Goal: Transaction & Acquisition: Purchase product/service

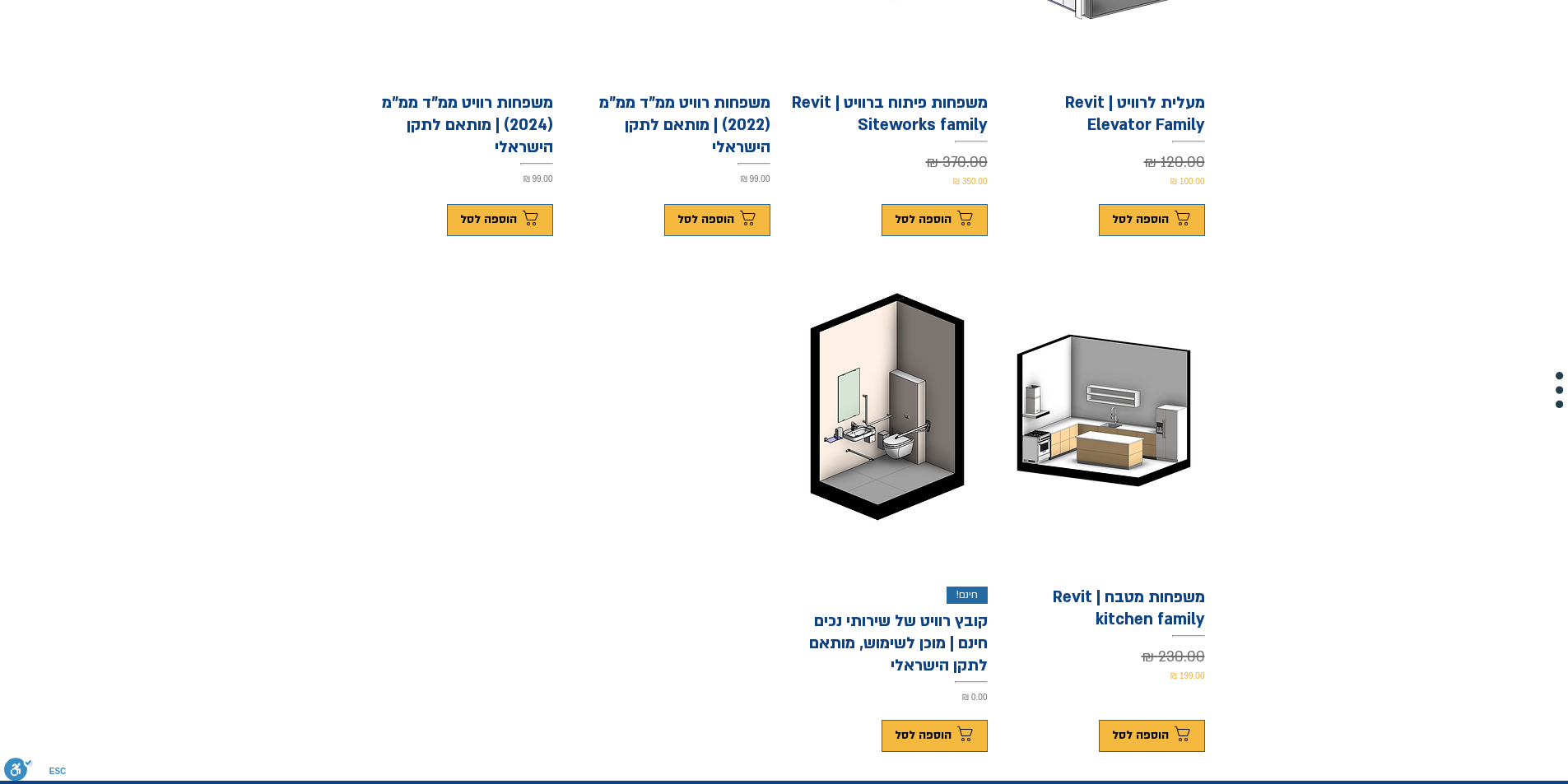
scroll to position [740, 0]
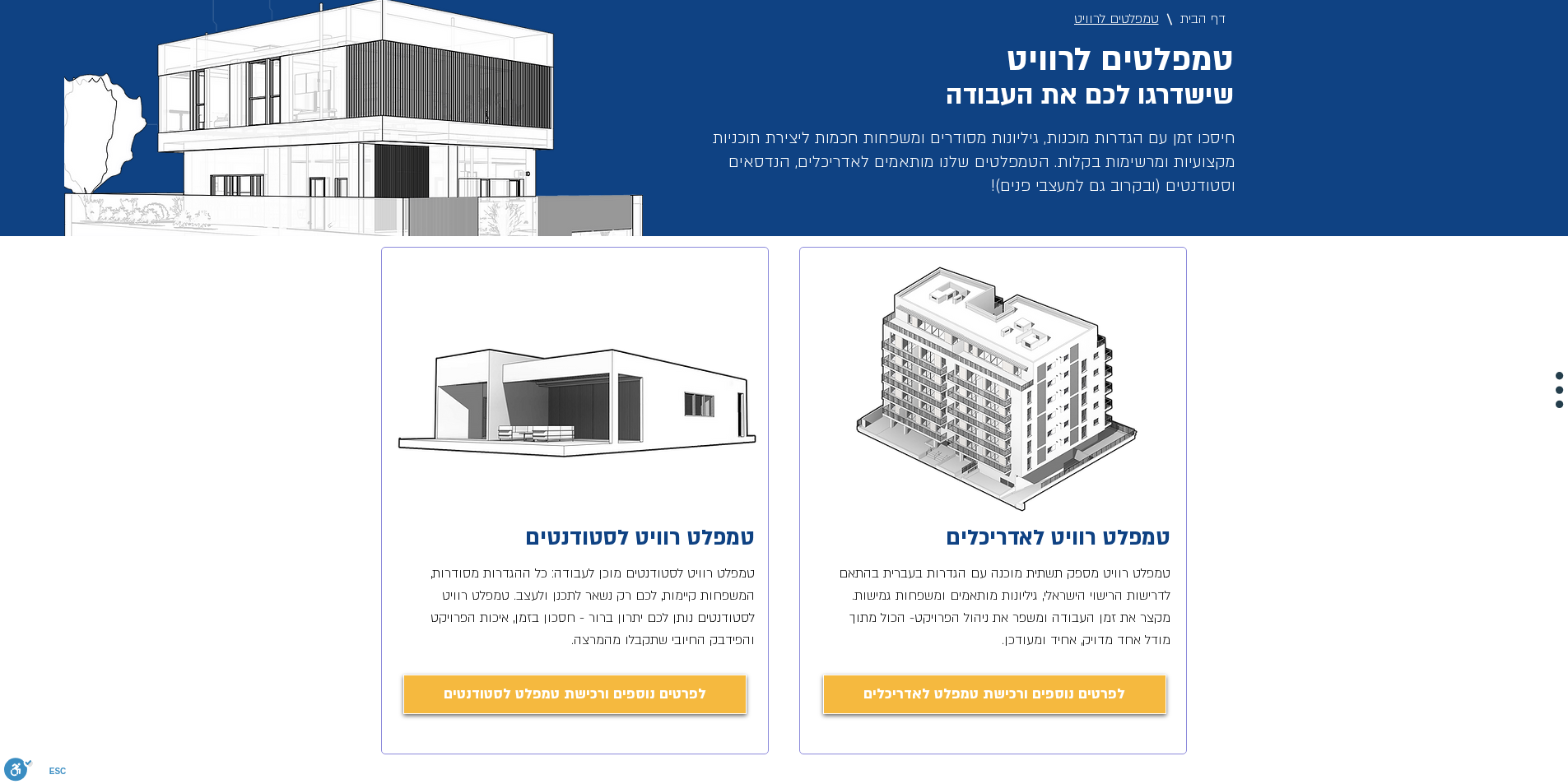
scroll to position [165, 0]
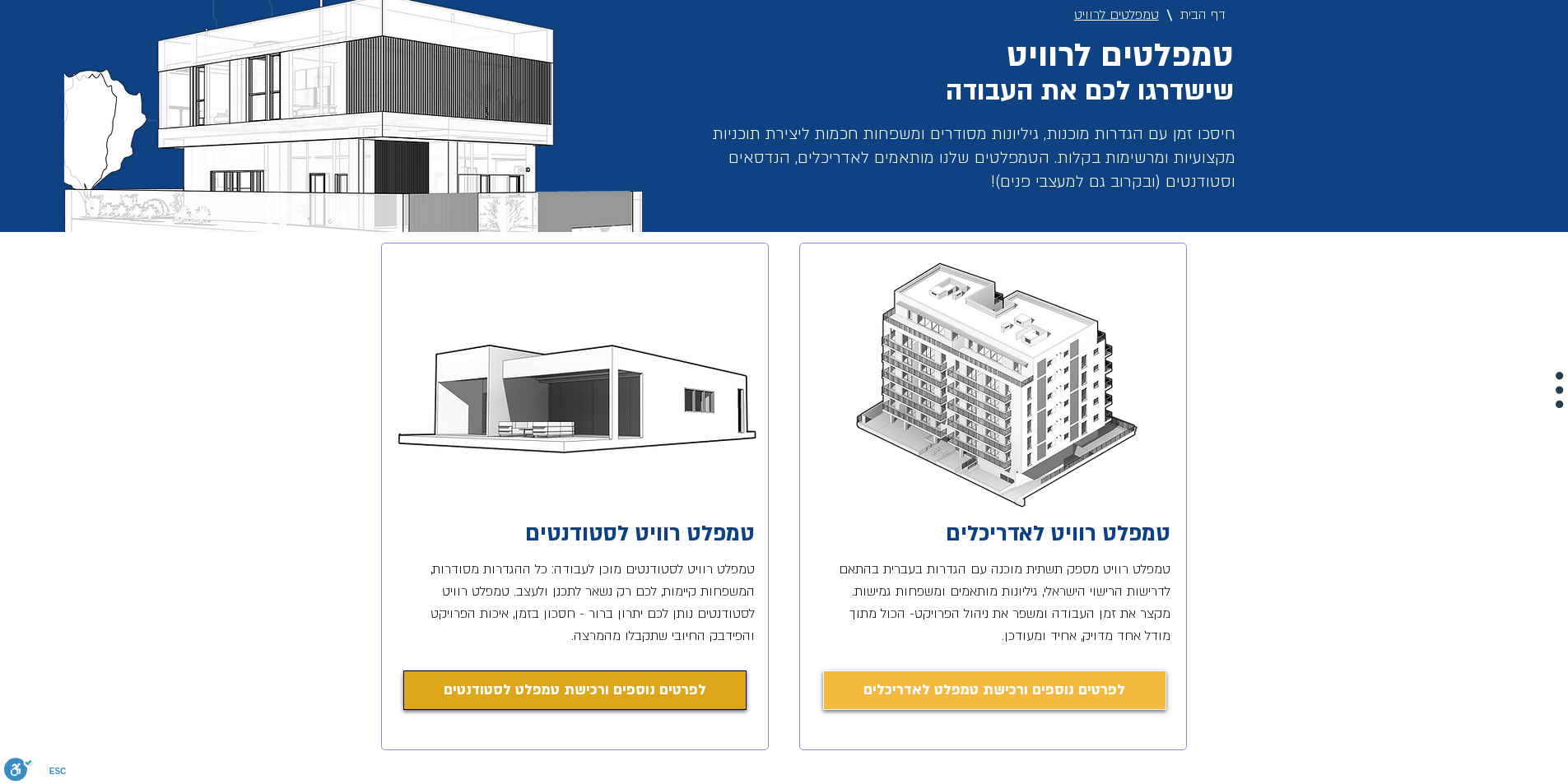
click at [548, 694] on span "לפרטים נוספים ורכישת טמפלט לסטודנטים" at bounding box center [575, 691] width 263 height 23
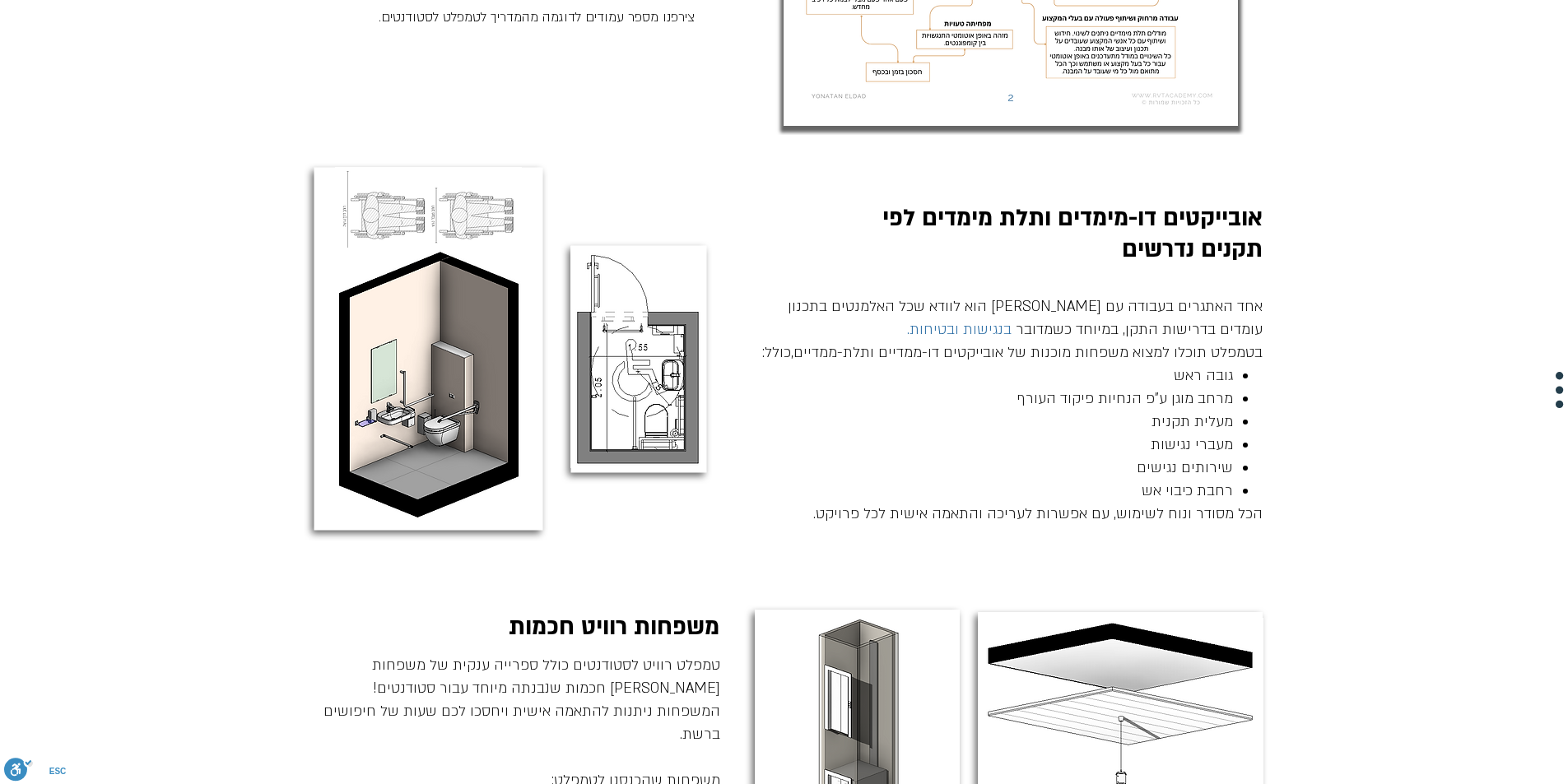
scroll to position [1246, 0]
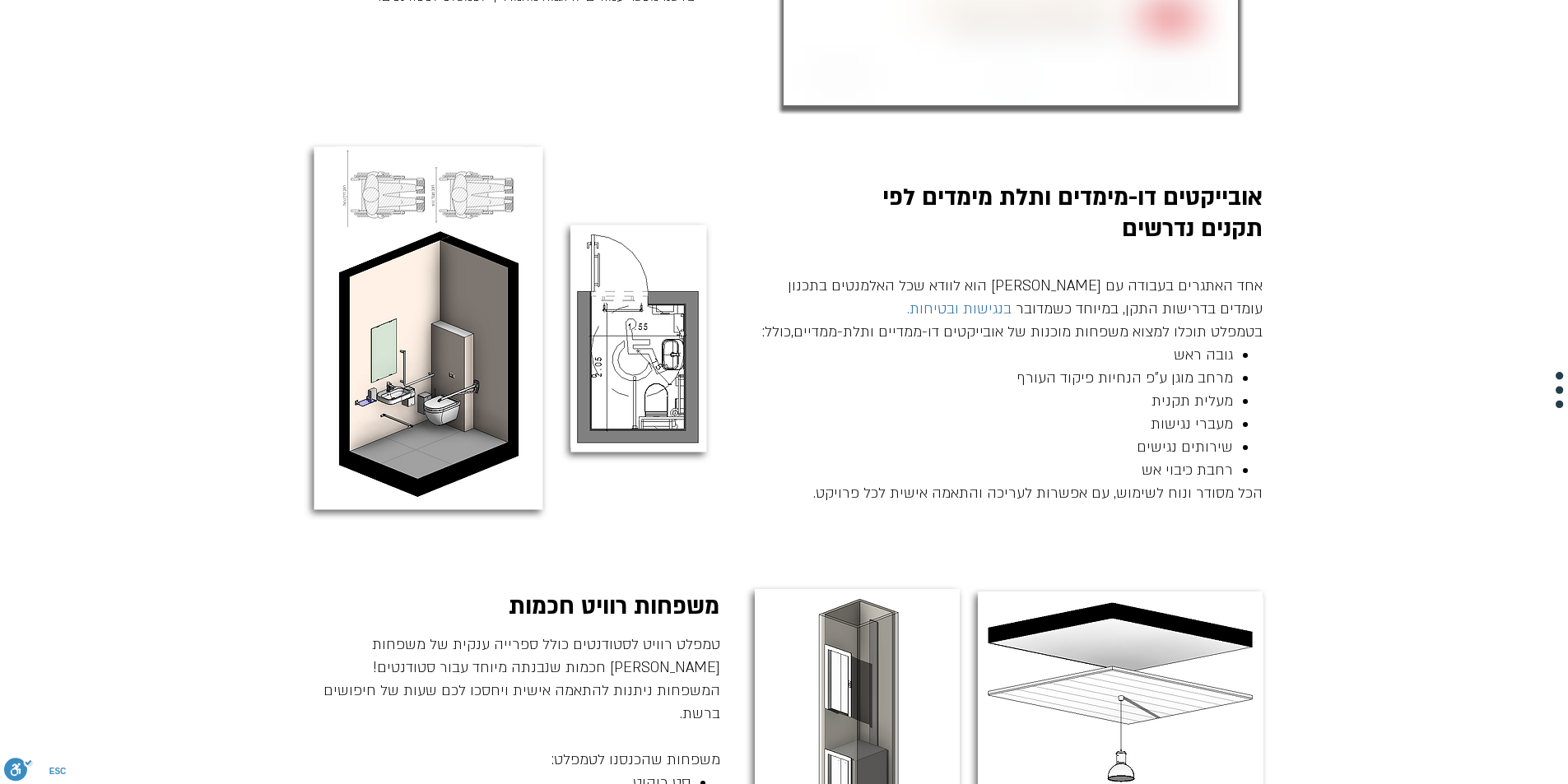
drag, startPoint x: 1543, startPoint y: 140, endPoint x: 1543, endPoint y: 185, distance: 45.0
click at [1543, 185] on div "main content" at bounding box center [784, 332] width 1568 height 435
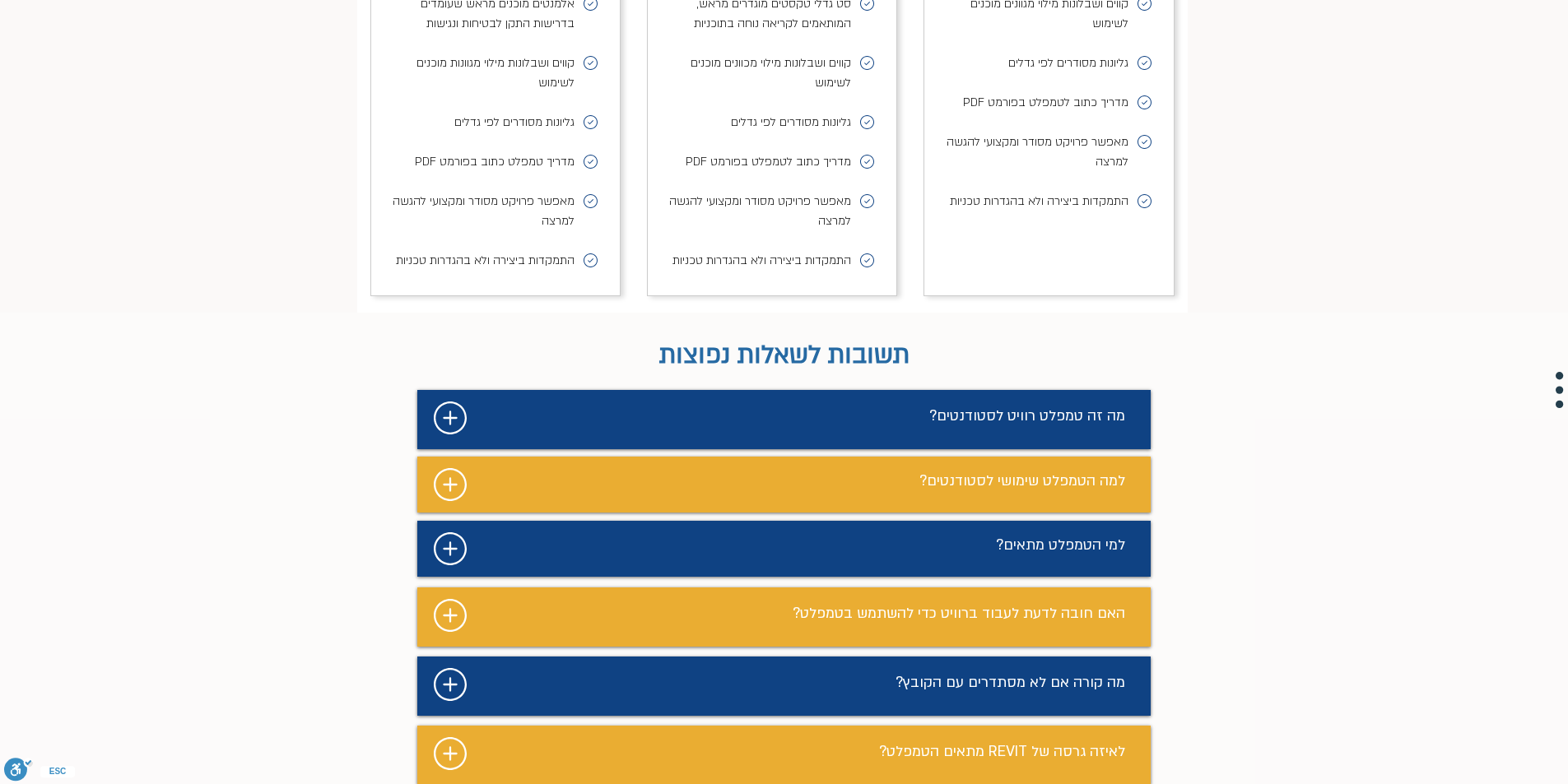
scroll to position [7573, 0]
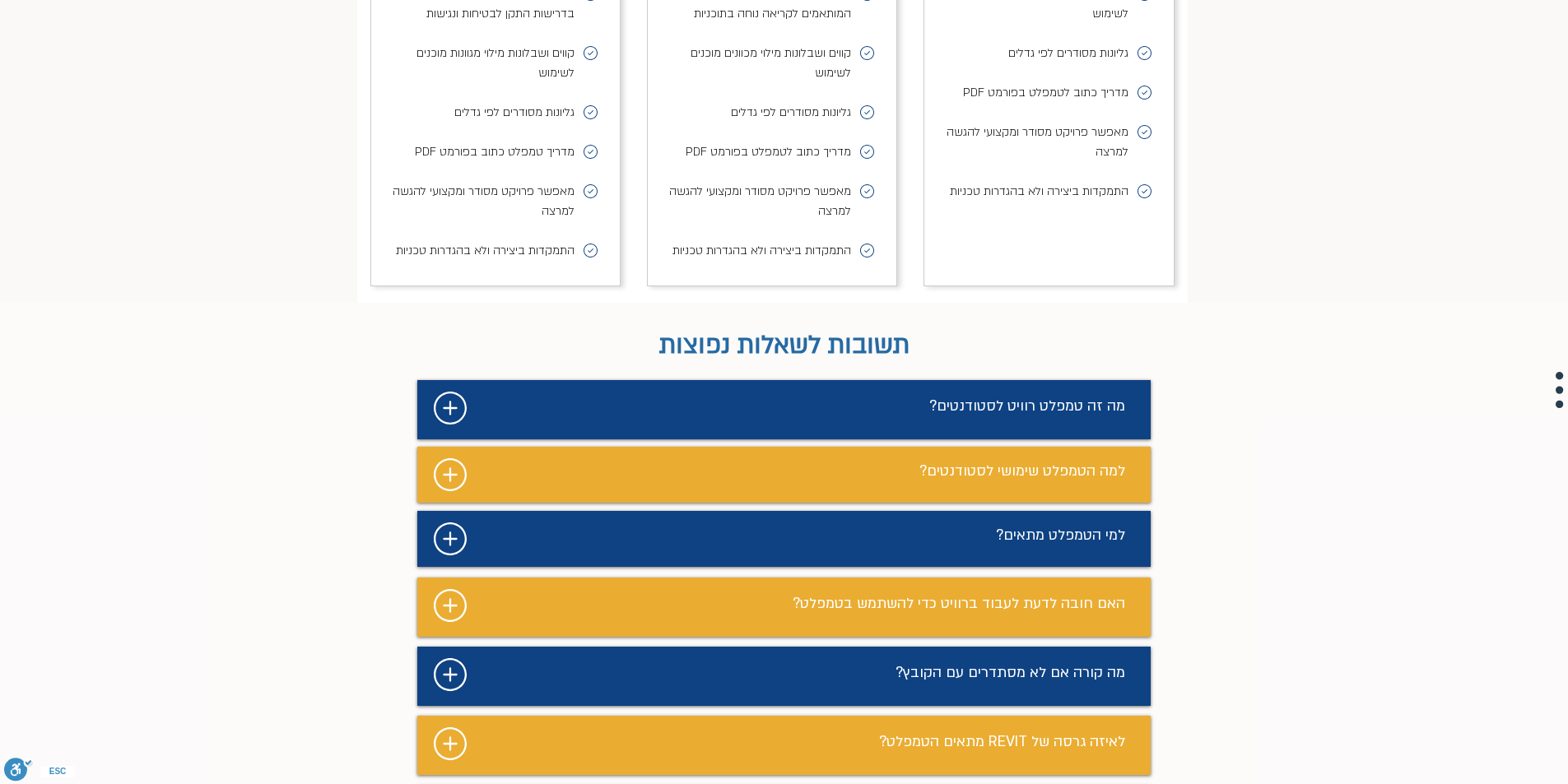
click at [454, 458] on icon "#comp-m9s738fb svg [data-color="1"] {fill: #FFFFFF;}" at bounding box center [450, 474] width 33 height 33
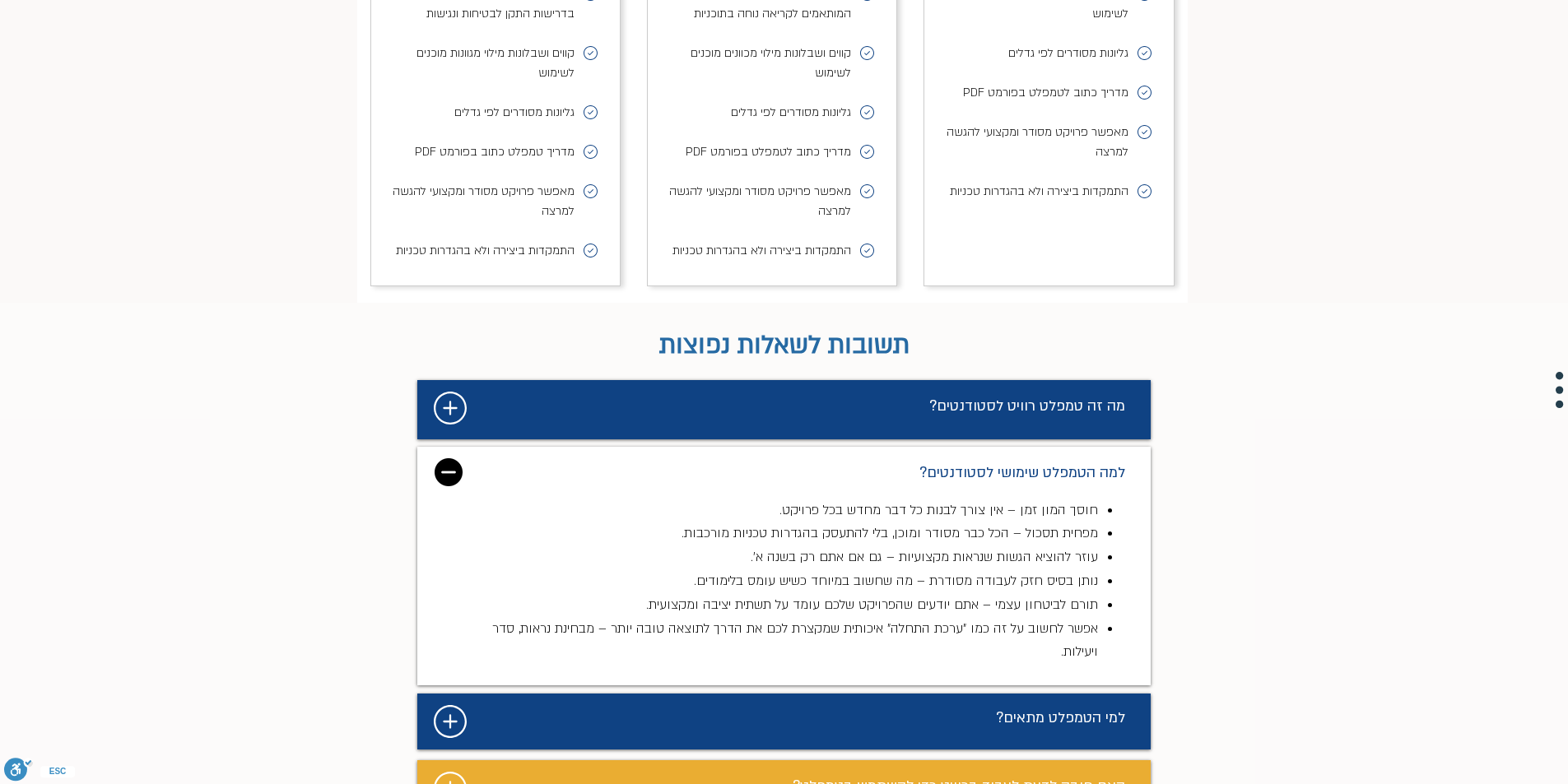
click at [453, 458] on img "מצגת" at bounding box center [448, 472] width 28 height 28
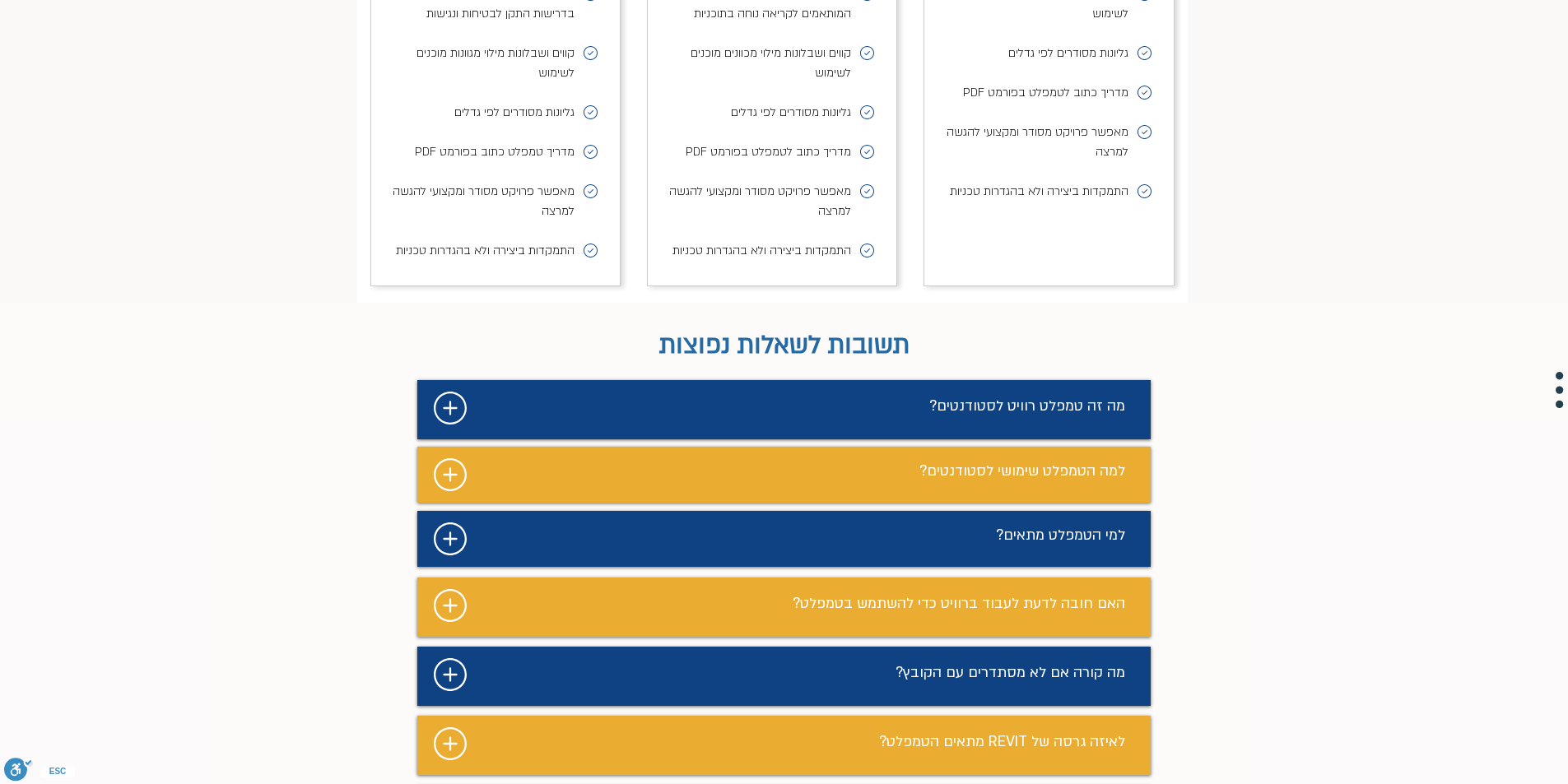
click at [454, 392] on icon "#comp-m9s738dw2 svg [data-color="1"] {fill: #FFFFFF;}" at bounding box center [450, 408] width 33 height 33
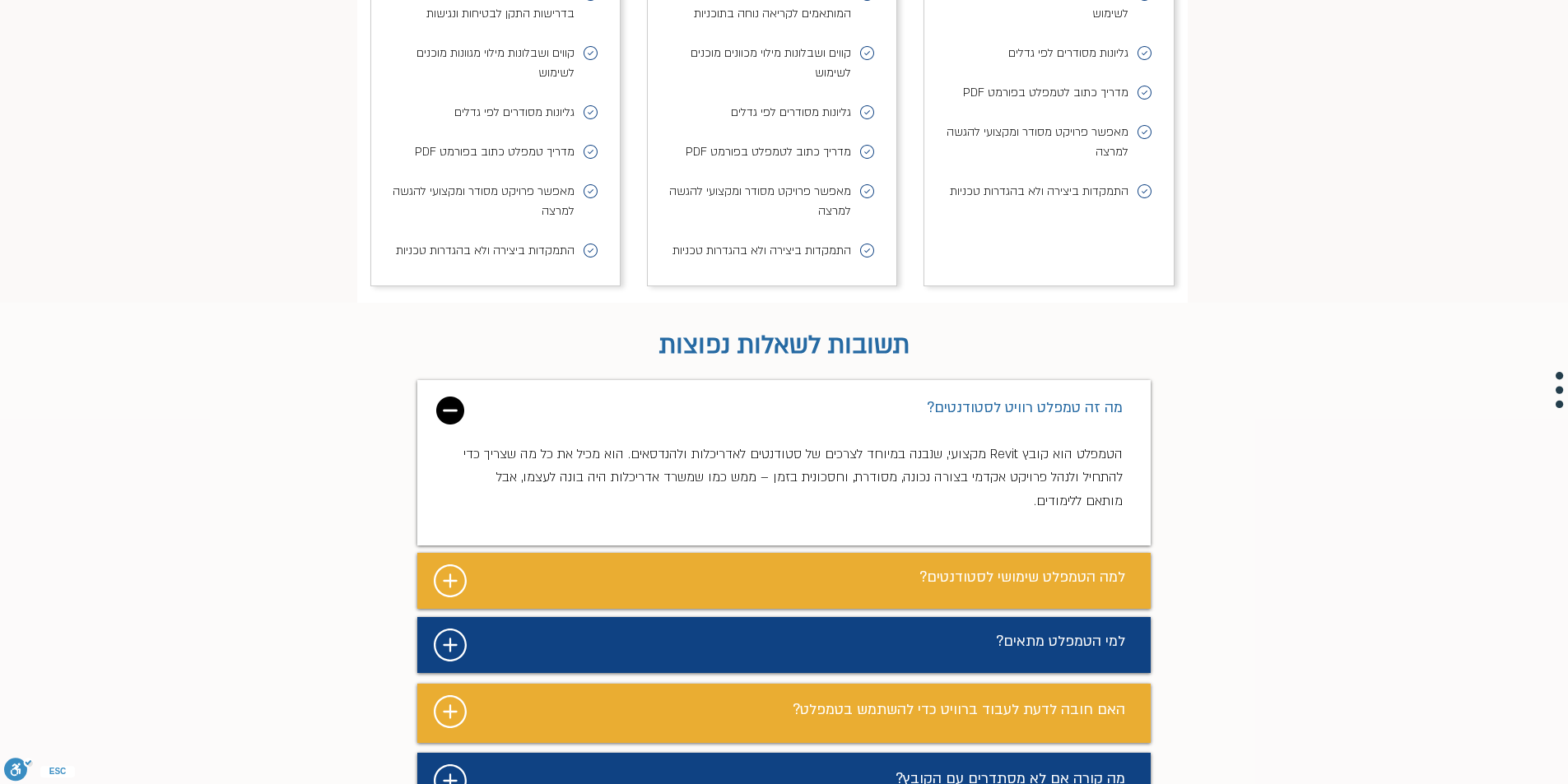
click at [454, 396] on img "מצגת" at bounding box center [450, 410] width 28 height 28
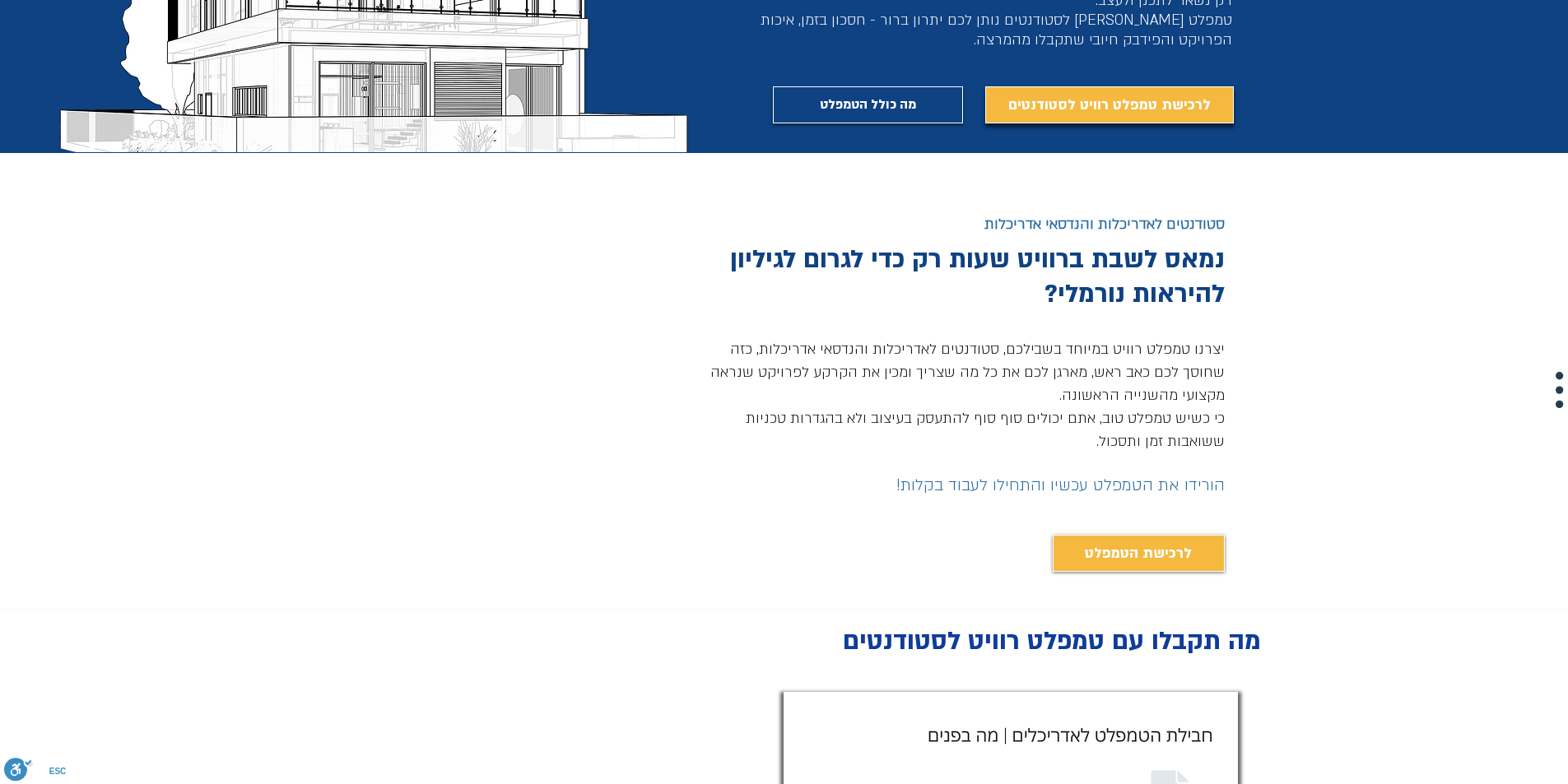
scroll to position [0, 0]
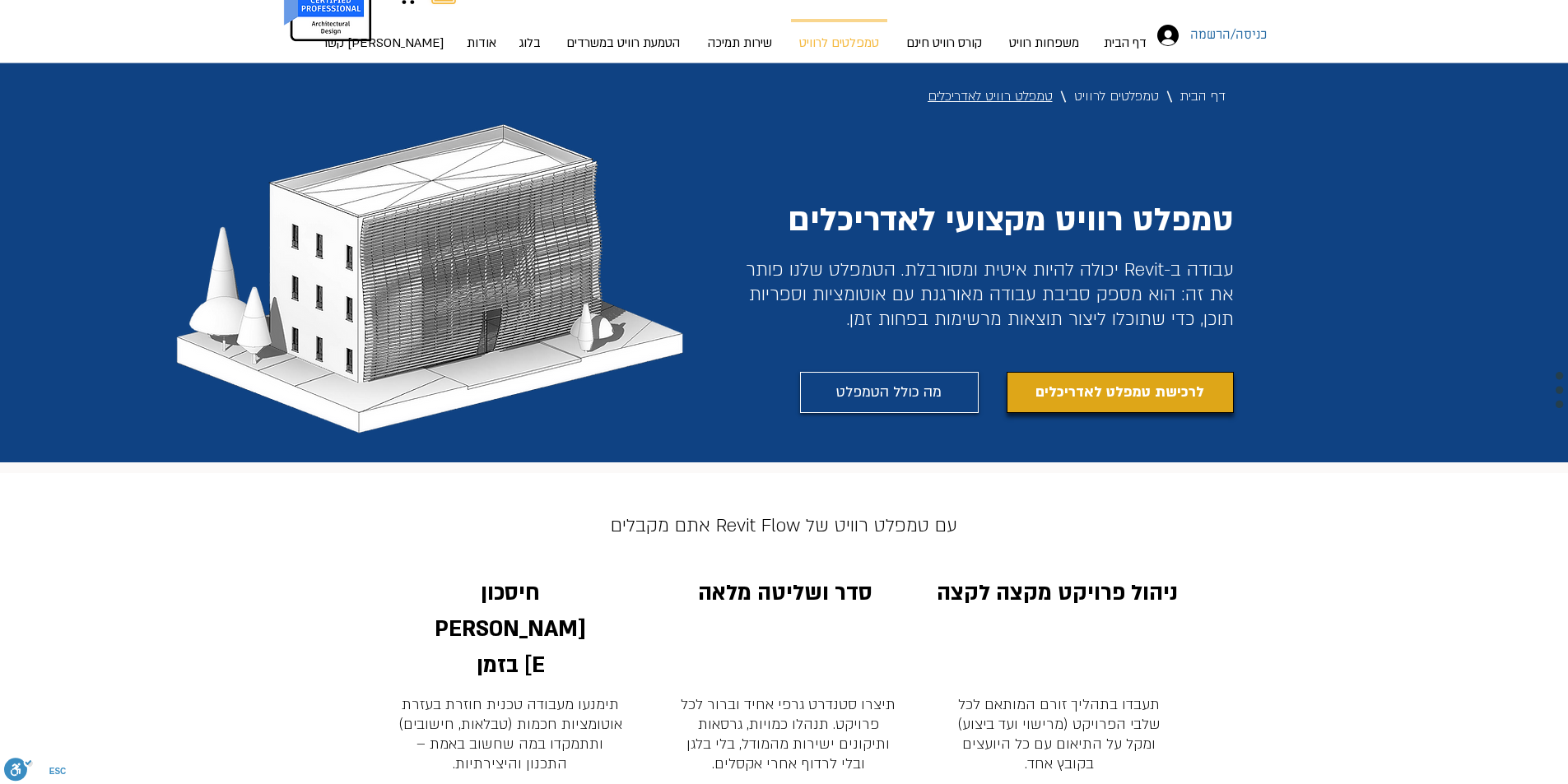
drag, startPoint x: 1087, startPoint y: 385, endPoint x: 1062, endPoint y: 383, distance: 25.1
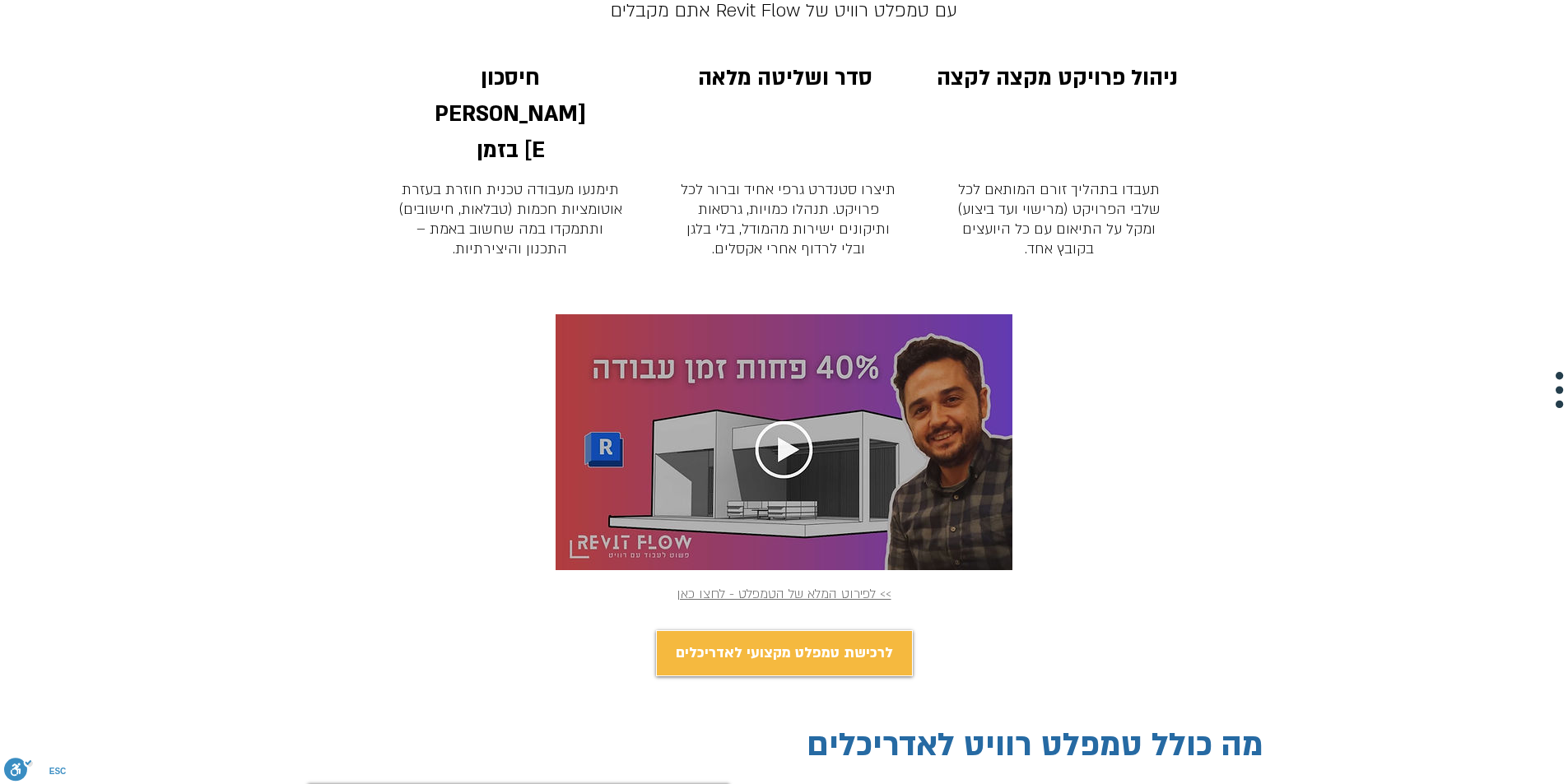
scroll to position [658, 0]
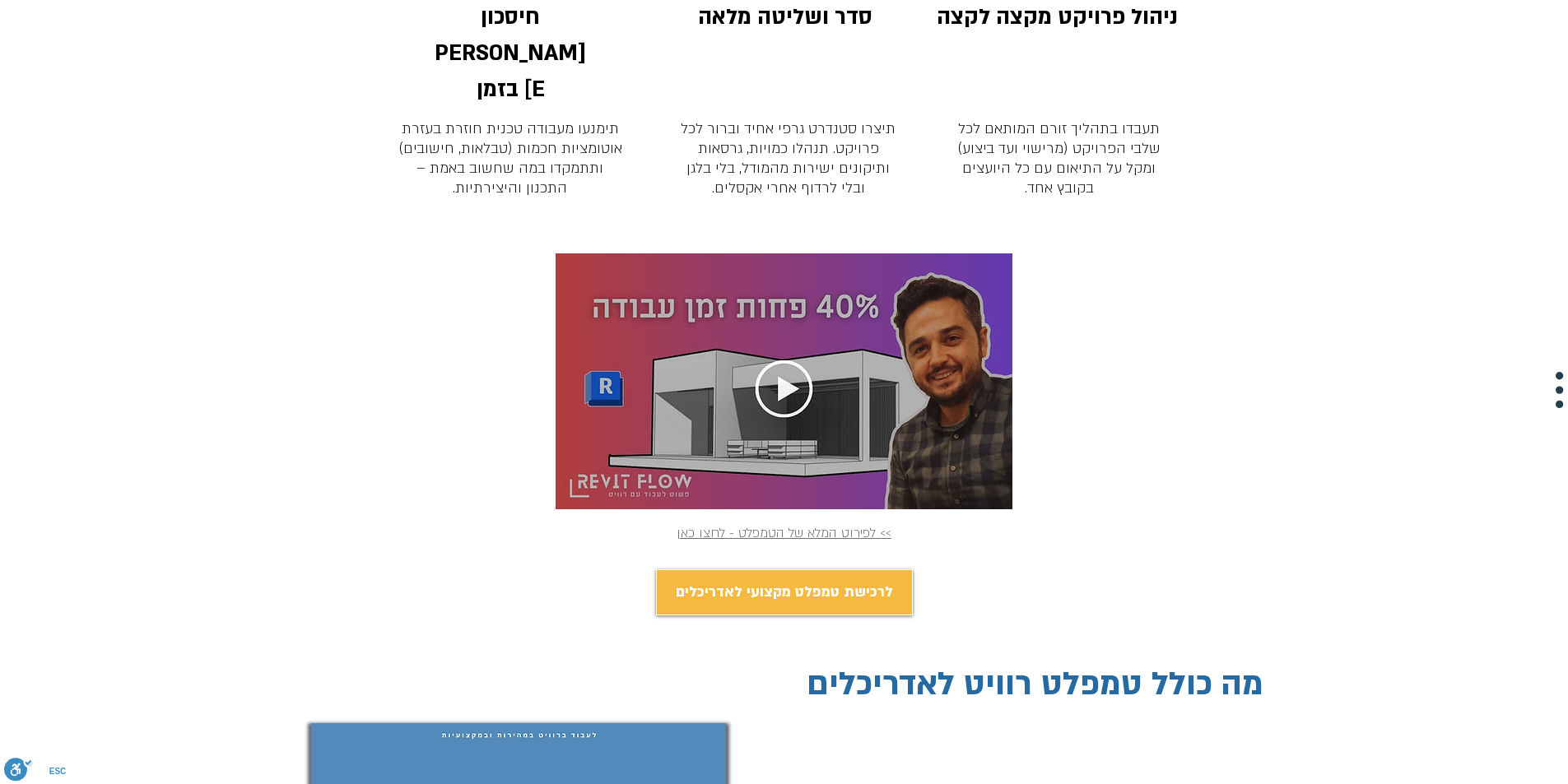
click at [788, 311] on img "main content" at bounding box center [783, 381] width 456 height 256
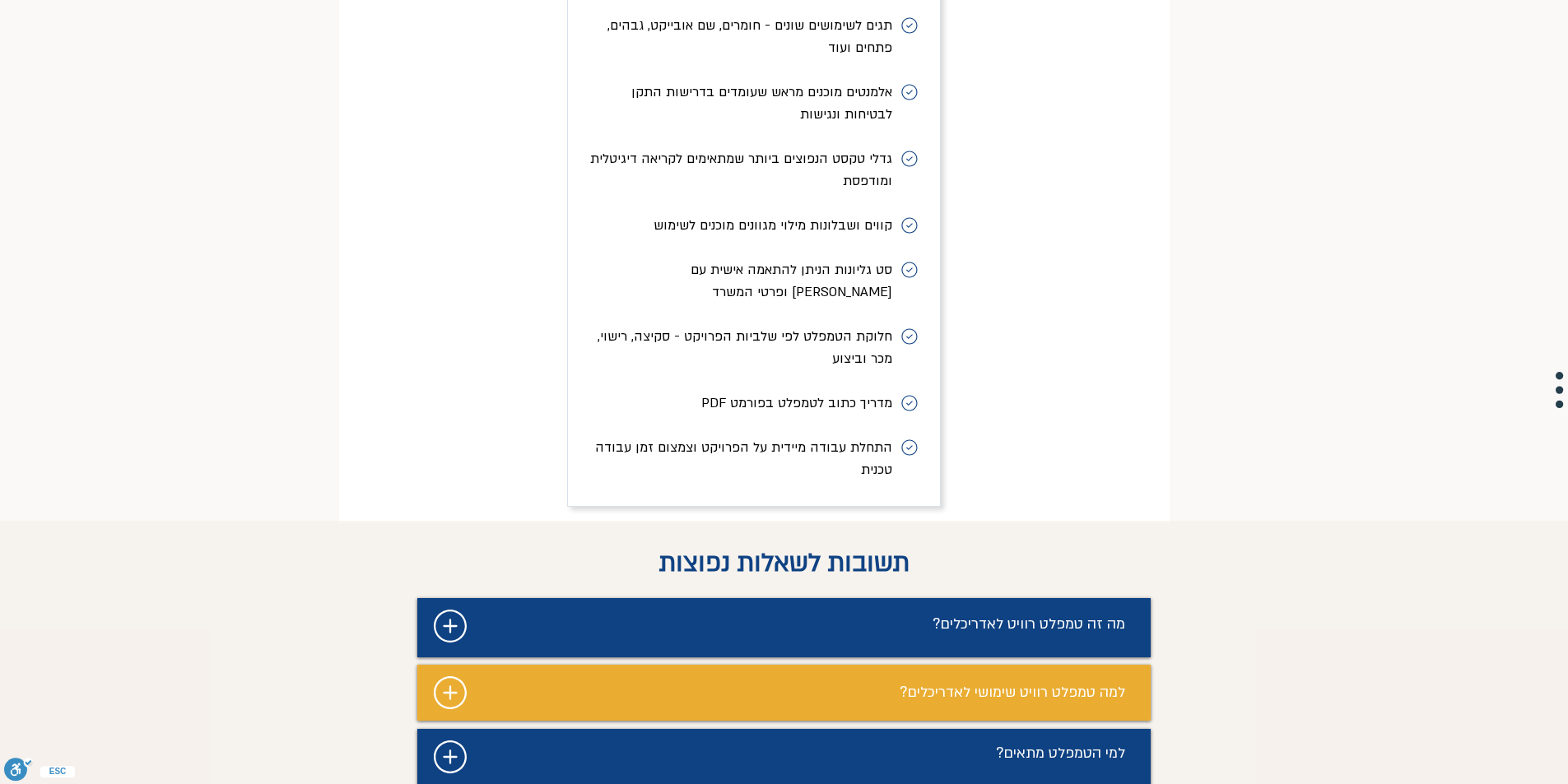
scroll to position [7487, 0]
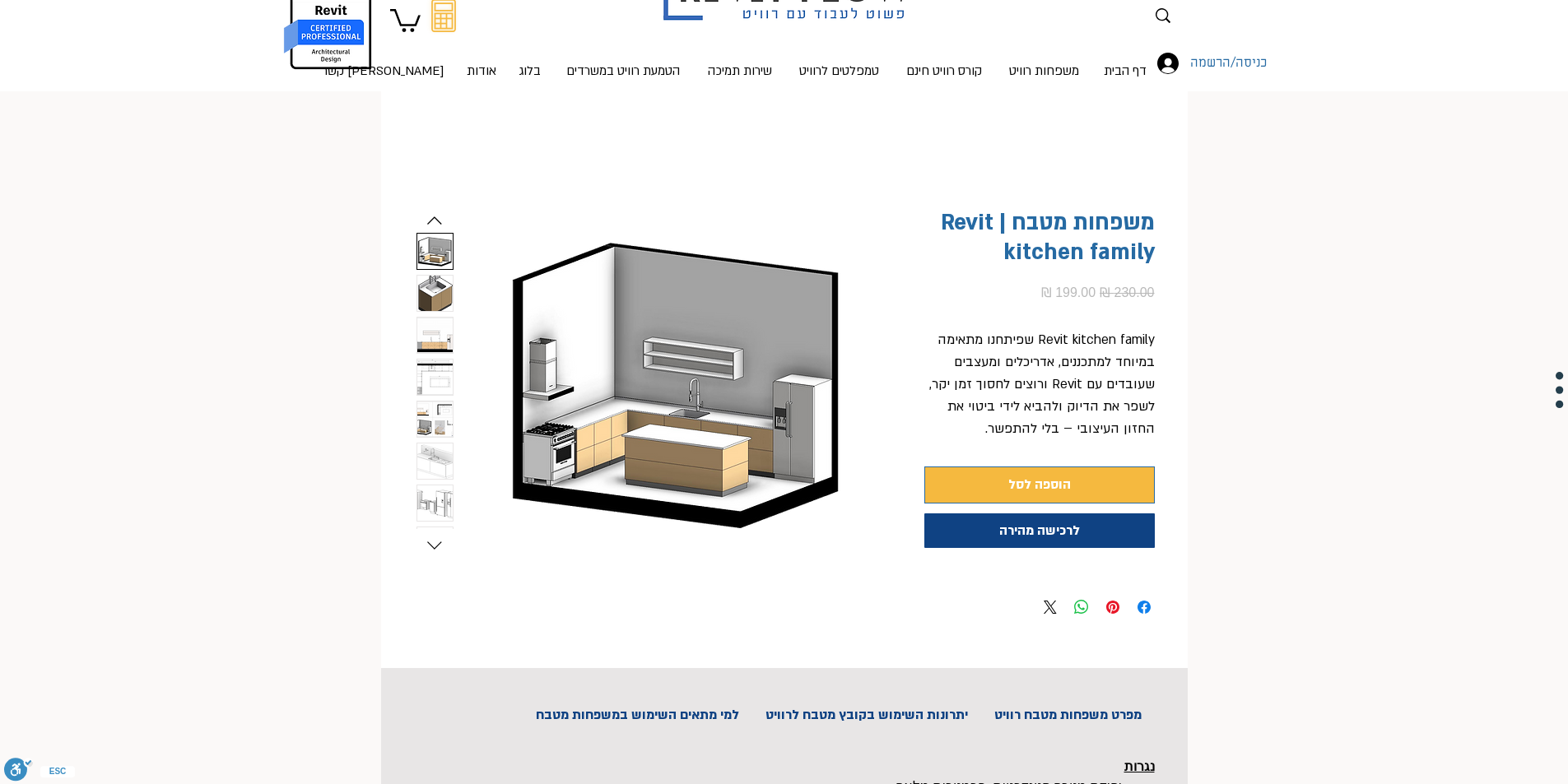
scroll to position [82, 0]
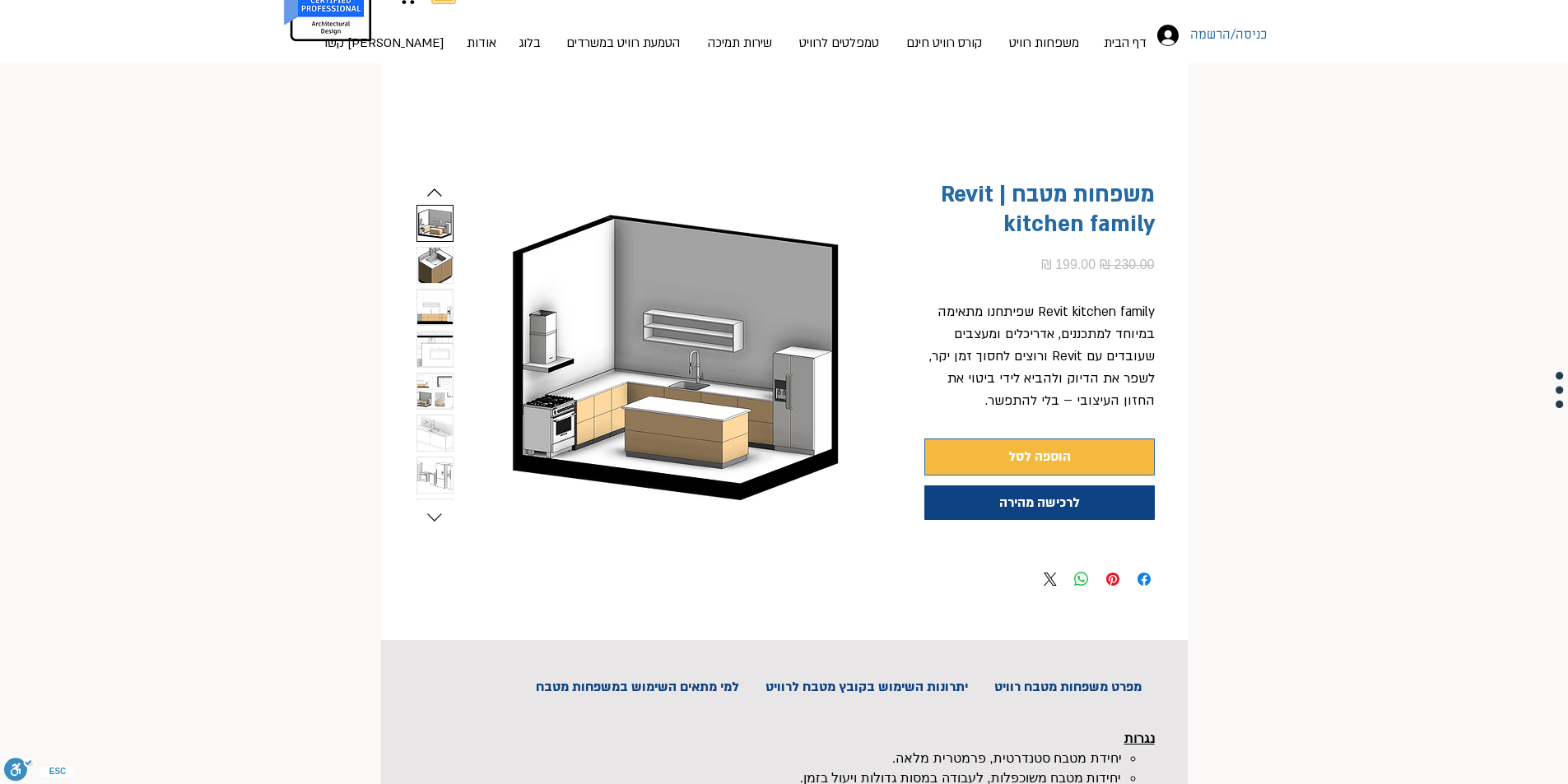
click at [429, 265] on img "button" at bounding box center [434, 265] width 35 height 35
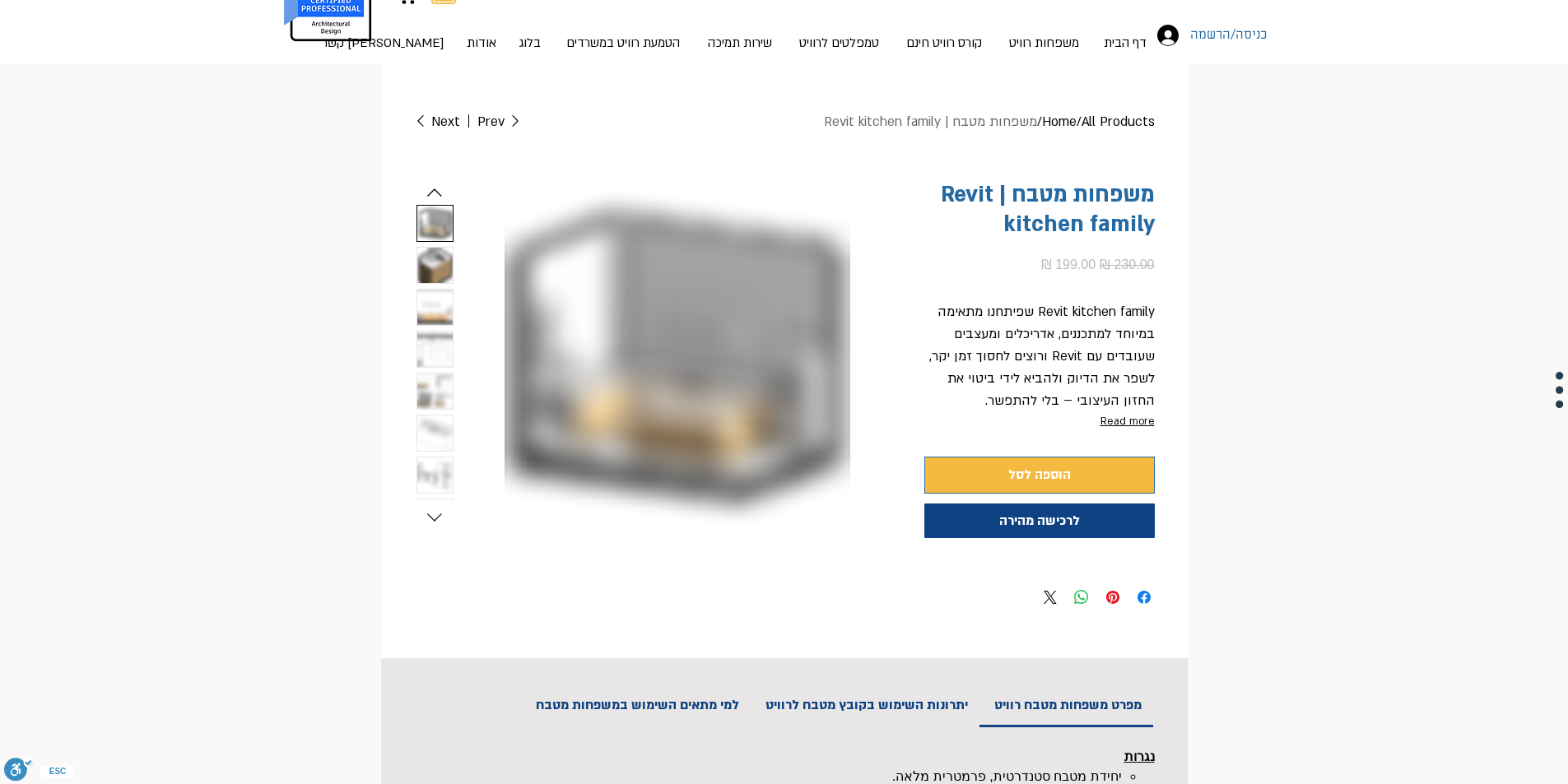
click at [437, 312] on img "3 / 9" at bounding box center [434, 307] width 35 height 35
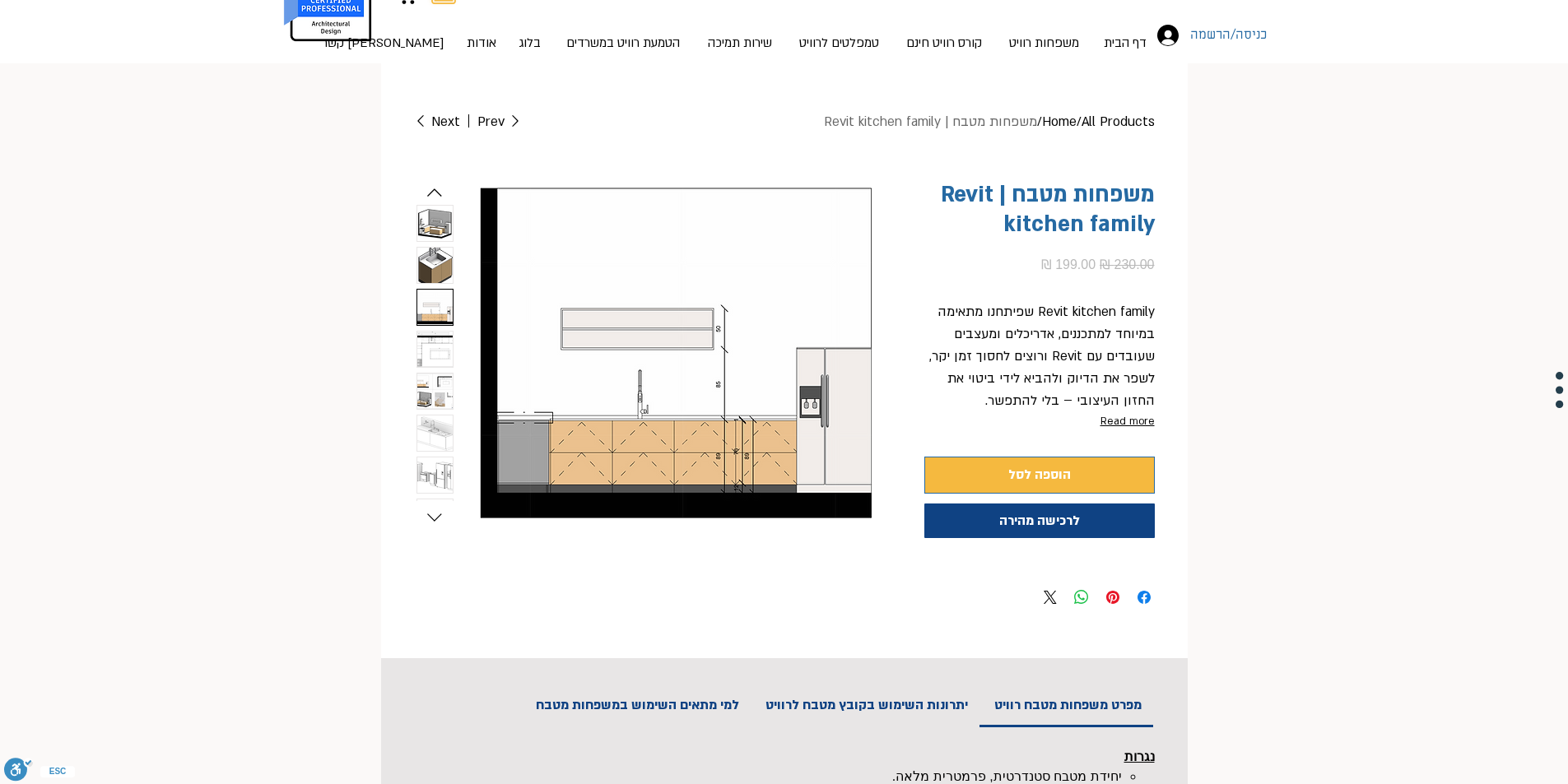
click at [432, 345] on img "4 / 9" at bounding box center [434, 349] width 35 height 35
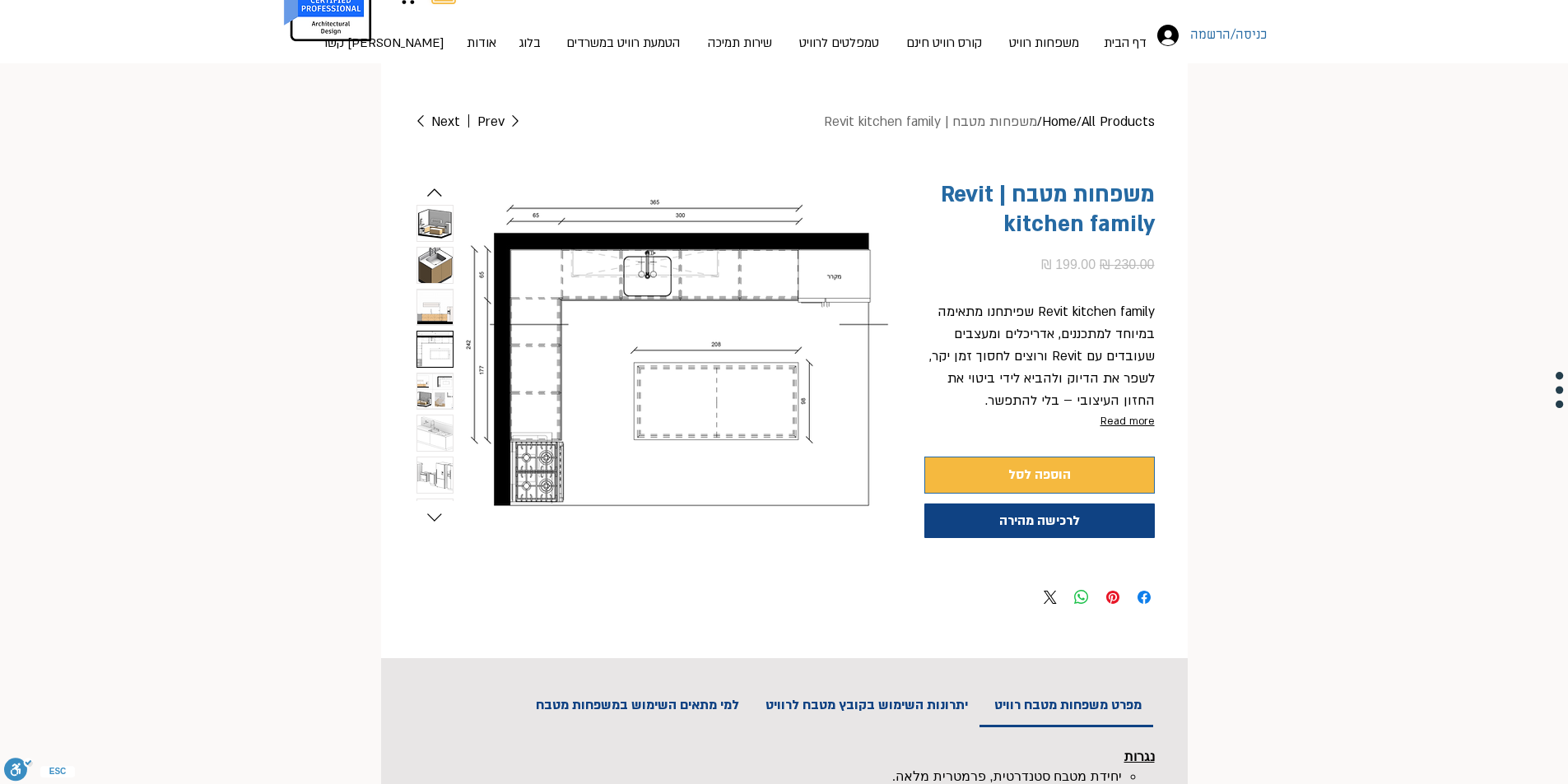
click at [419, 396] on img "5 / 9" at bounding box center [434, 391] width 35 height 35
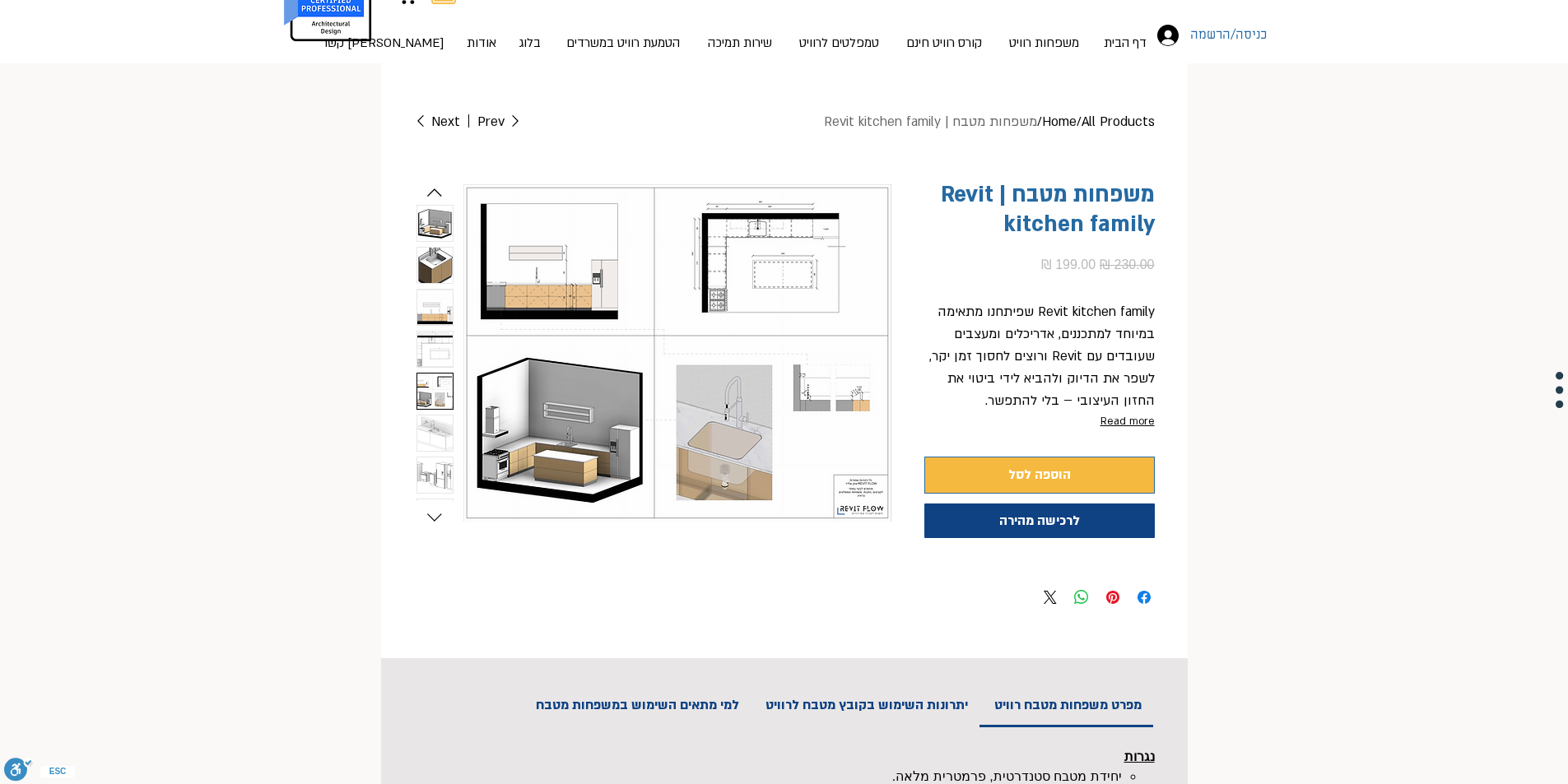
click at [438, 430] on img "6 / 9" at bounding box center [434, 432] width 35 height 35
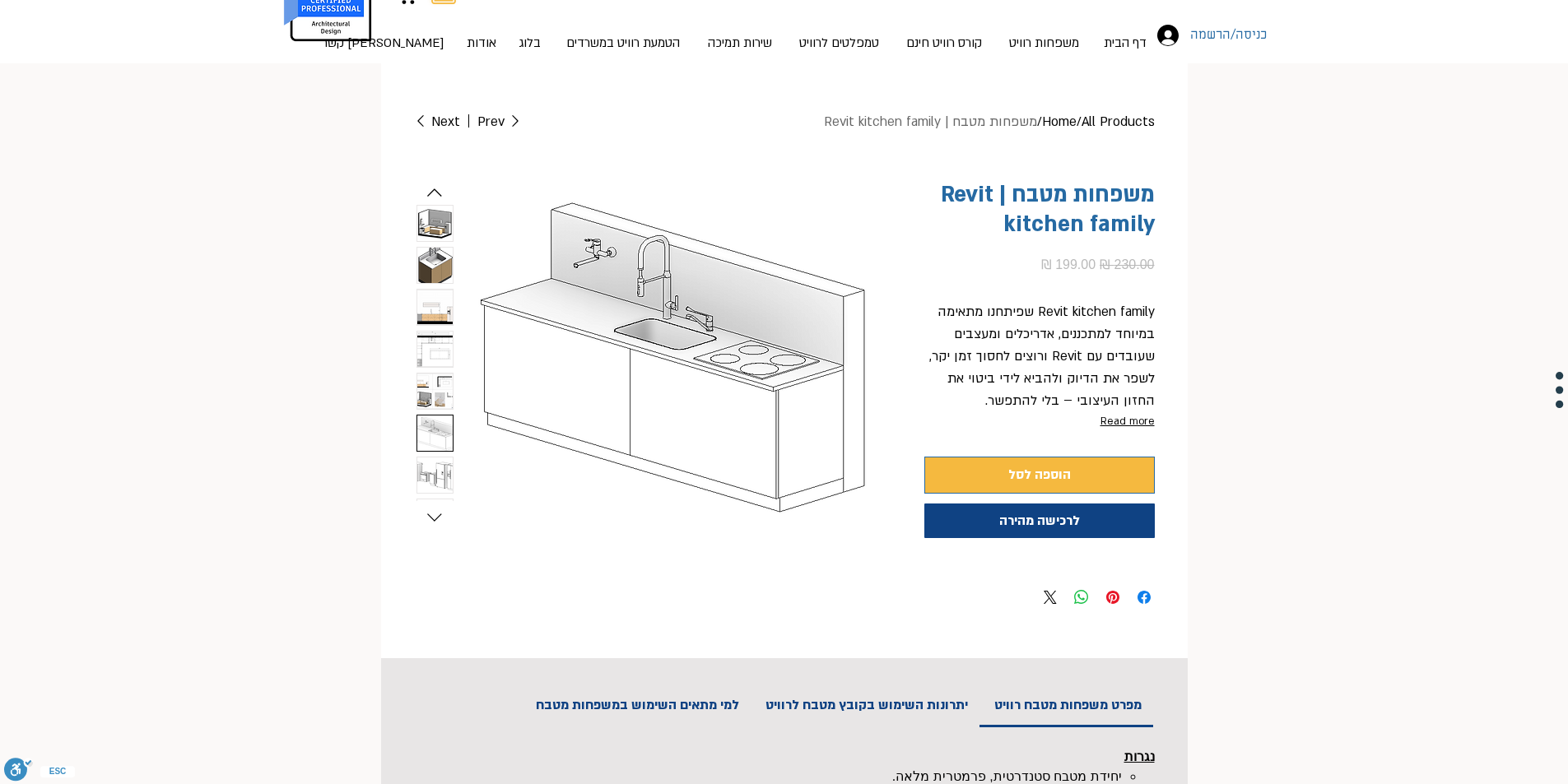
click at [436, 466] on img "7 / 9" at bounding box center [434, 474] width 35 height 35
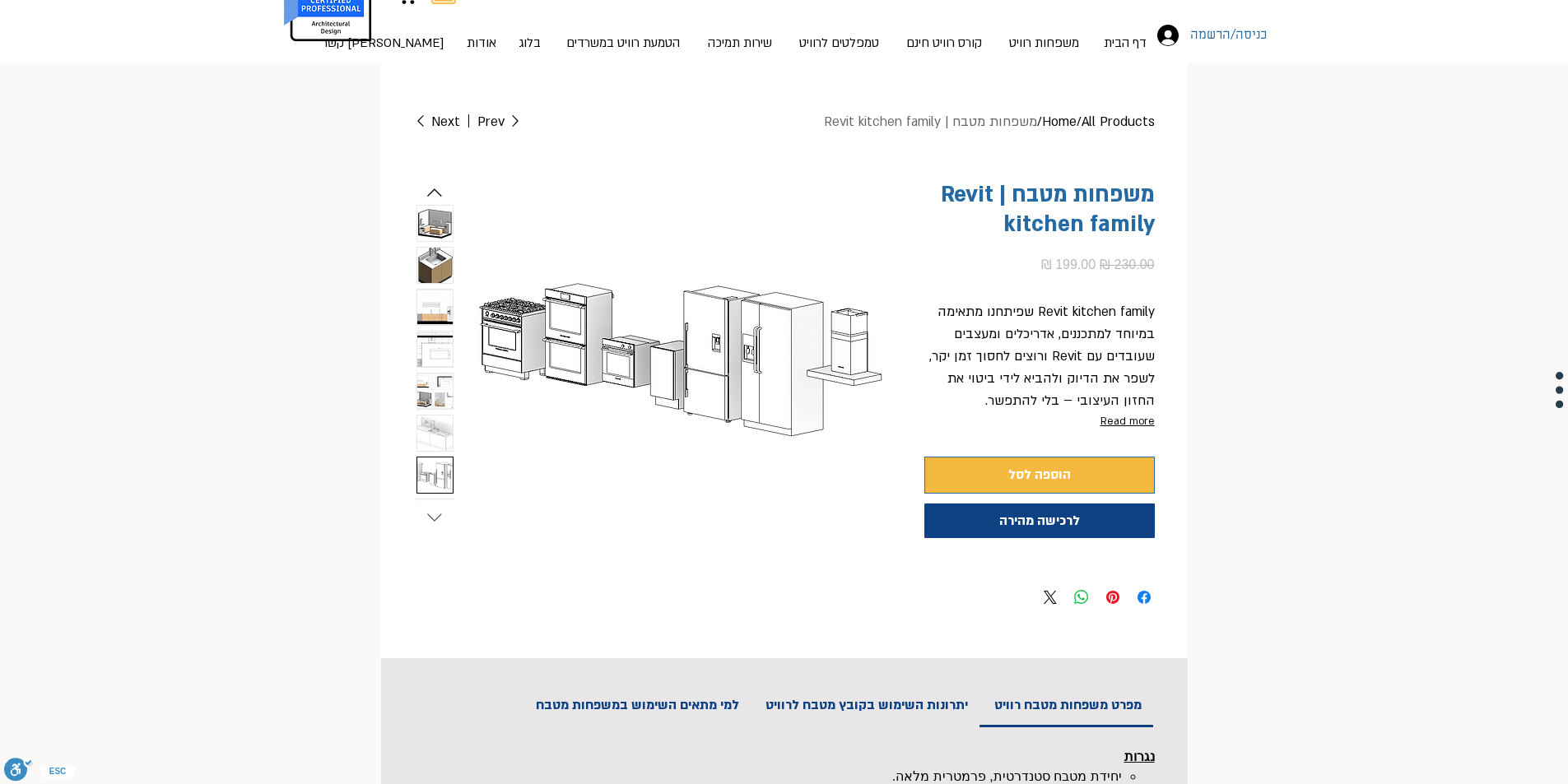
click at [430, 511] on icon "Next slide" at bounding box center [434, 517] width 25 height 25
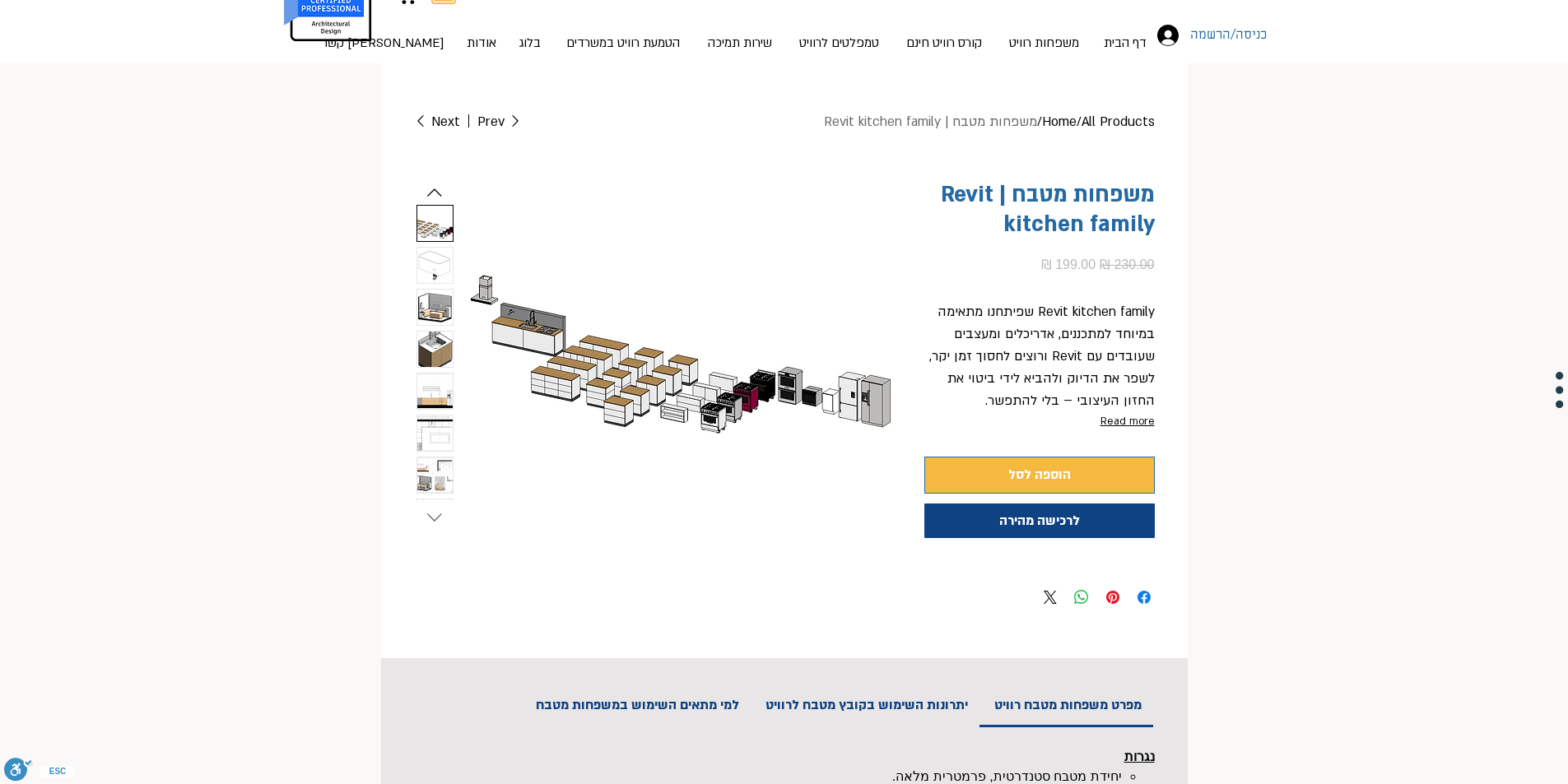
click at [432, 517] on icon "Next slide" at bounding box center [434, 517] width 25 height 25
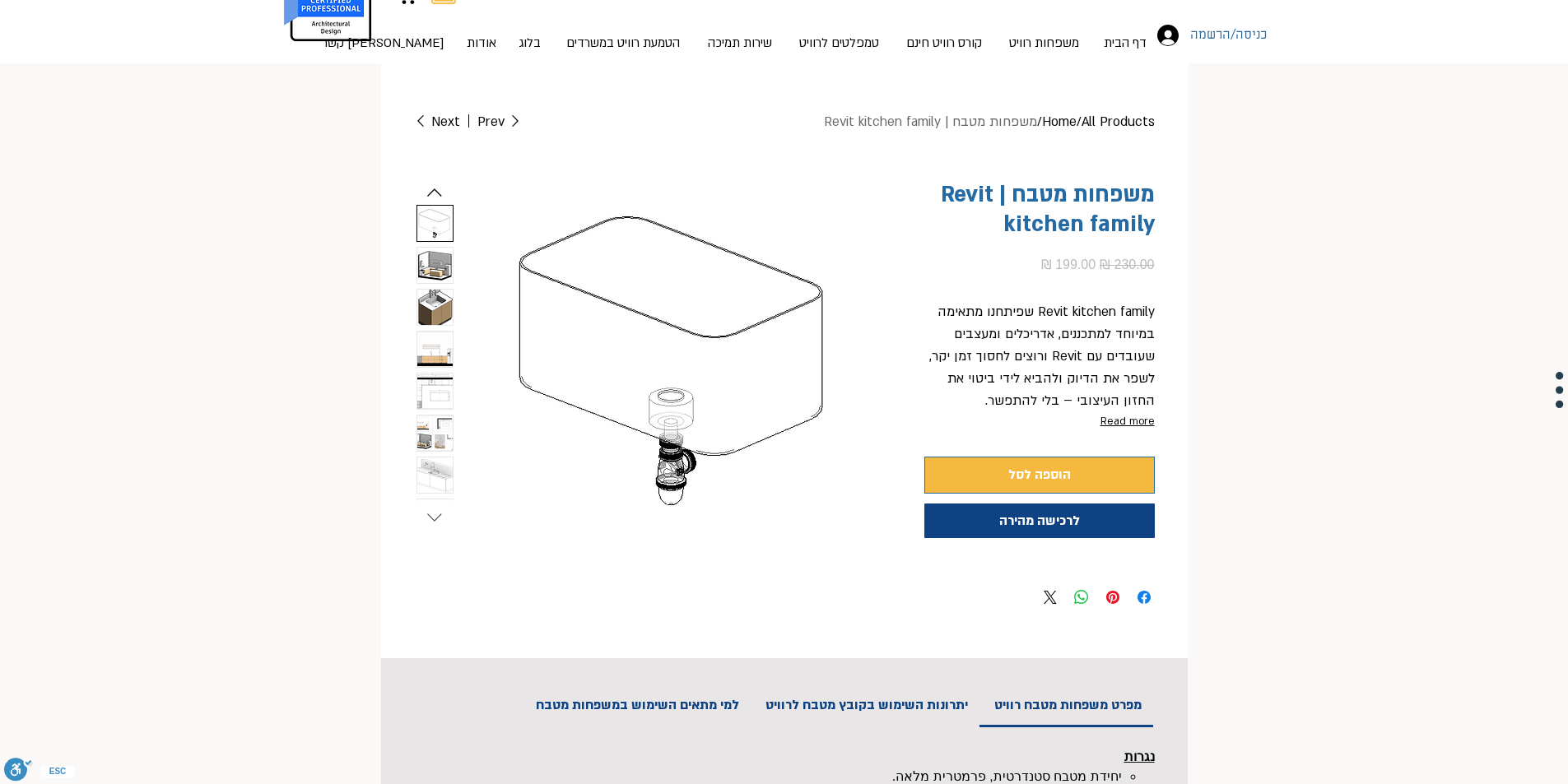
click at [432, 517] on icon "Next slide" at bounding box center [434, 517] width 25 height 25
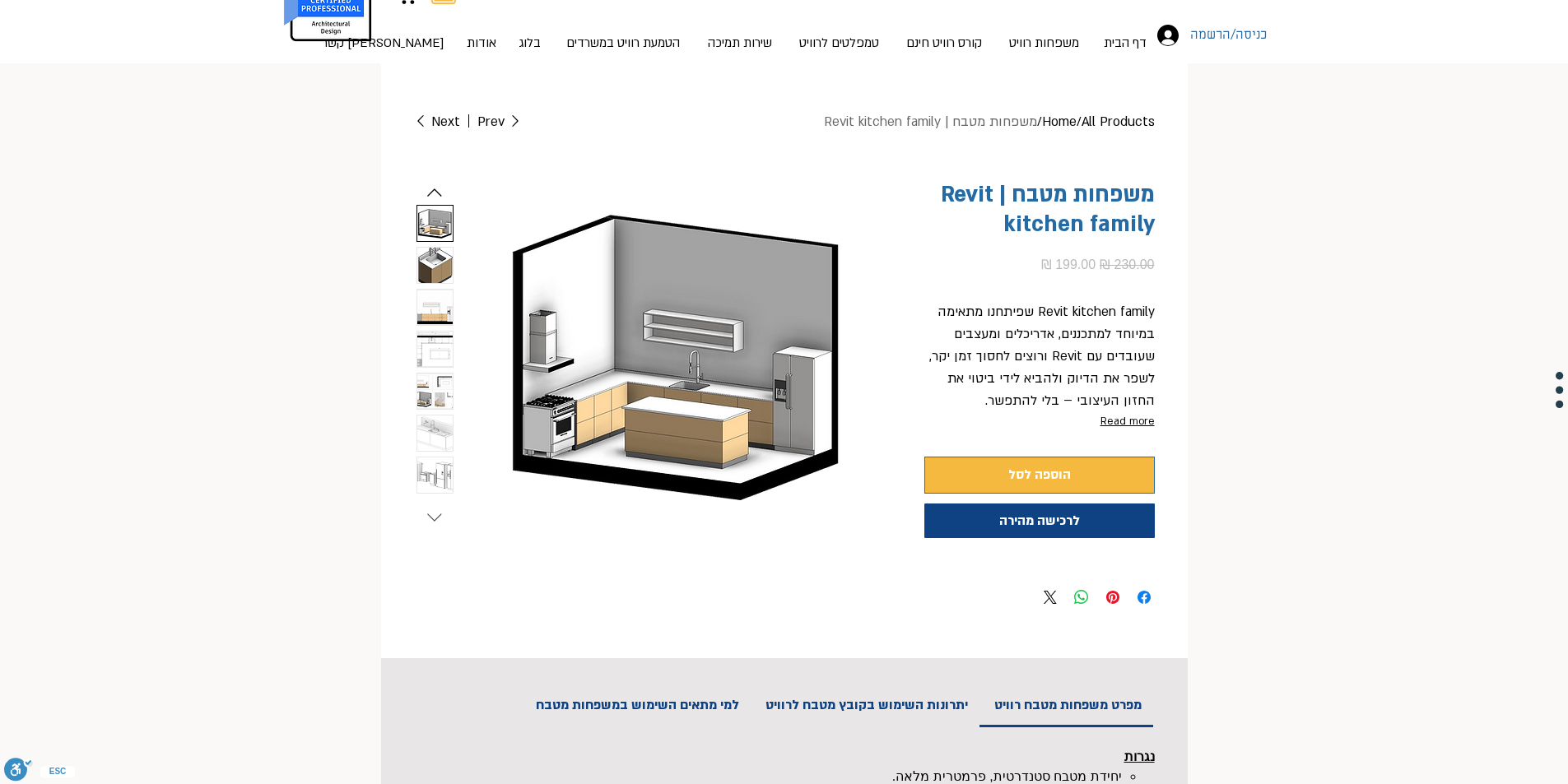
click at [432, 517] on icon "Next slide" at bounding box center [434, 517] width 25 height 25
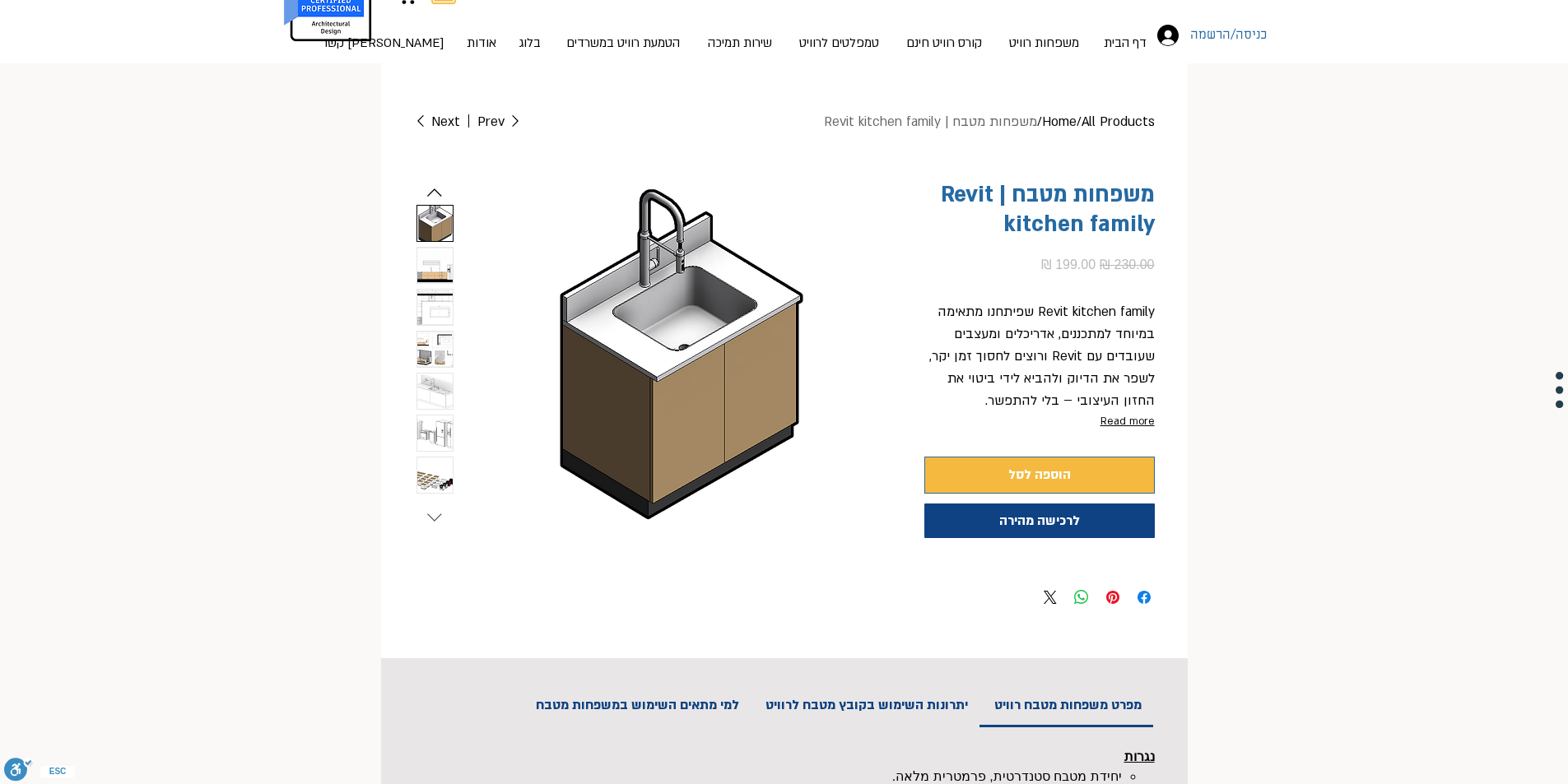
click at [432, 517] on icon "Next slide" at bounding box center [434, 517] width 25 height 25
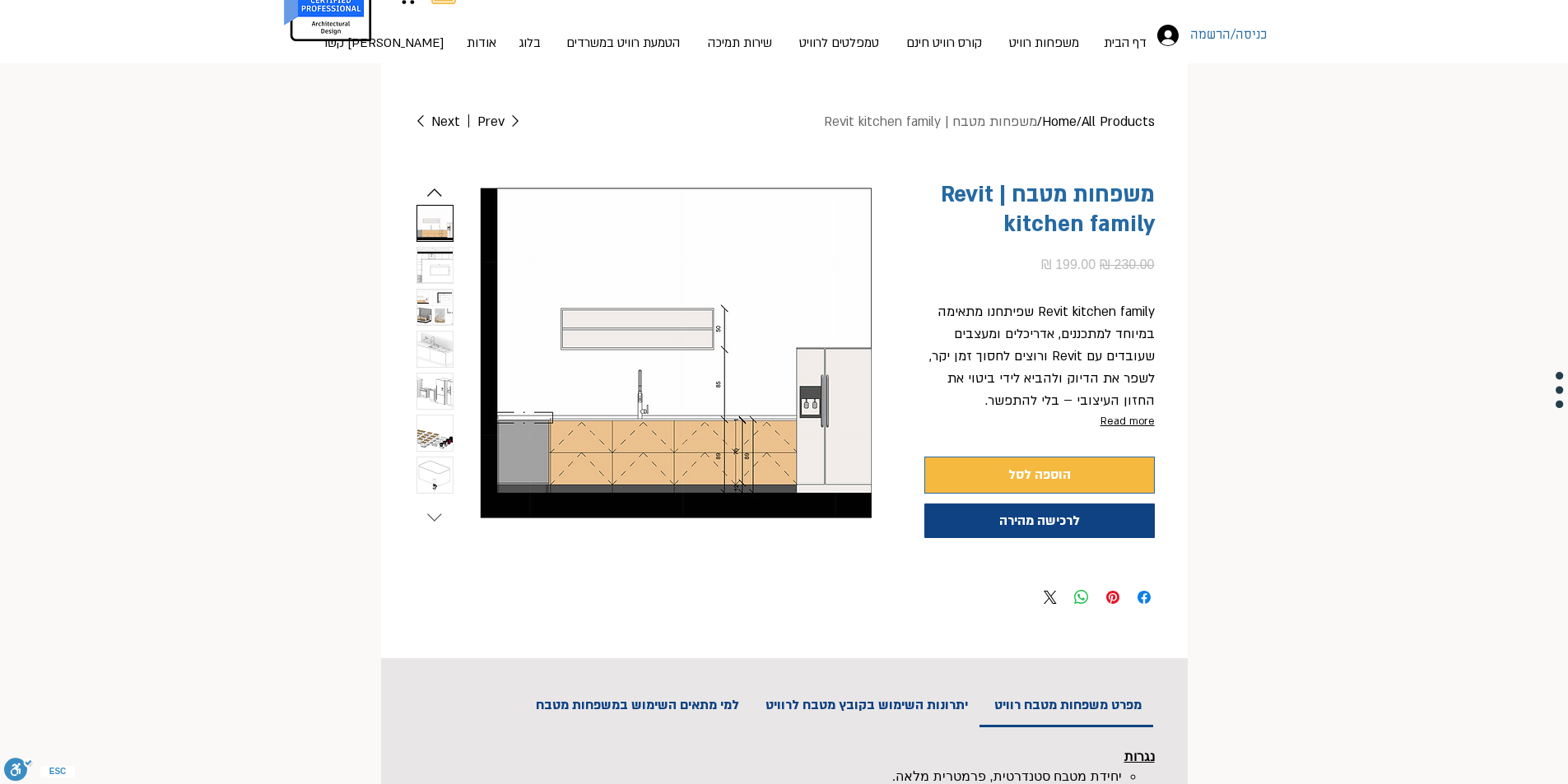
click at [432, 517] on icon "Next slide" at bounding box center [434, 517] width 25 height 25
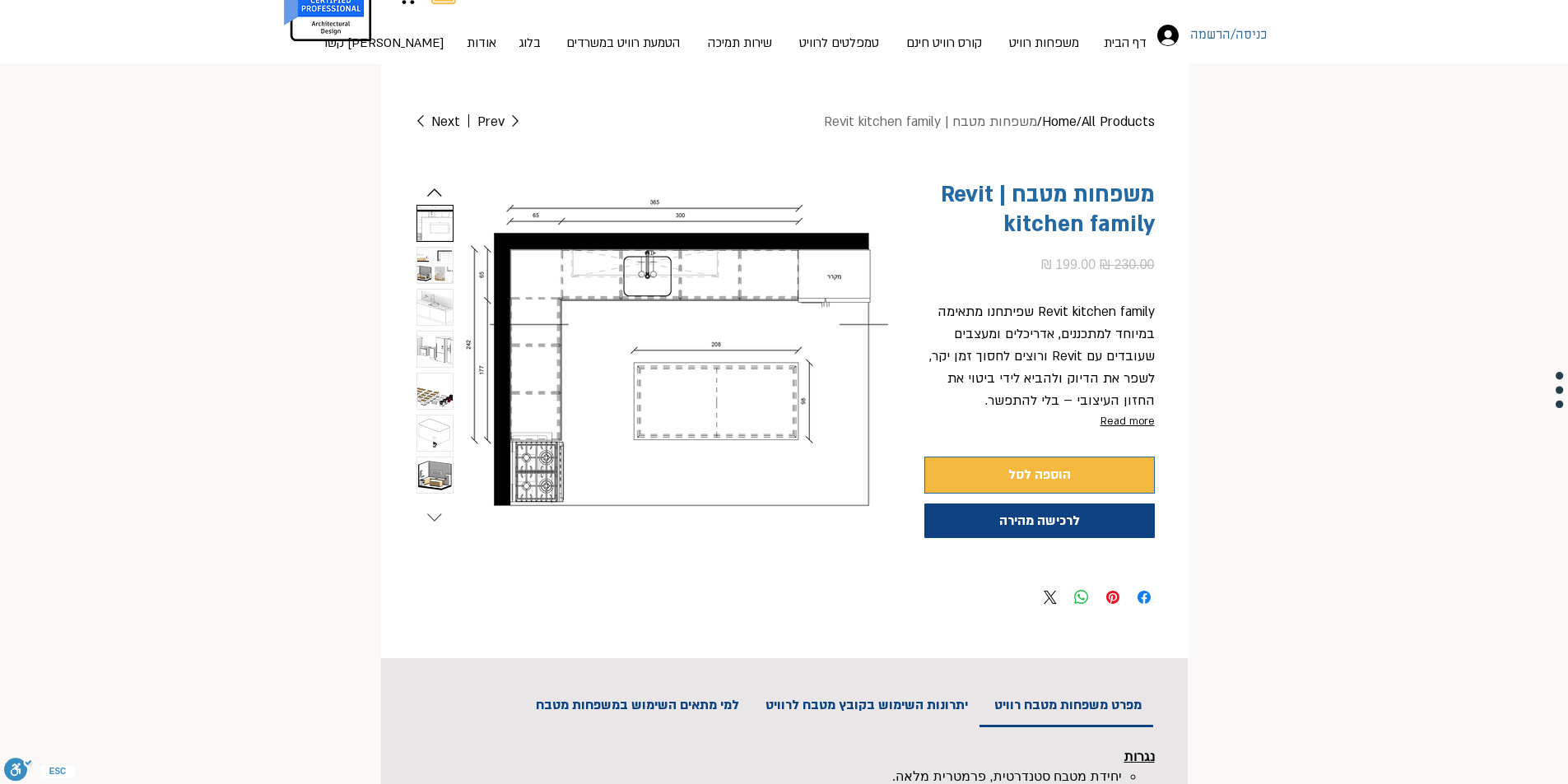
click at [432, 517] on icon "Next slide" at bounding box center [434, 517] width 25 height 25
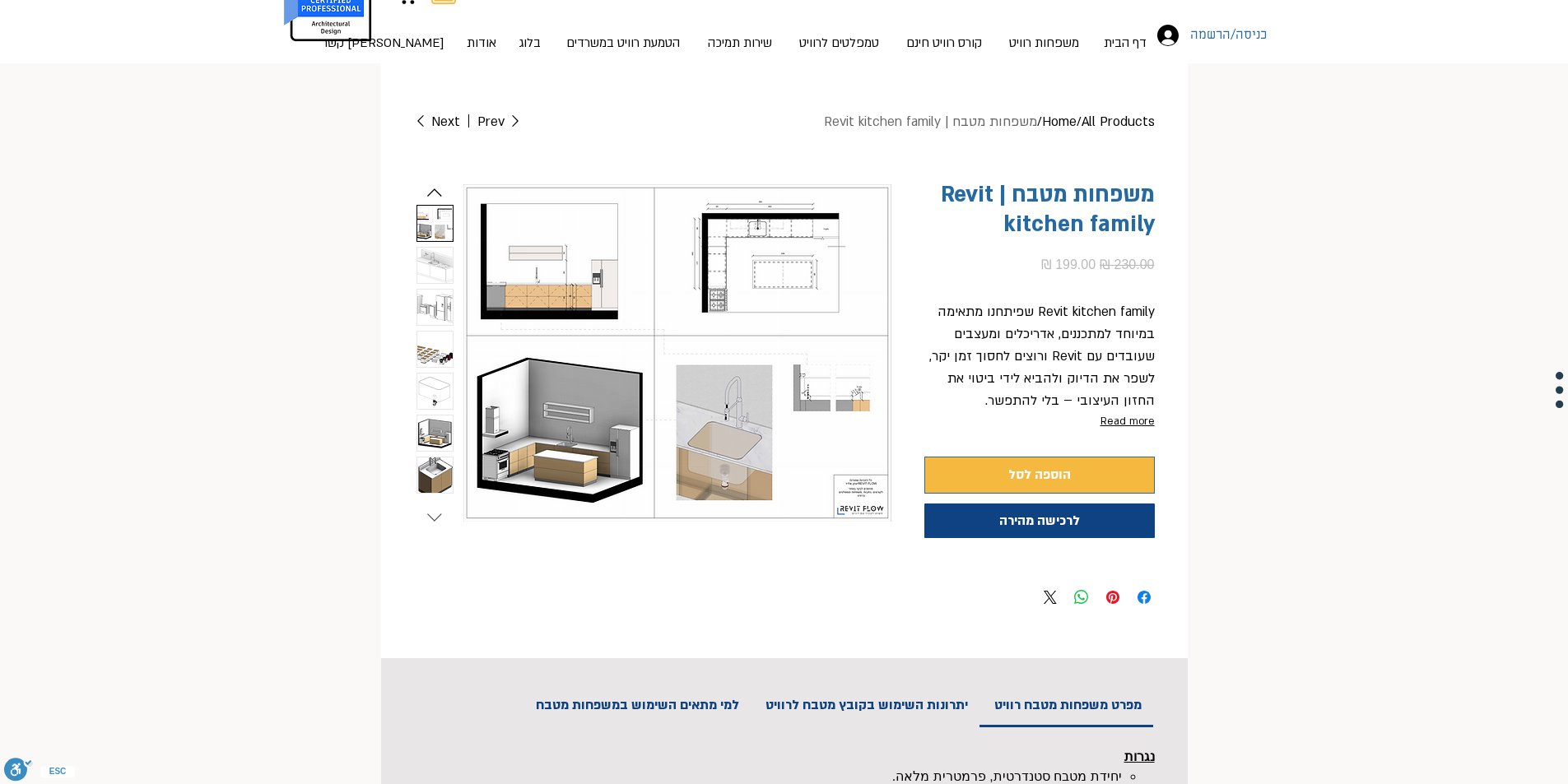
click at [432, 517] on icon "Next slide" at bounding box center [434, 517] width 25 height 25
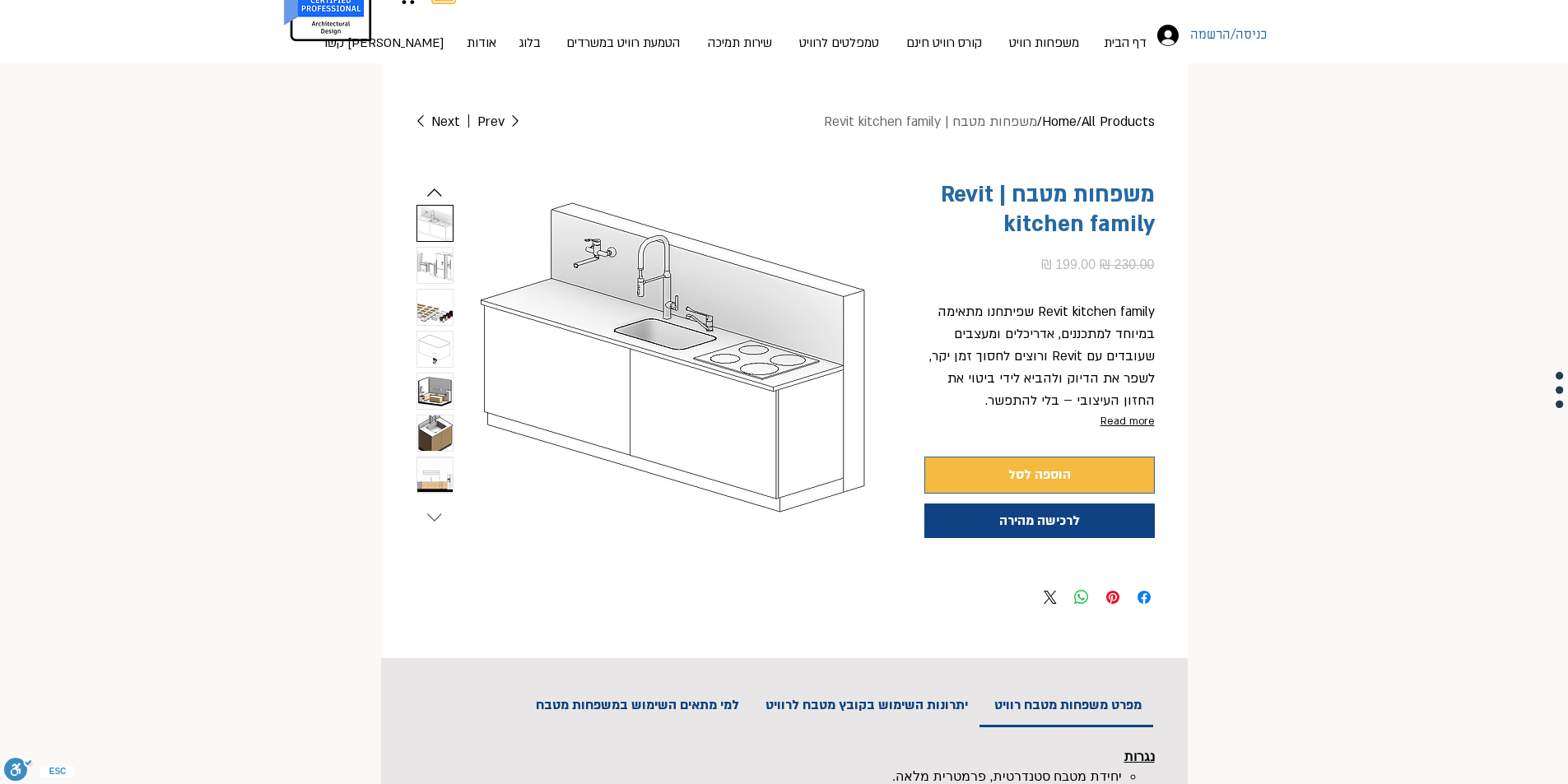
click at [432, 517] on icon "Next slide" at bounding box center [434, 517] width 25 height 25
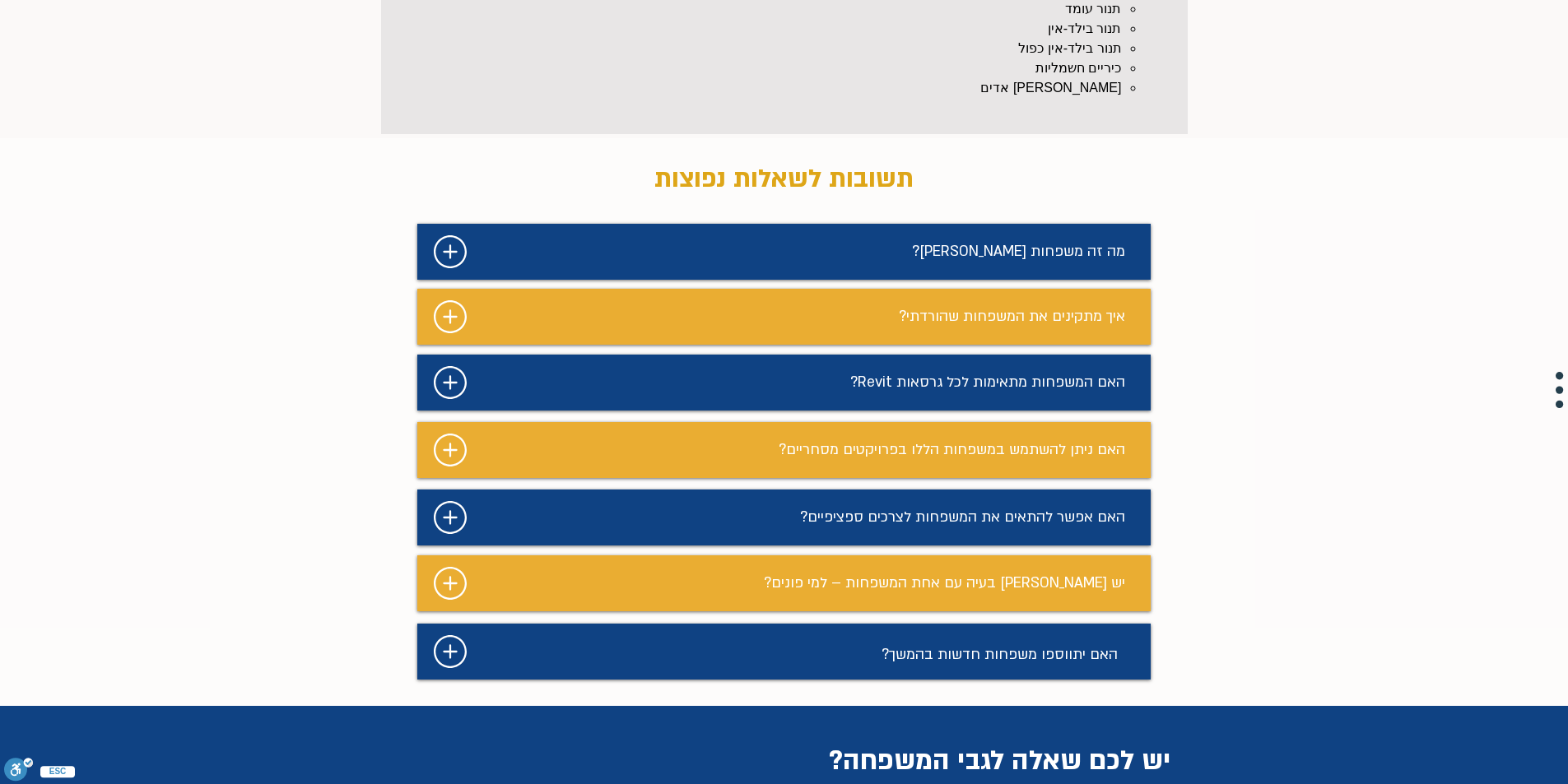
scroll to position [1291, 0]
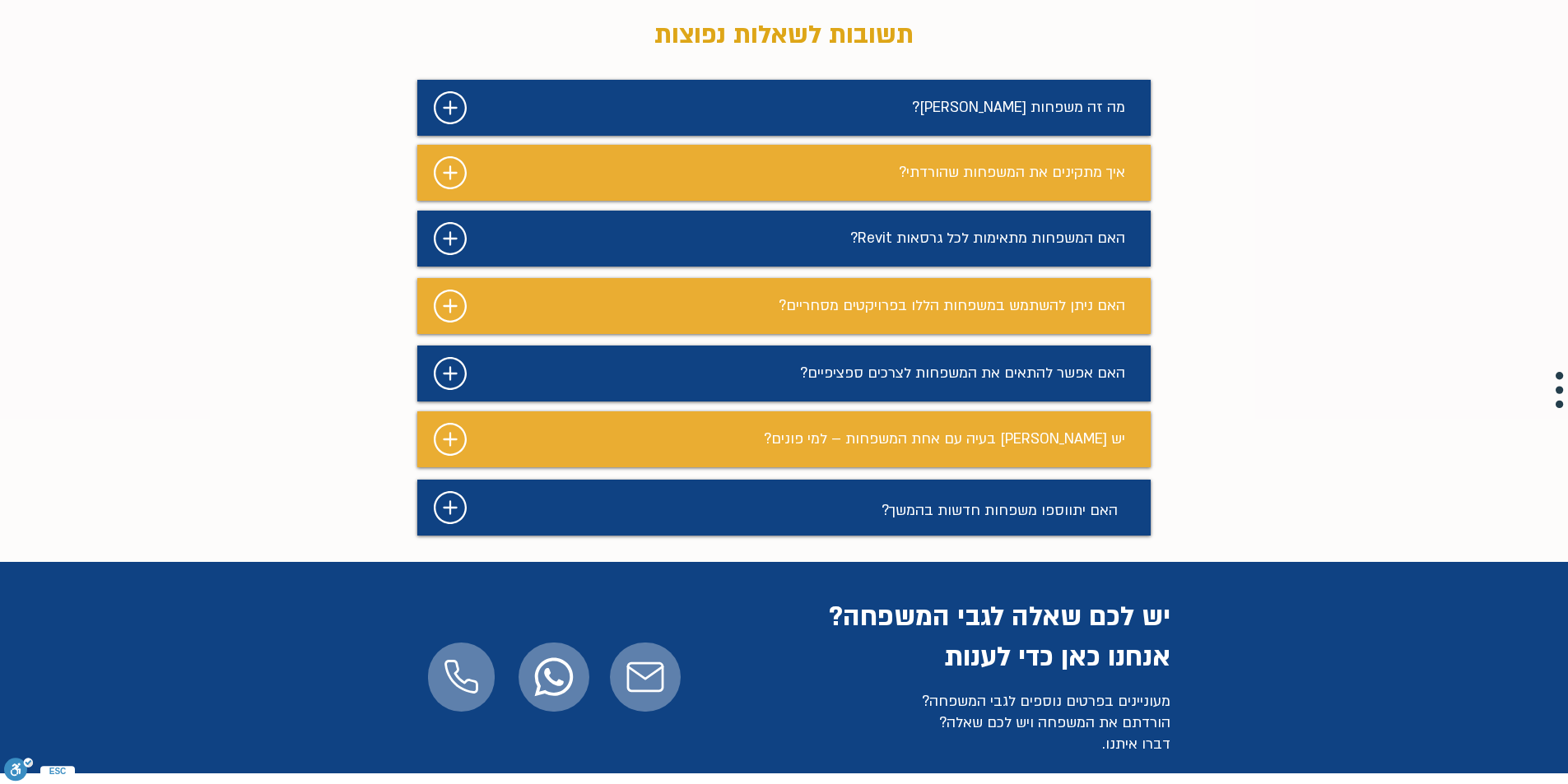
click at [470, 535] on div "מצגת" at bounding box center [784, 508] width 734 height 56
click at [462, 524] on icon "#comp-maf1xc06 svg [data-color="1"] {fill: #FFFFFF;}" at bounding box center [450, 508] width 33 height 33
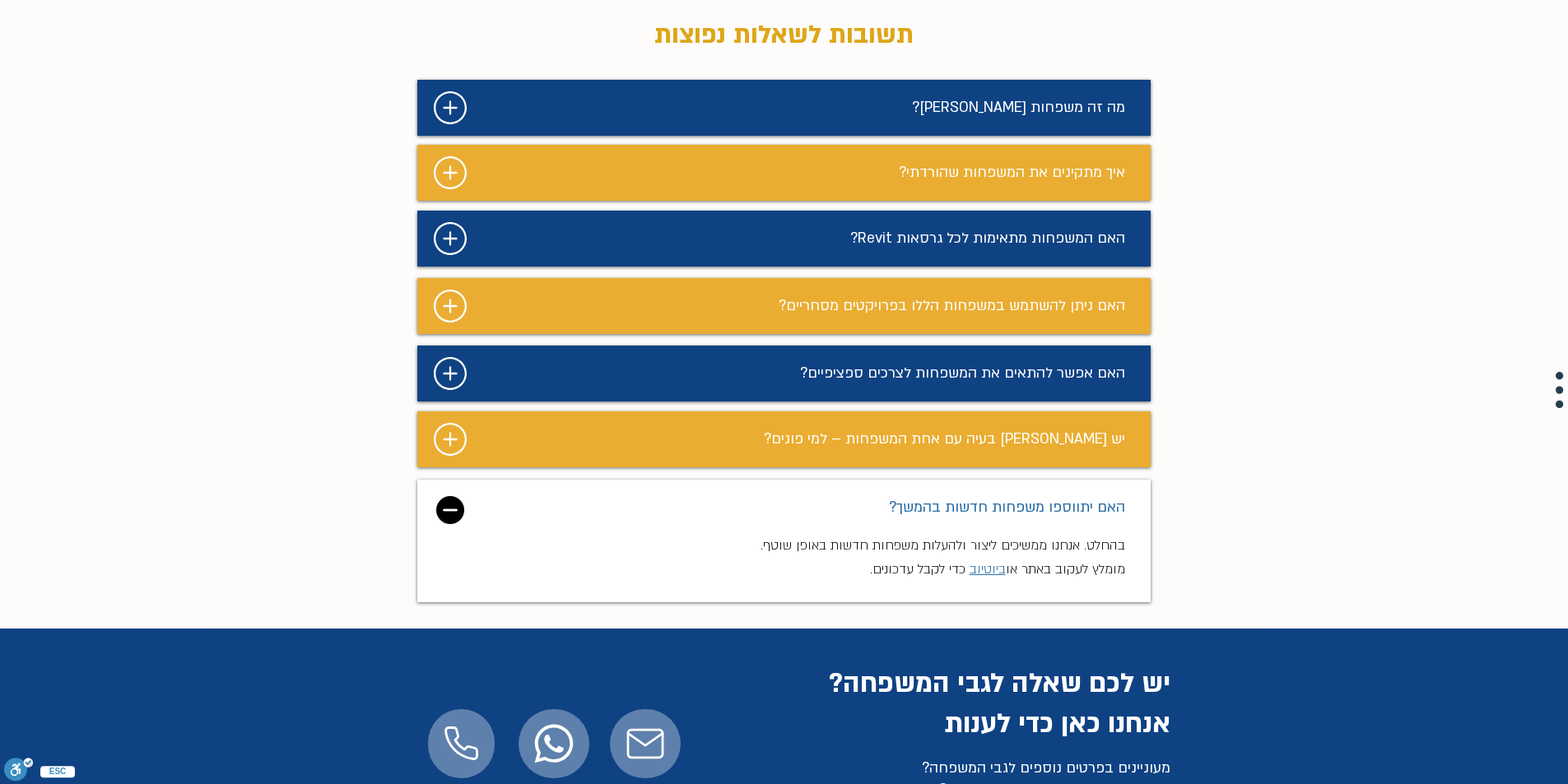
click at [442, 524] on img "מצגת" at bounding box center [450, 510] width 28 height 28
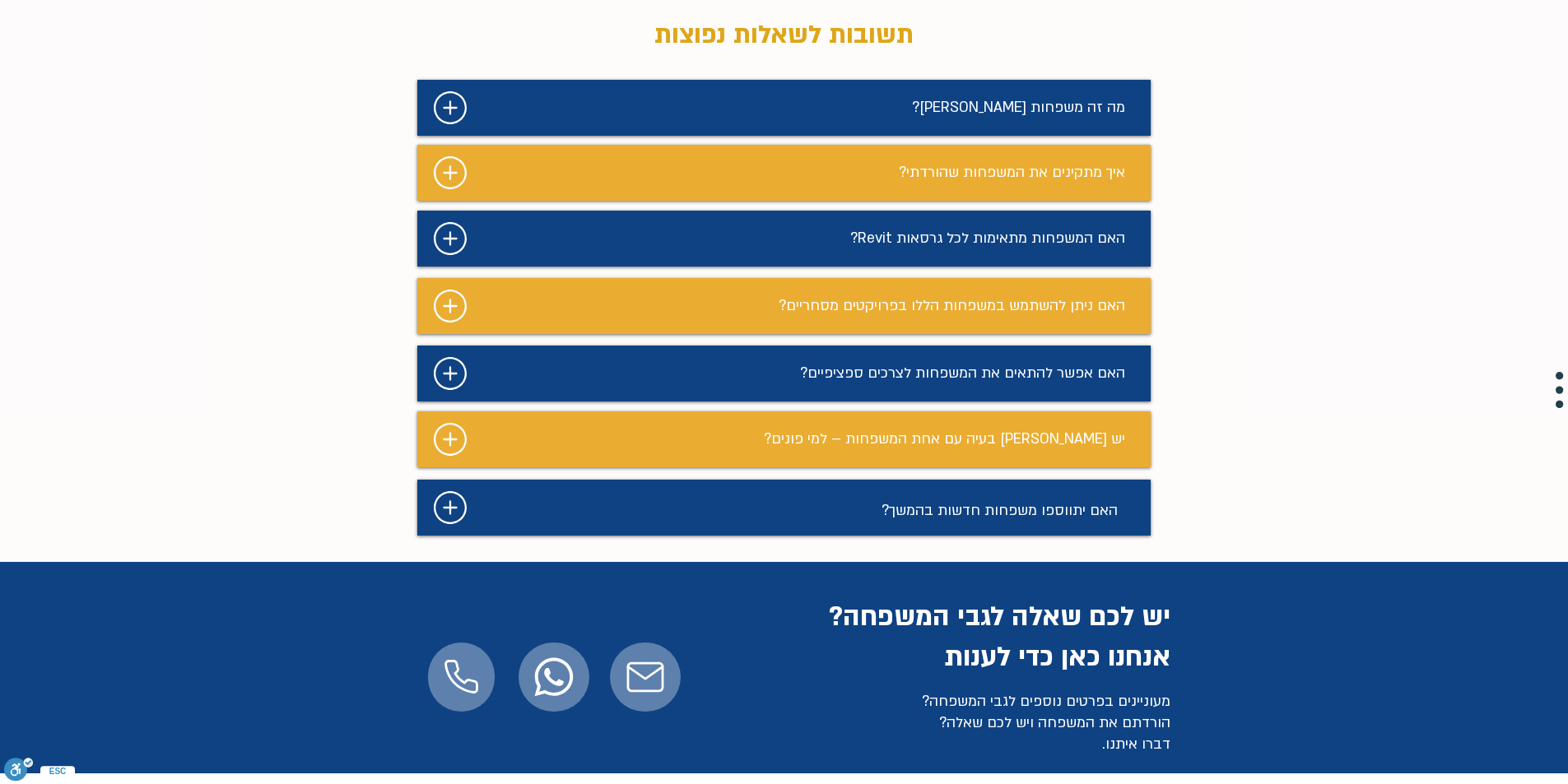
click at [444, 390] on icon "#comp-maf1xbyy svg [data-color="1"] {fill: #FFFFFF;}" at bounding box center [450, 373] width 33 height 33
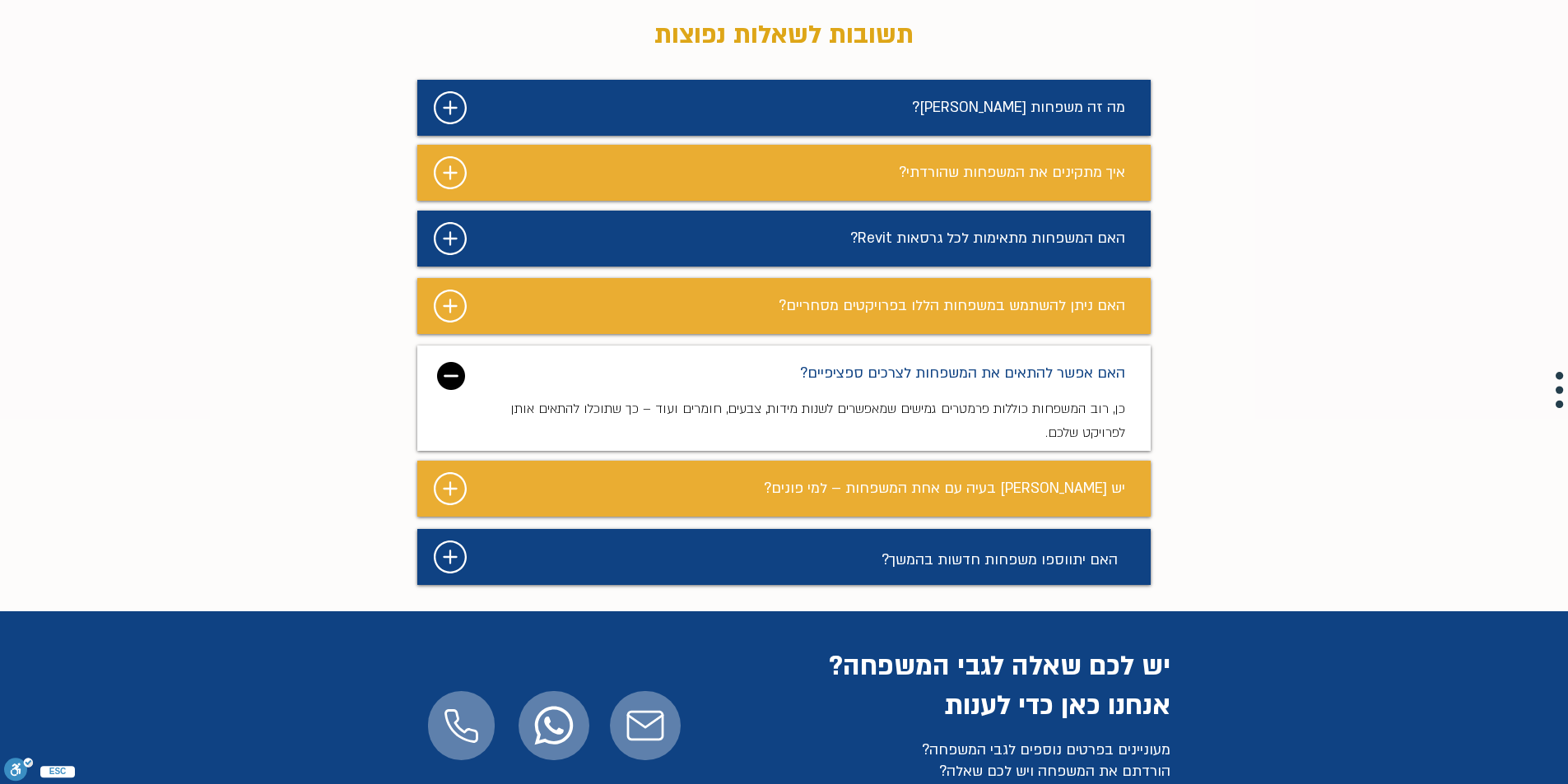
click at [444, 390] on img "מצגת" at bounding box center [451, 375] width 28 height 28
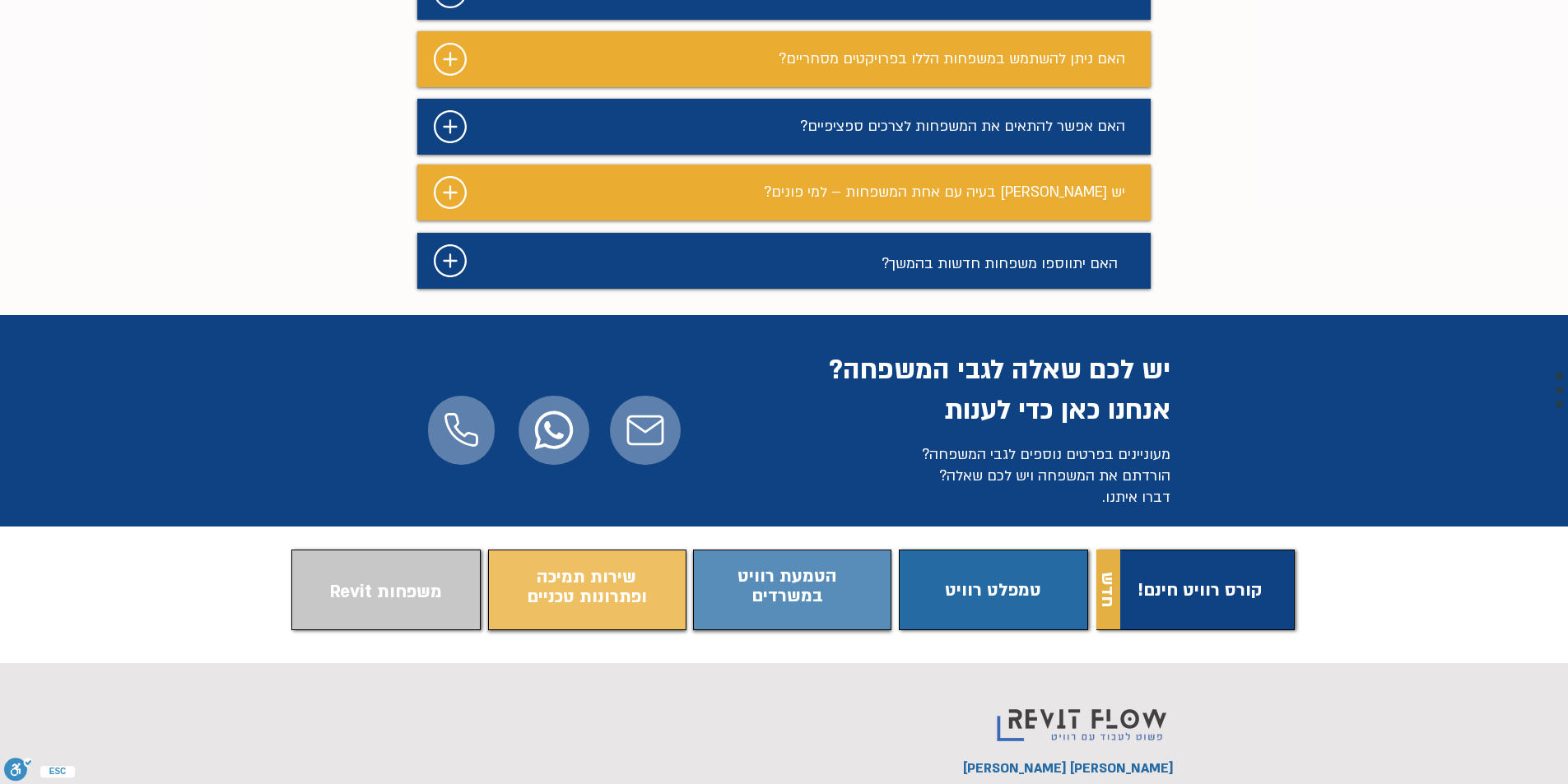
scroll to position [0, 0]
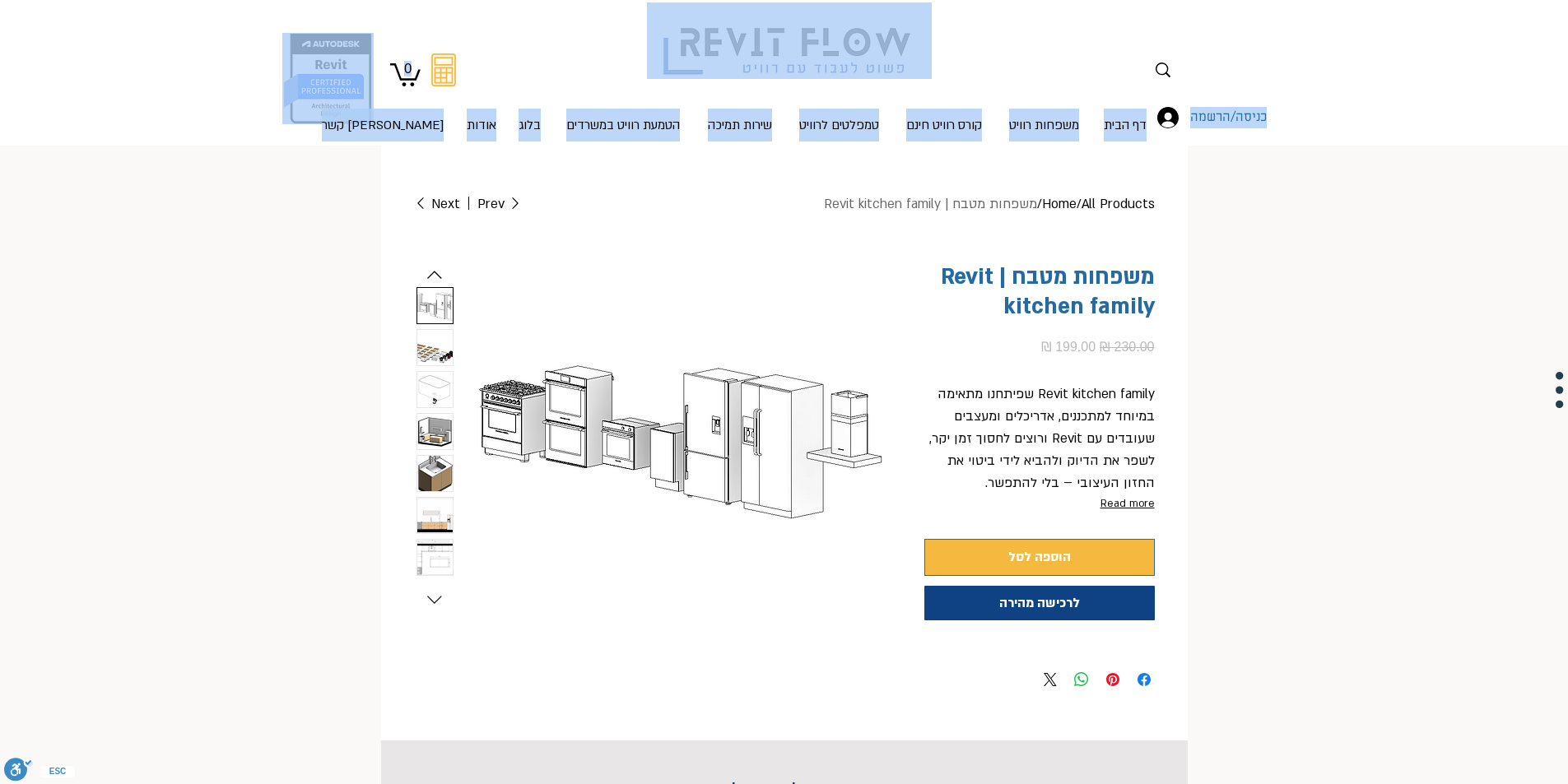
drag, startPoint x: 1558, startPoint y: 172, endPoint x: 1555, endPoint y: 132, distance: 40.1
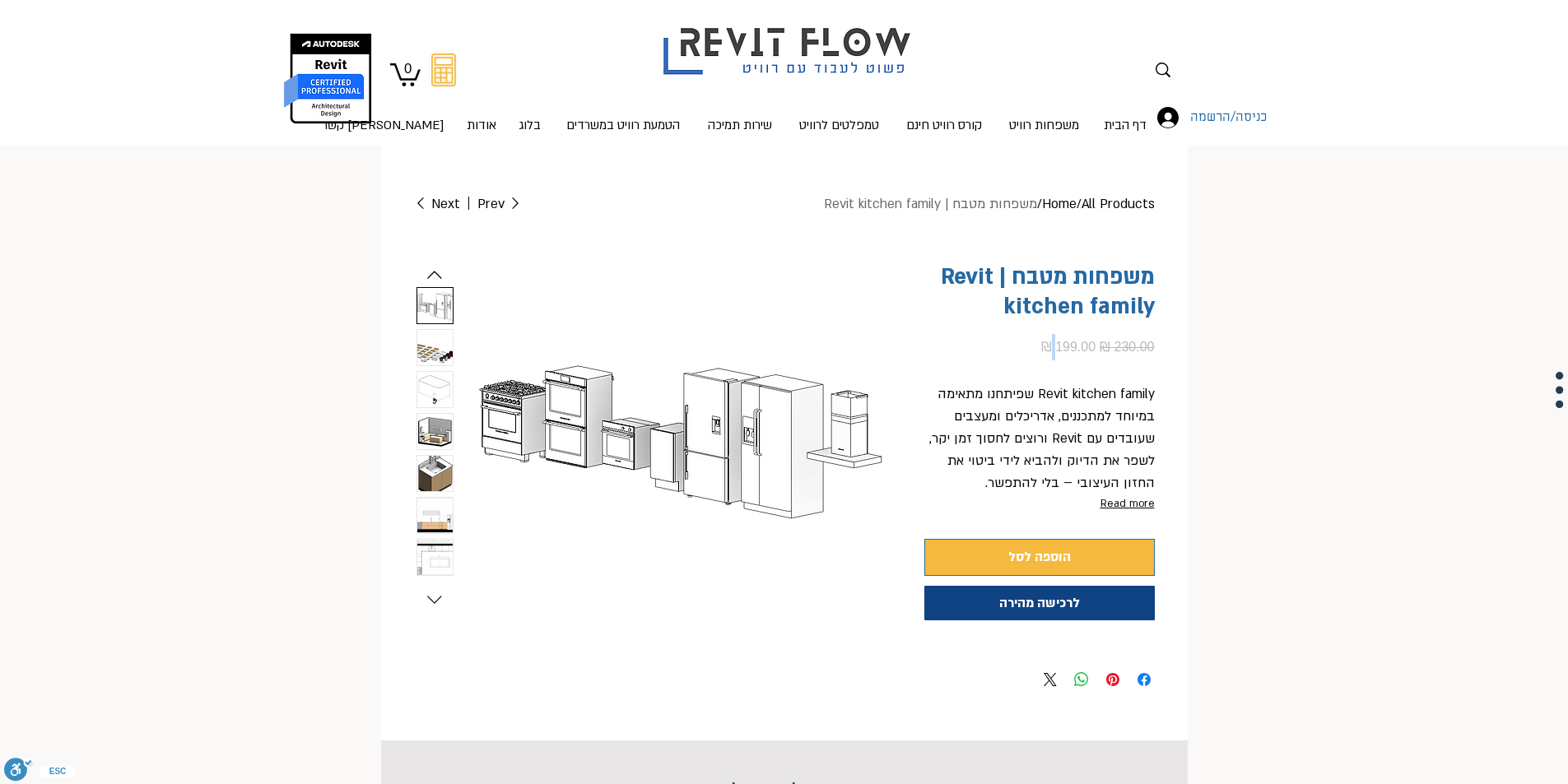
click at [1041, 345] on span "199.00 ₪" at bounding box center [1068, 347] width 54 height 14
click at [1051, 375] on div "Revit kitchen family שפיתחנו מתאימה במיוחד למתכננים, אדריכלים ומעצבים שעובדים ע…" at bounding box center [1039, 439] width 231 height 146
click at [427, 275] on icon "Previous slide" at bounding box center [434, 275] width 25 height 25
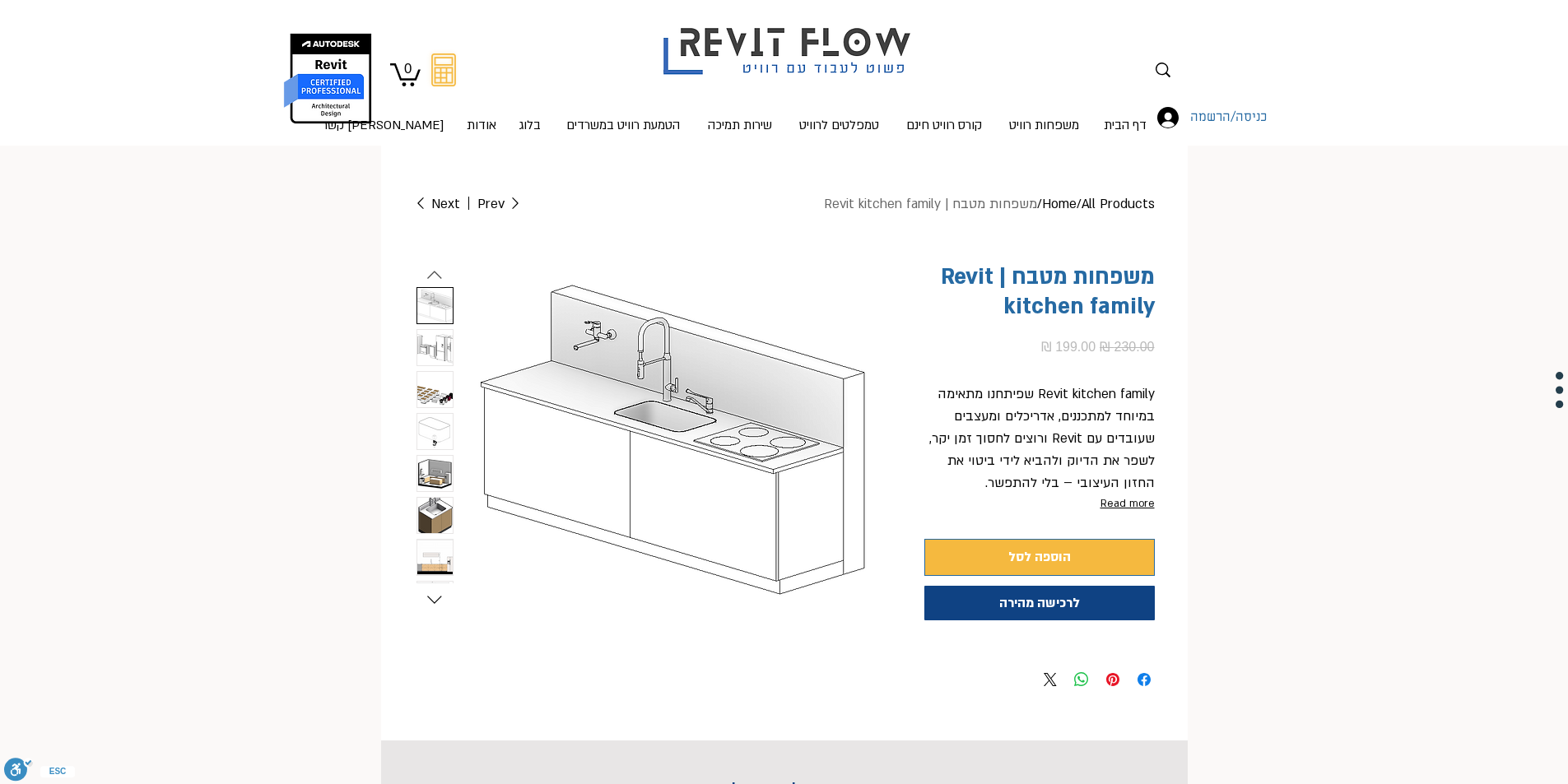
click at [427, 275] on icon "Previous slide" at bounding box center [434, 275] width 25 height 25
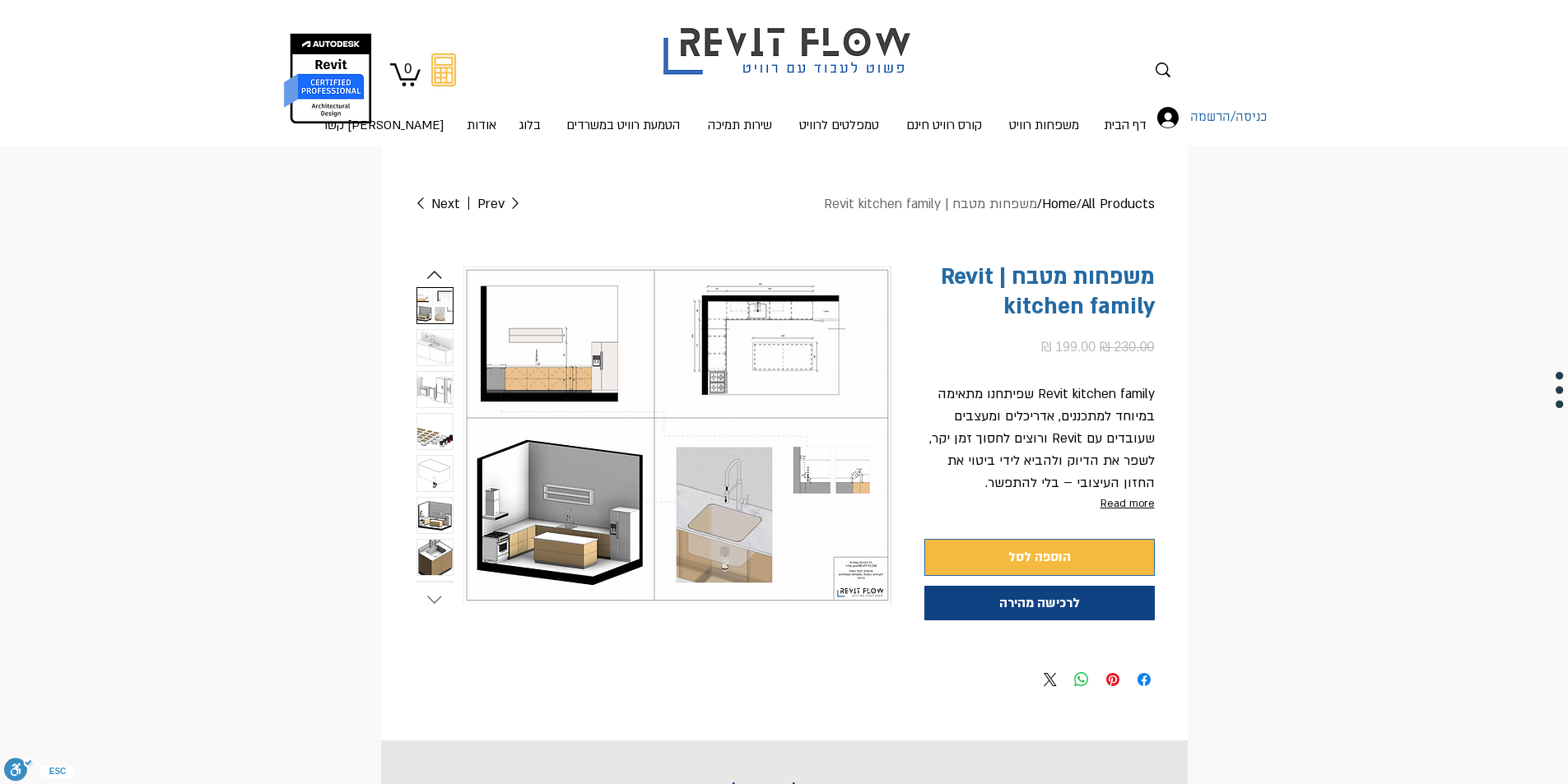
click at [436, 597] on icon "Next slide" at bounding box center [434, 600] width 25 height 25
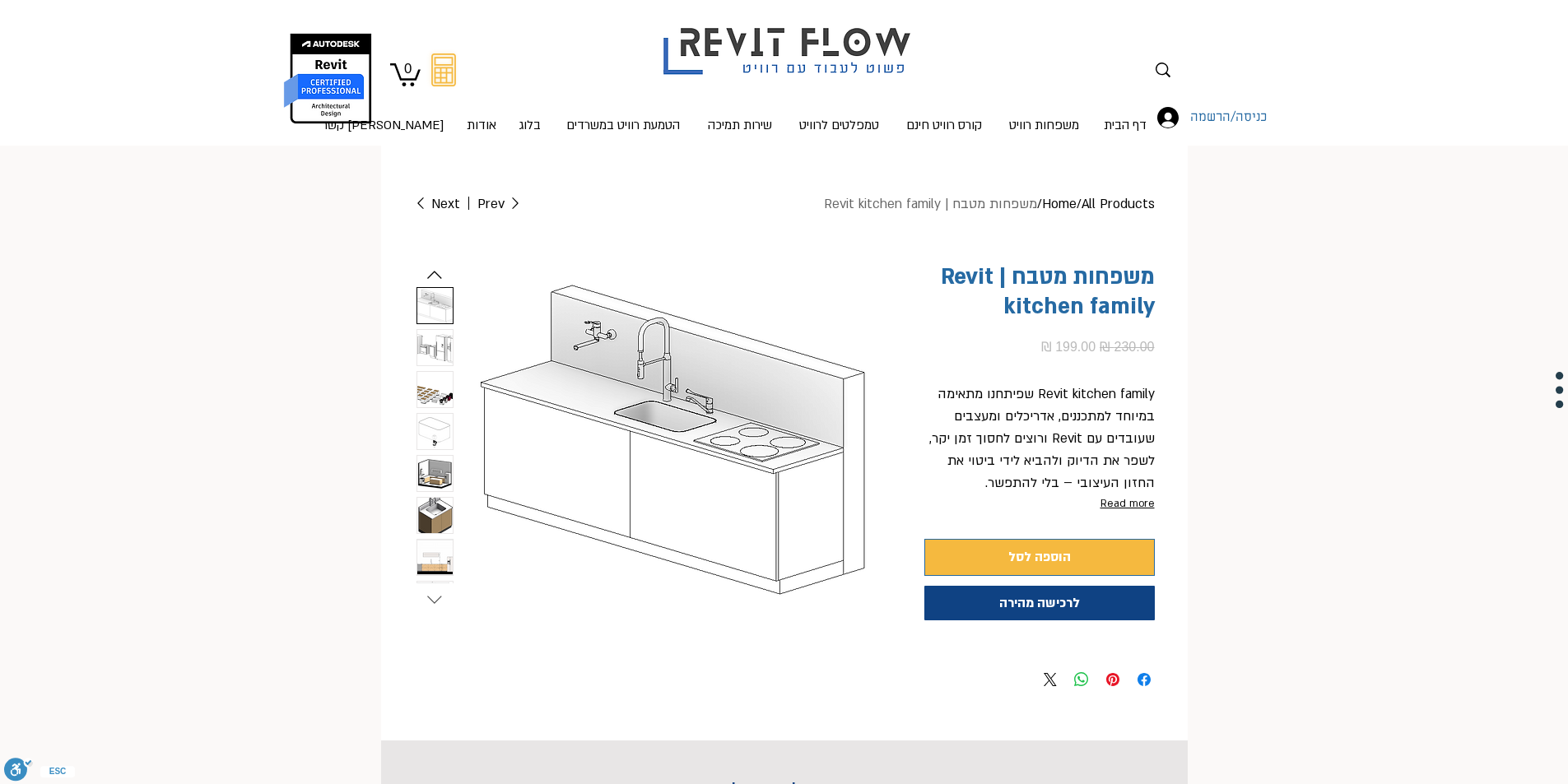
click at [438, 590] on icon "Next slide" at bounding box center [434, 600] width 25 height 25
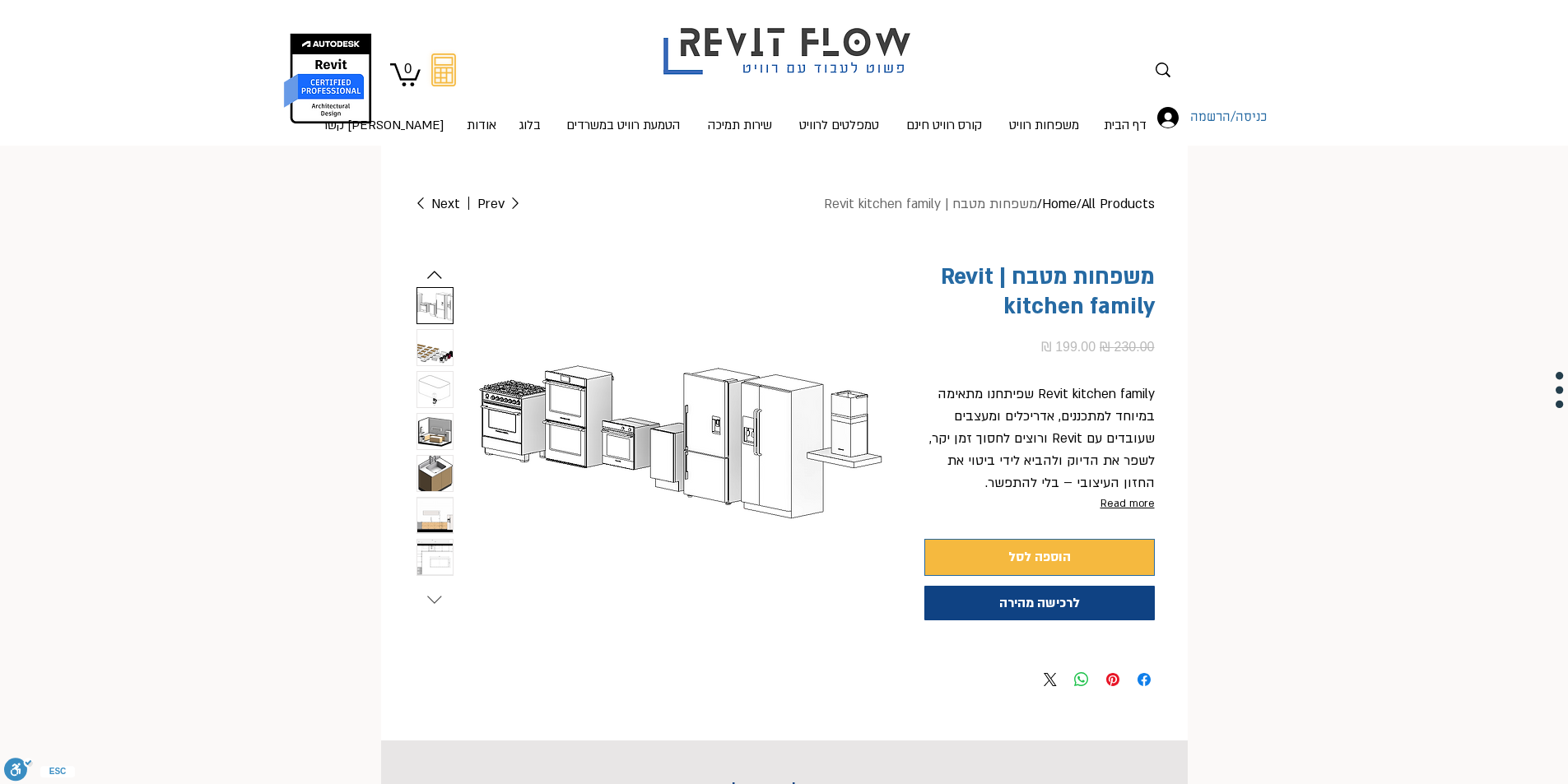
click at [433, 590] on icon "Next slide" at bounding box center [434, 600] width 25 height 25
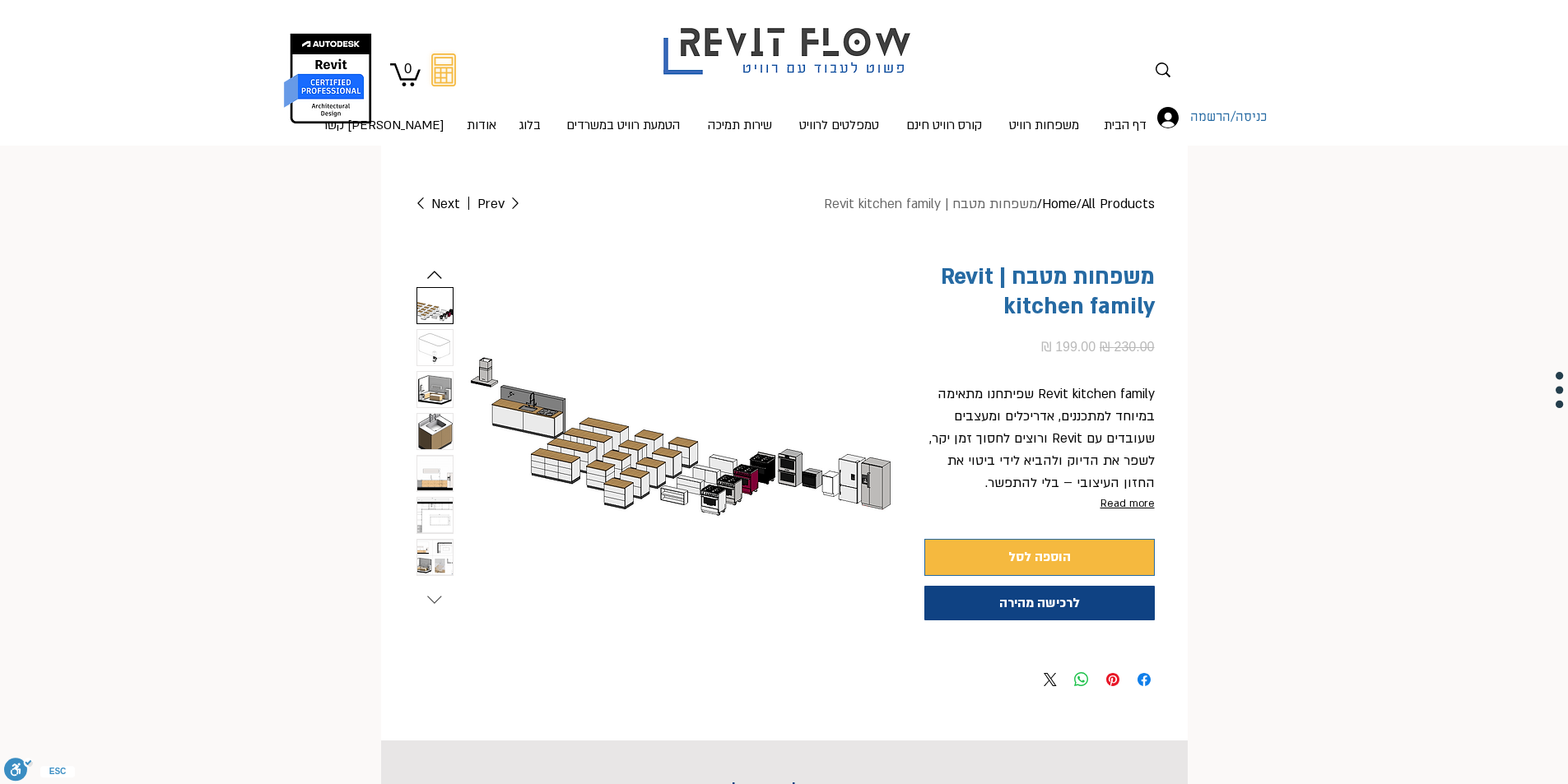
click at [433, 590] on icon "Next slide" at bounding box center [434, 600] width 25 height 25
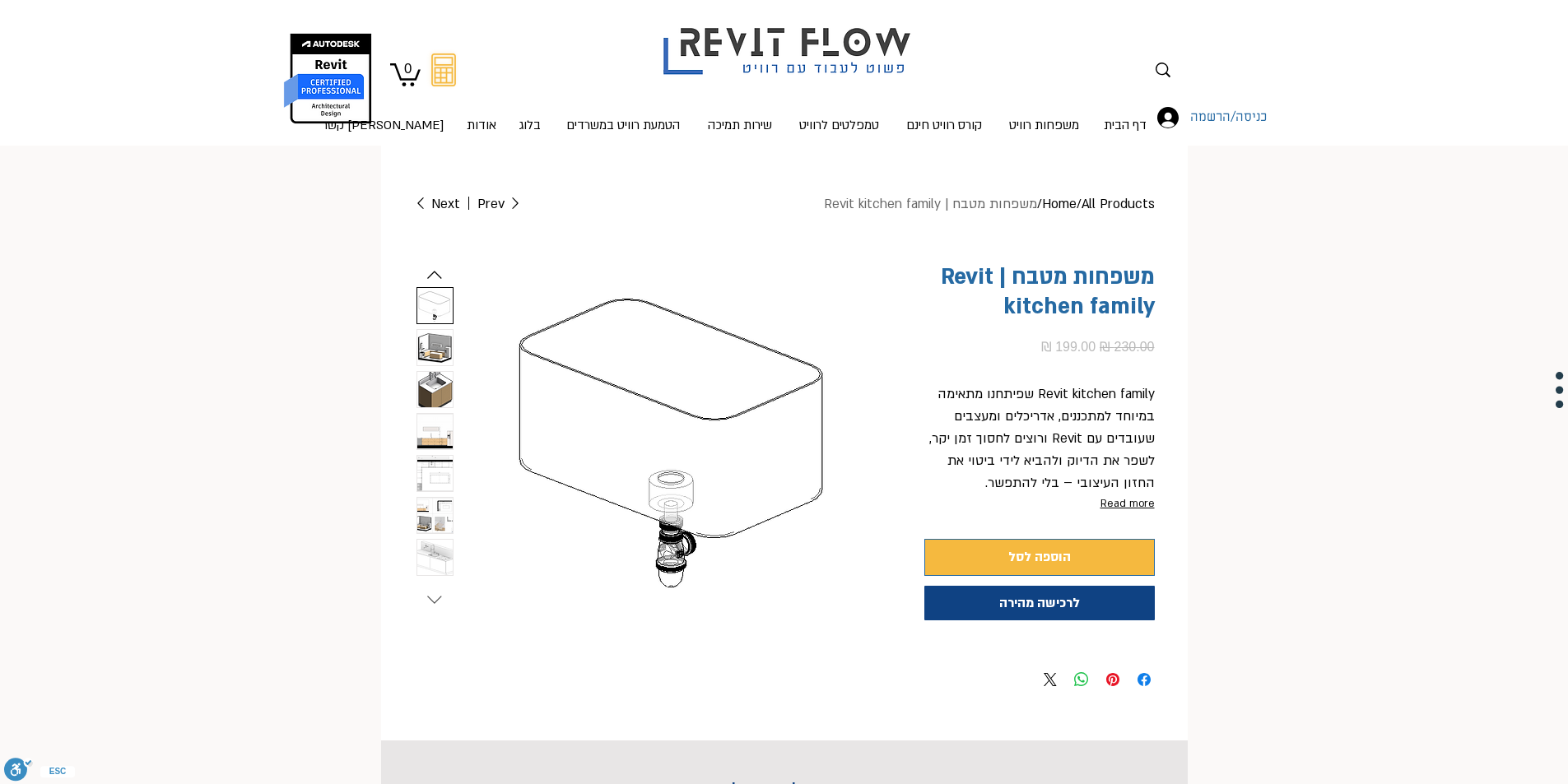
click at [433, 590] on icon "Next slide" at bounding box center [434, 600] width 25 height 25
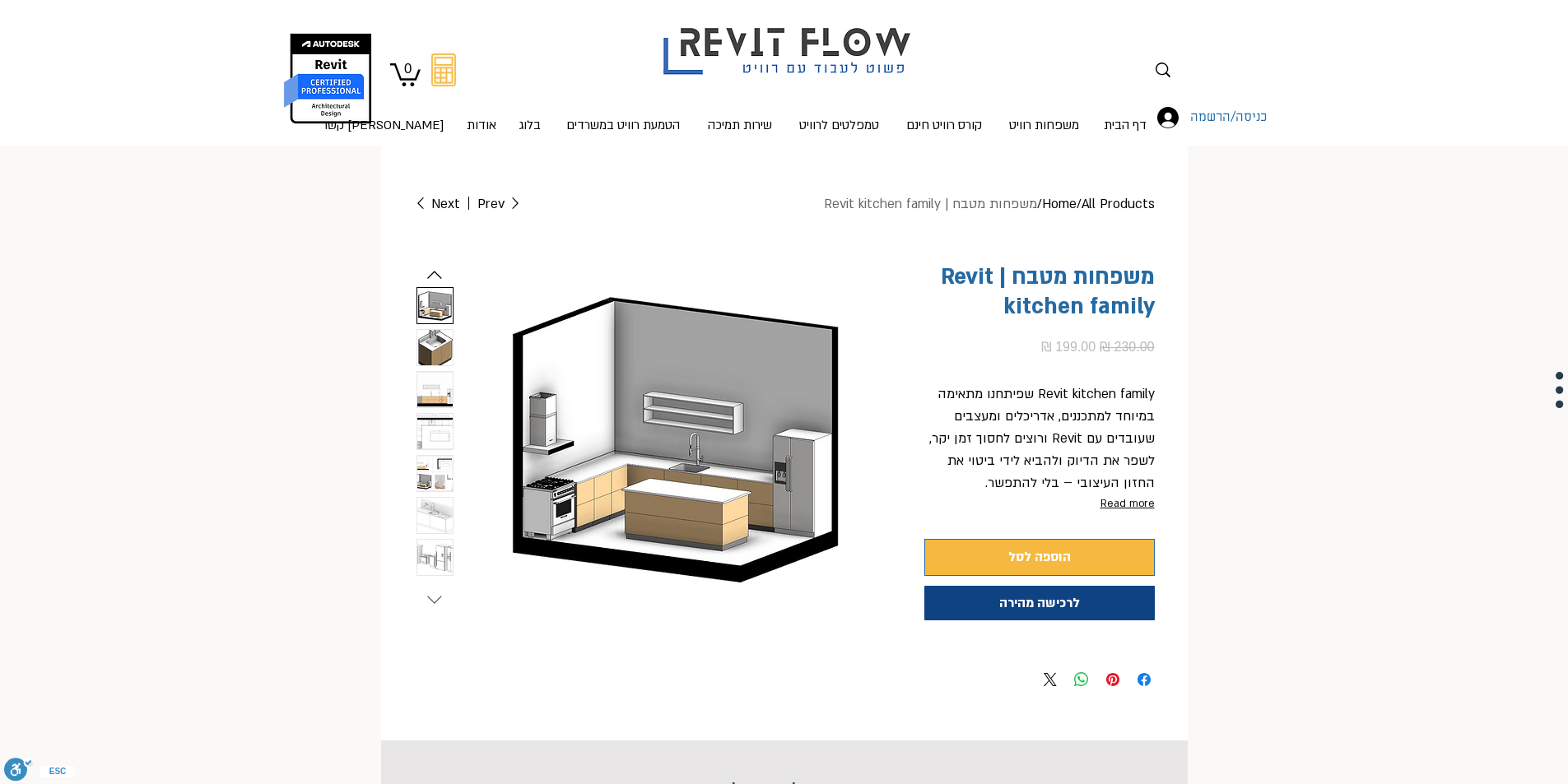
click at [433, 590] on icon "Next slide" at bounding box center [434, 600] width 25 height 25
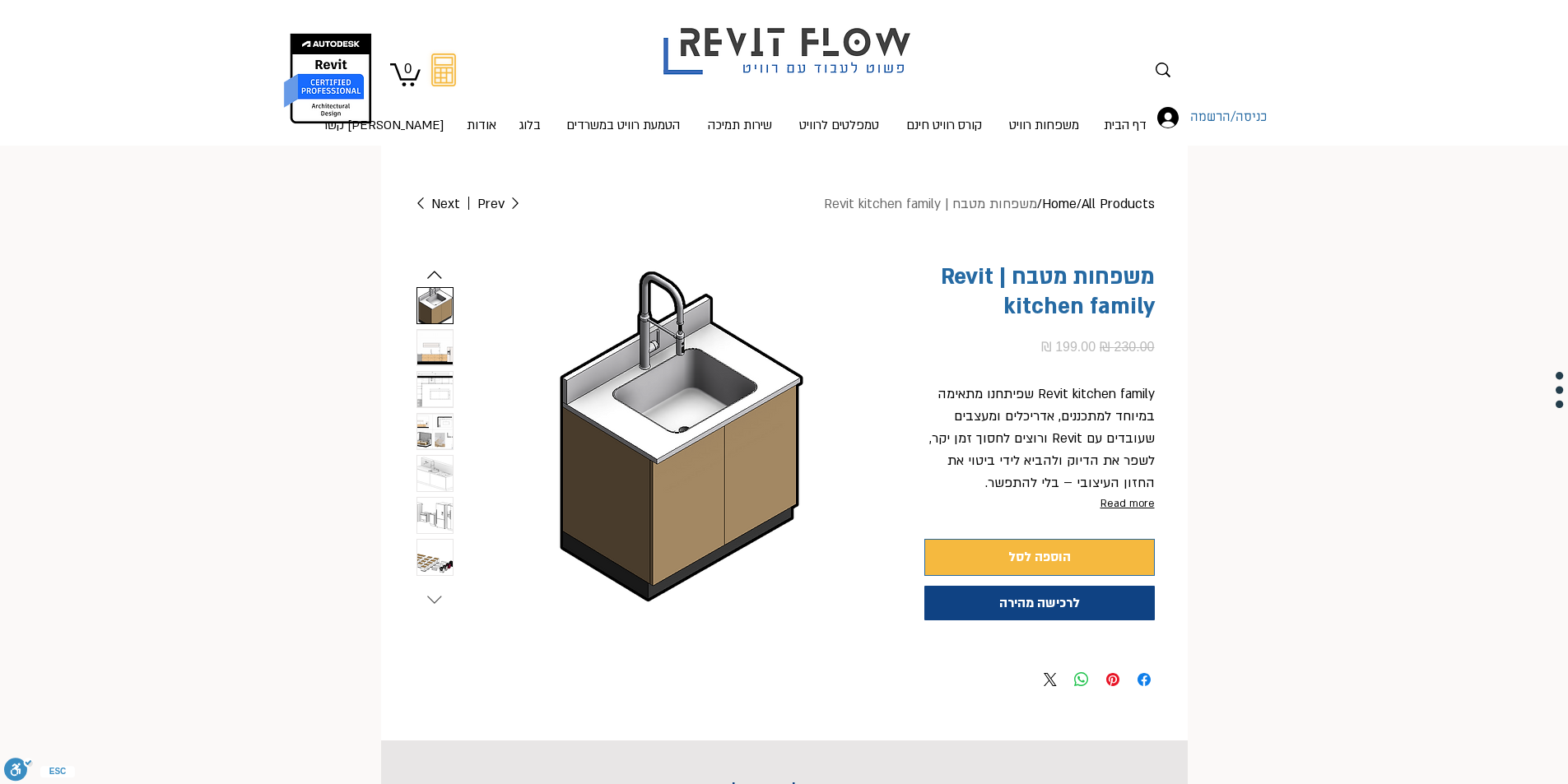
click at [433, 590] on icon "Next slide" at bounding box center [434, 600] width 25 height 25
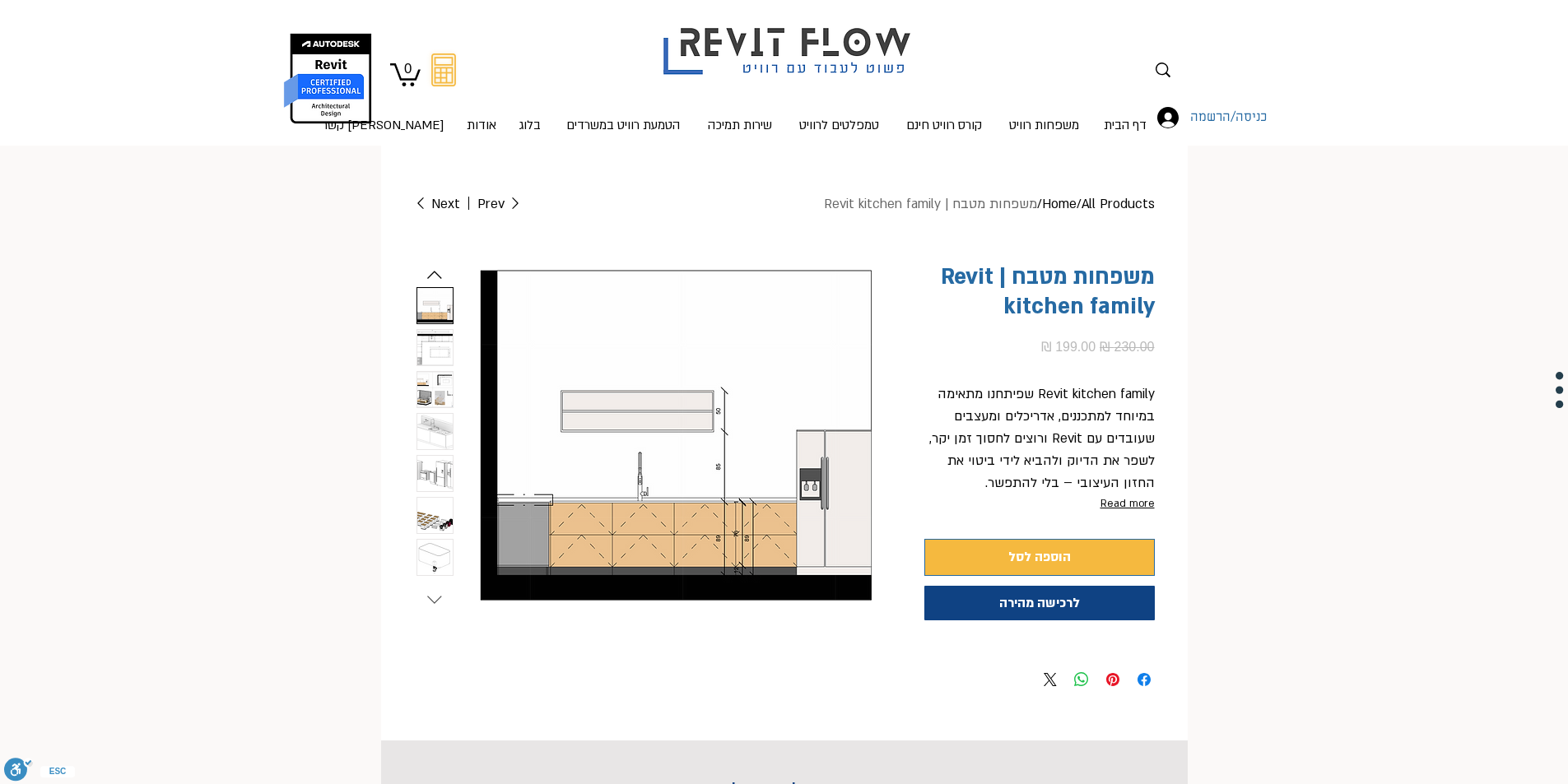
click at [433, 590] on icon "Next slide" at bounding box center [434, 600] width 25 height 25
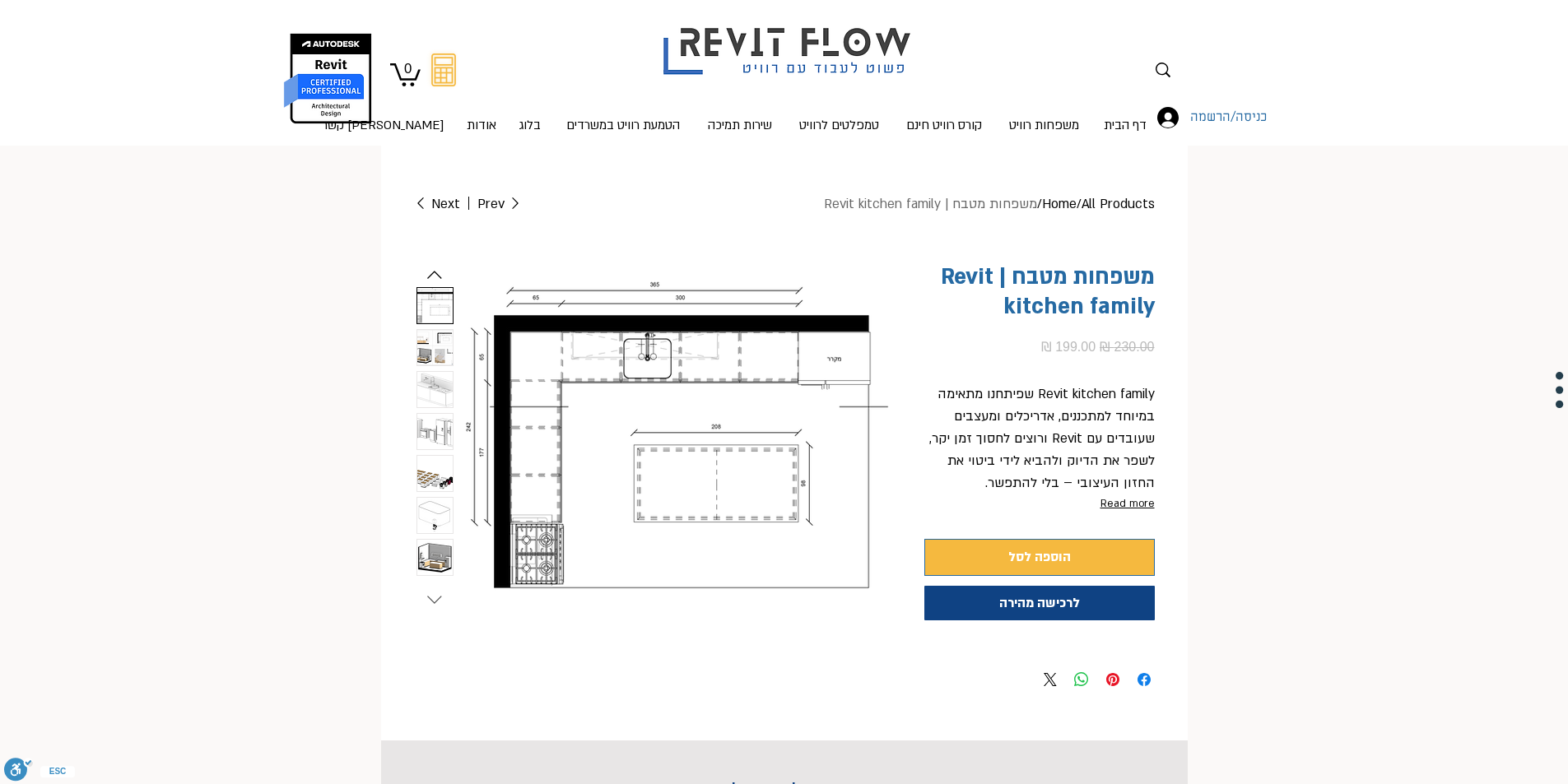
click at [433, 590] on icon "Next slide" at bounding box center [434, 600] width 25 height 25
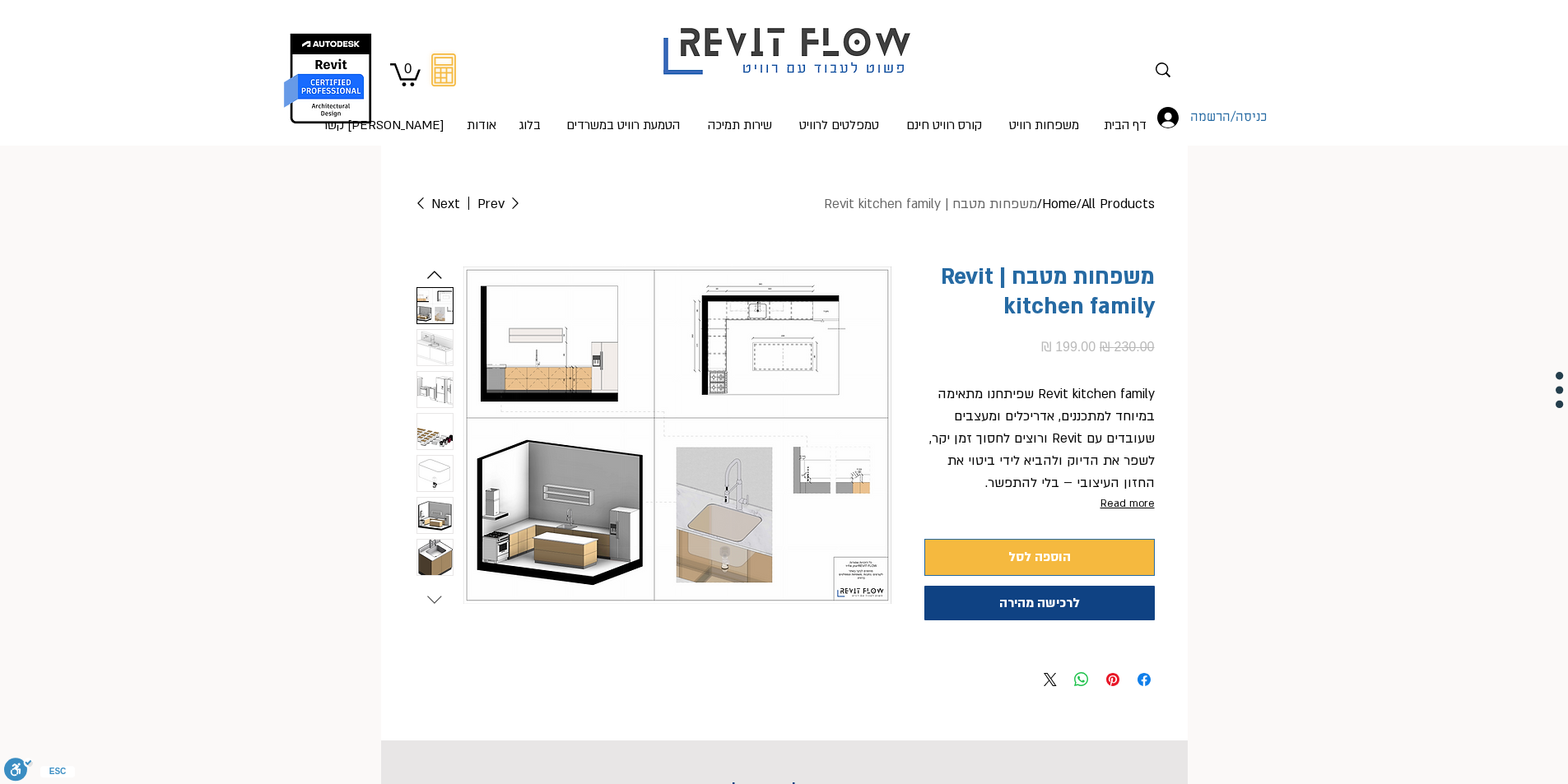
click at [433, 590] on icon "Next slide" at bounding box center [434, 600] width 25 height 25
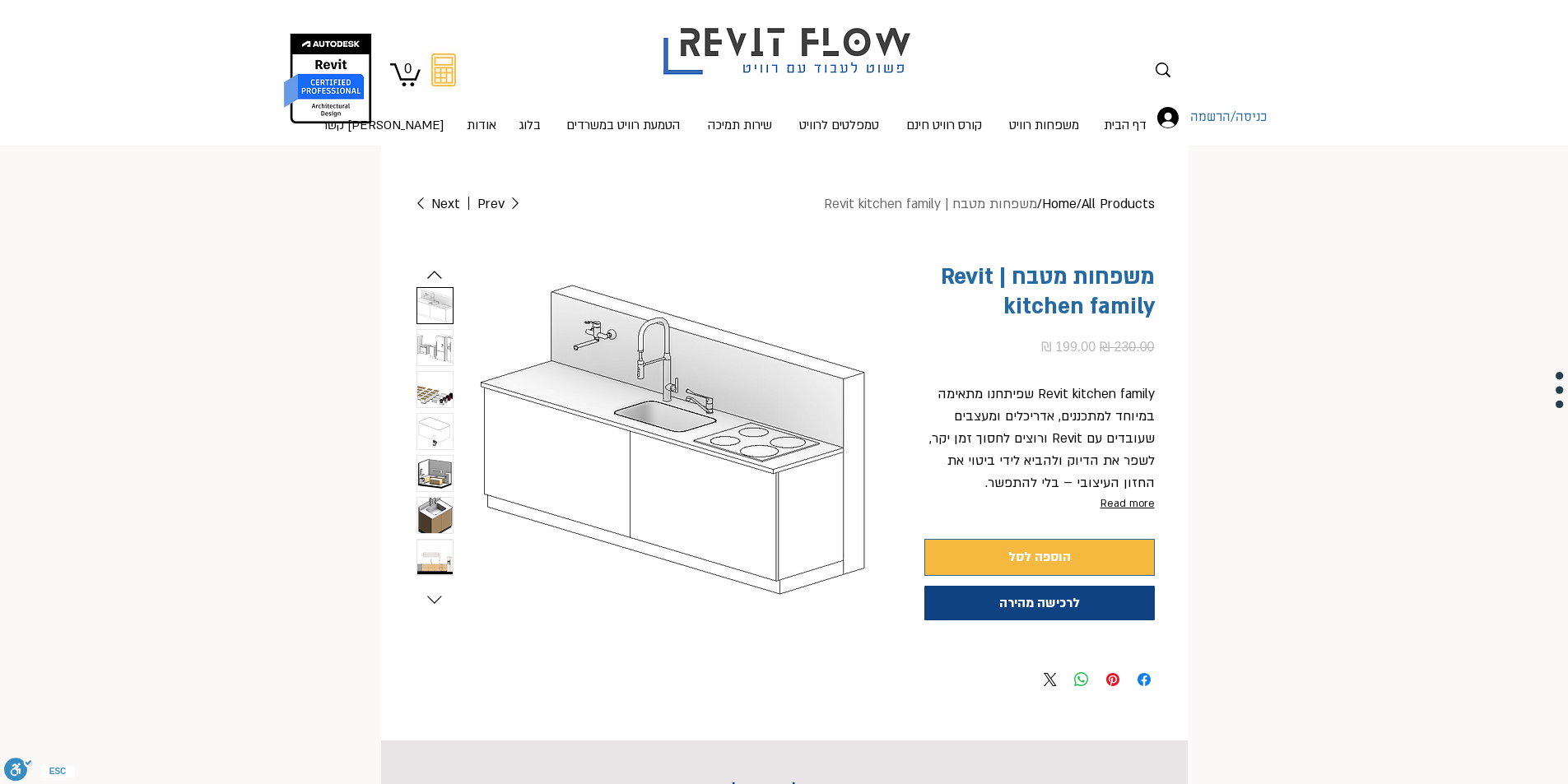
click at [423, 353] on img "7 / 9" at bounding box center [434, 347] width 35 height 35
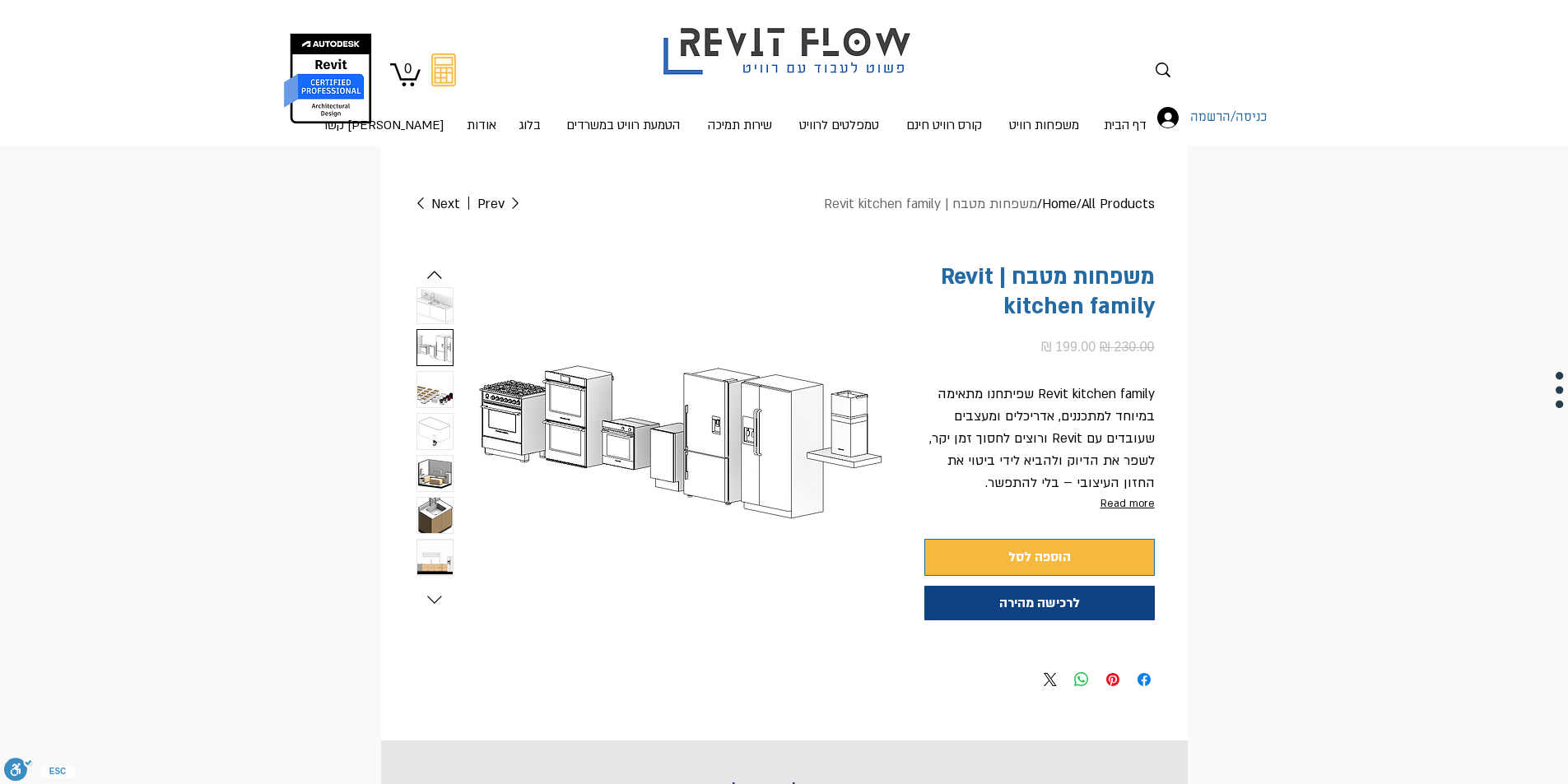
click at [432, 401] on img "8 / 9" at bounding box center [434, 389] width 35 height 35
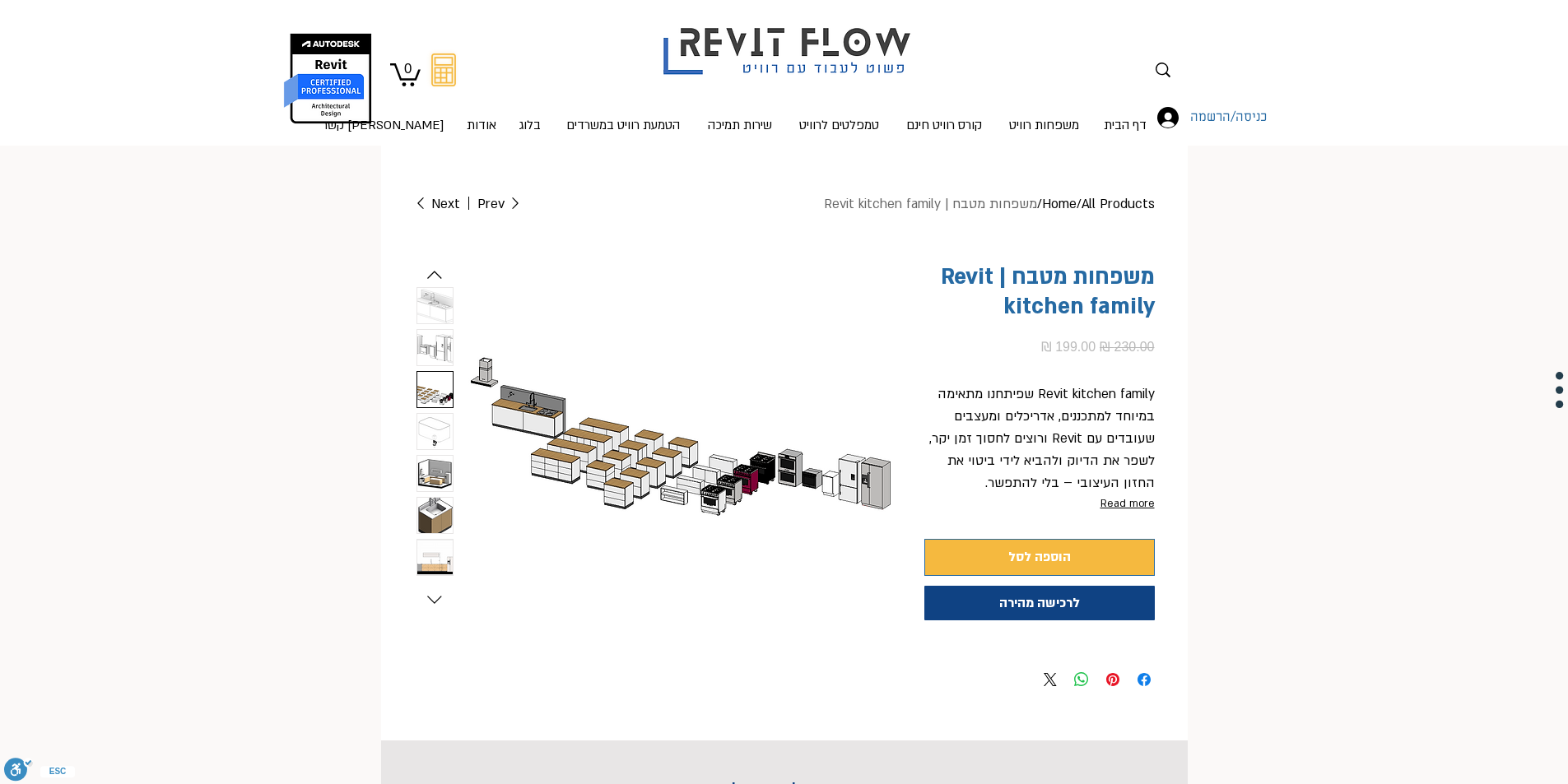
click at [424, 434] on img "9 / 9" at bounding box center [434, 432] width 35 height 35
click at [432, 471] on img "1 / 9" at bounding box center [434, 473] width 35 height 35
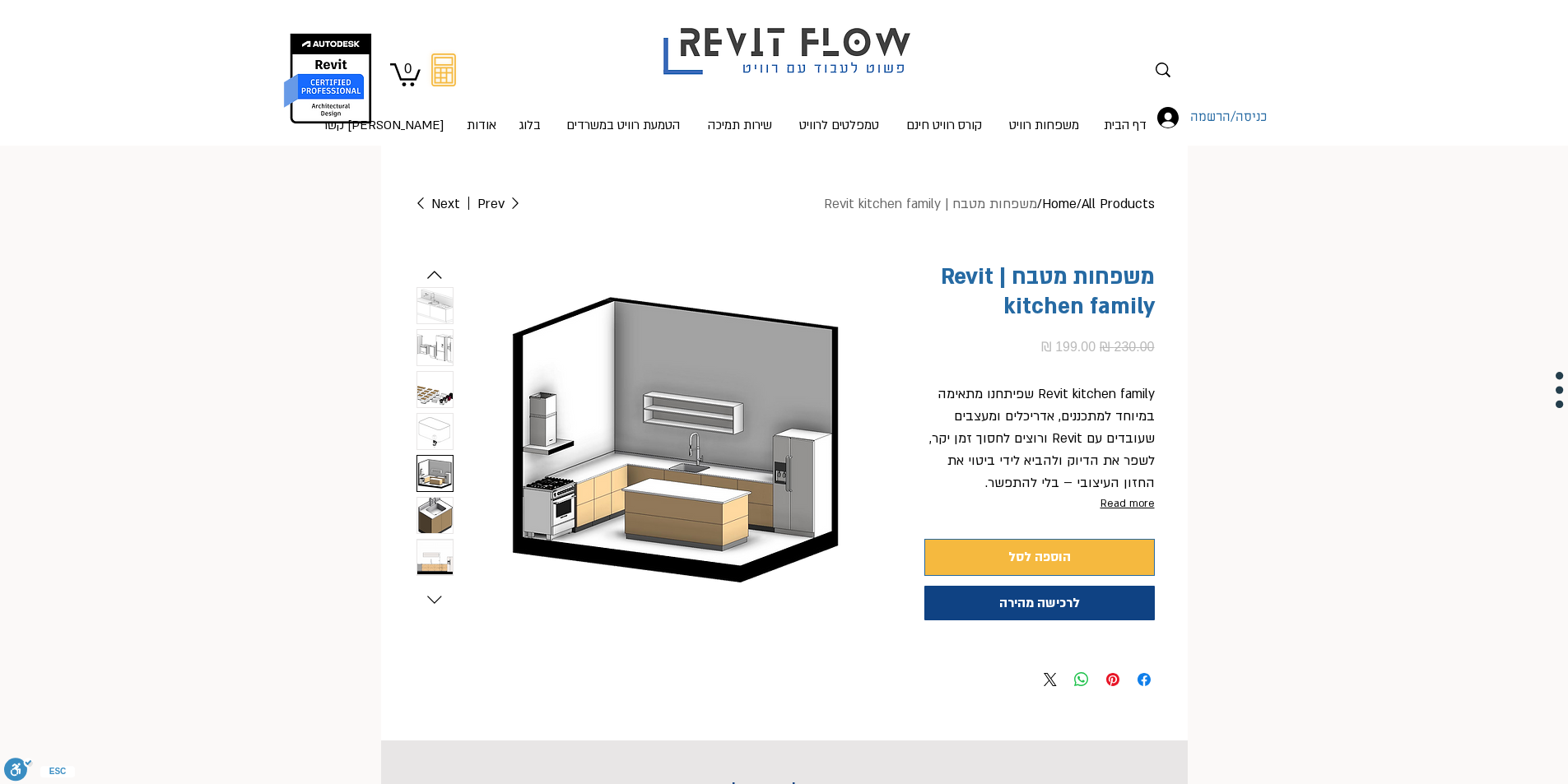
click at [431, 523] on img "2 / 9" at bounding box center [434, 515] width 35 height 35
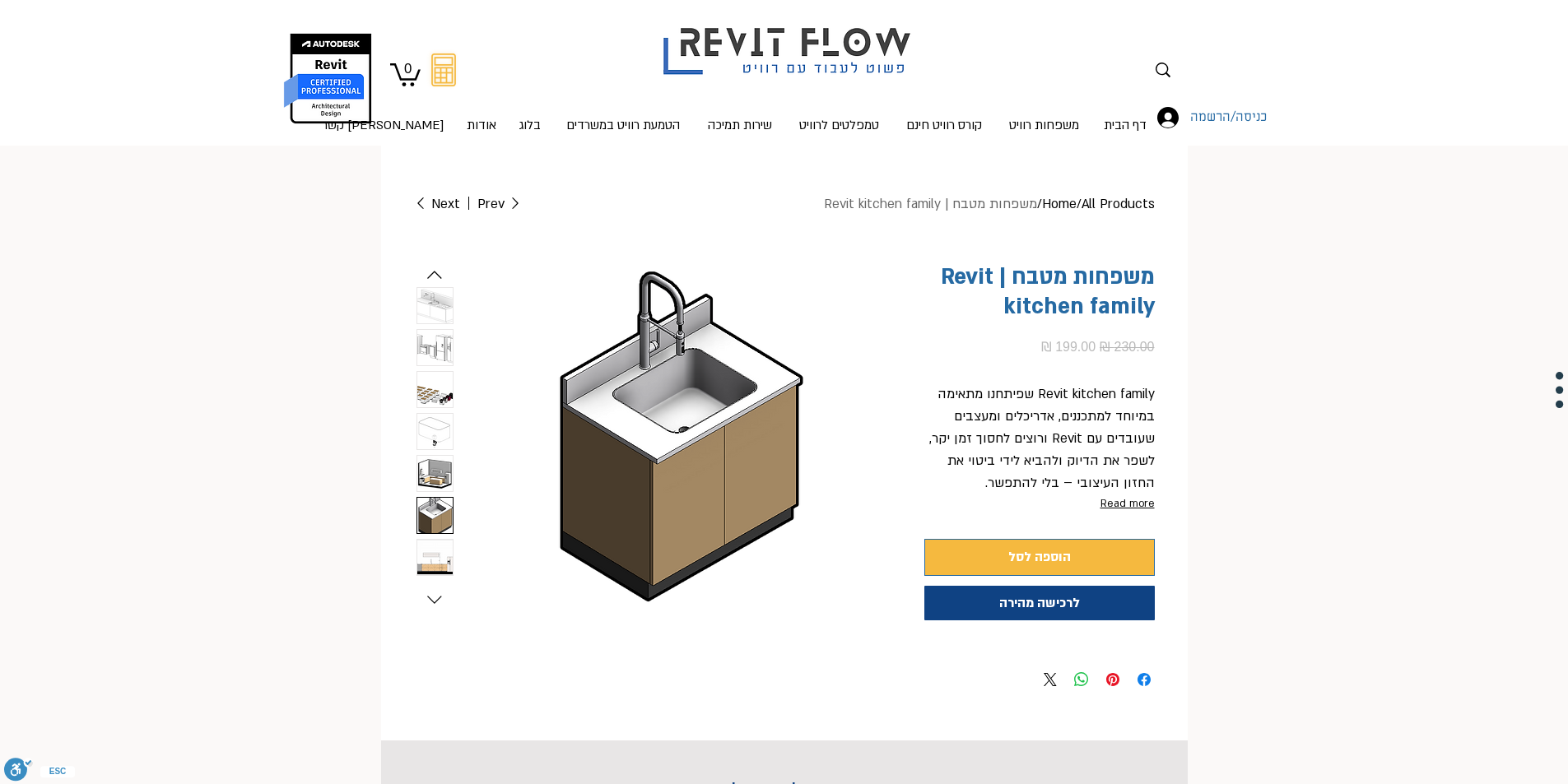
click at [430, 553] on img "3 / 9" at bounding box center [434, 557] width 35 height 35
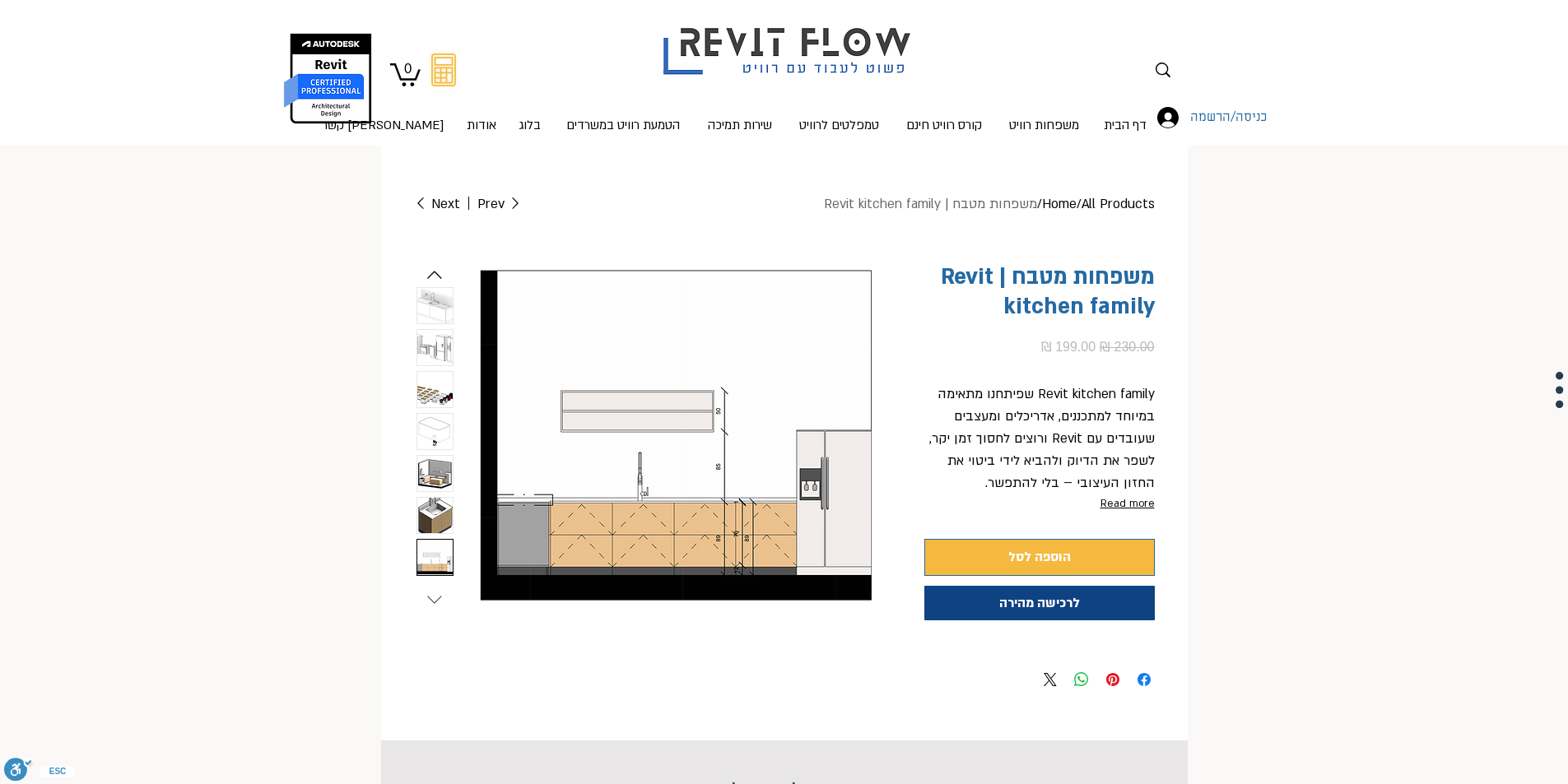
click at [432, 592] on icon "Next slide" at bounding box center [434, 600] width 25 height 25
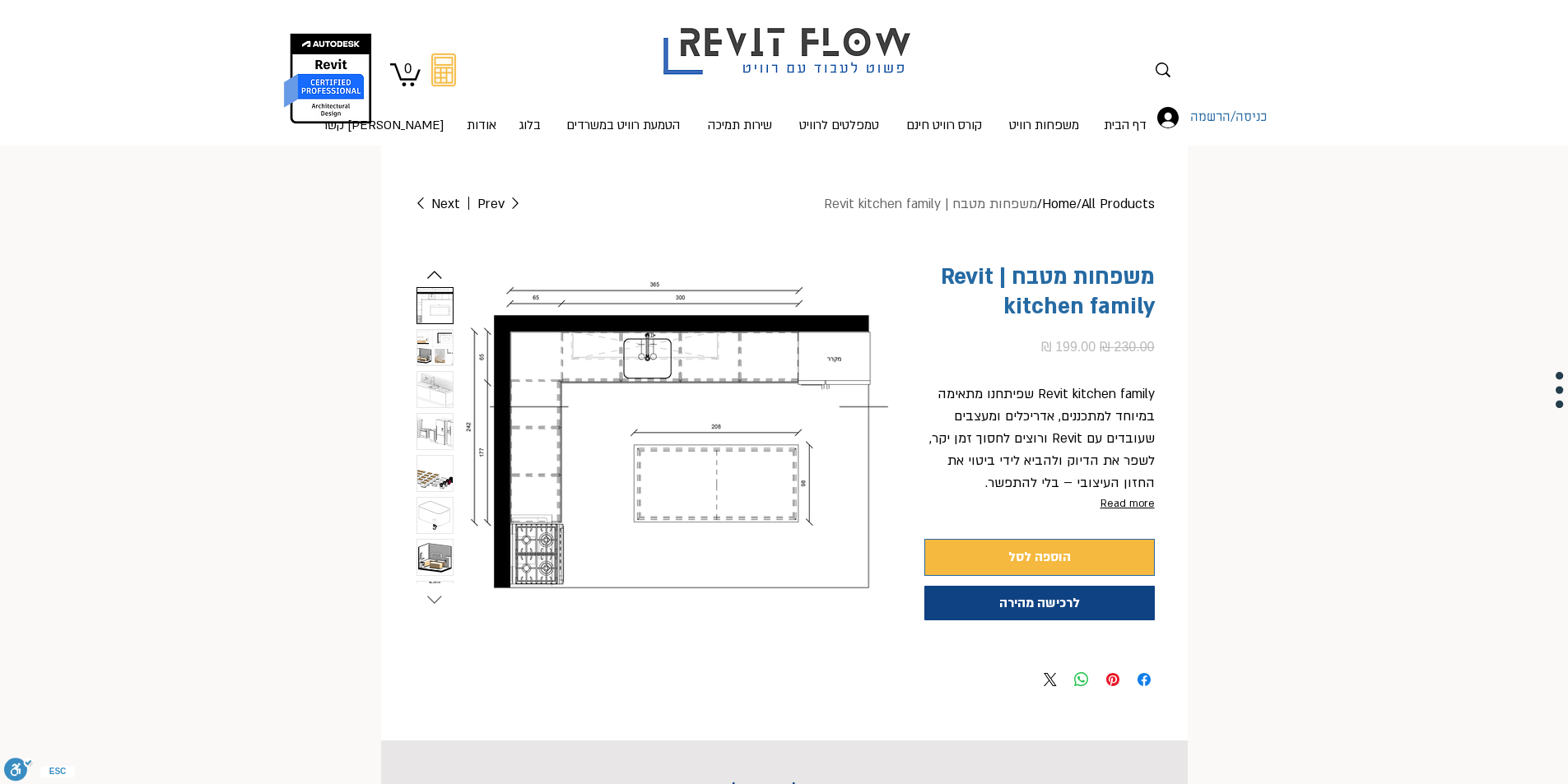
click at [432, 592] on icon "Next slide" at bounding box center [434, 600] width 25 height 25
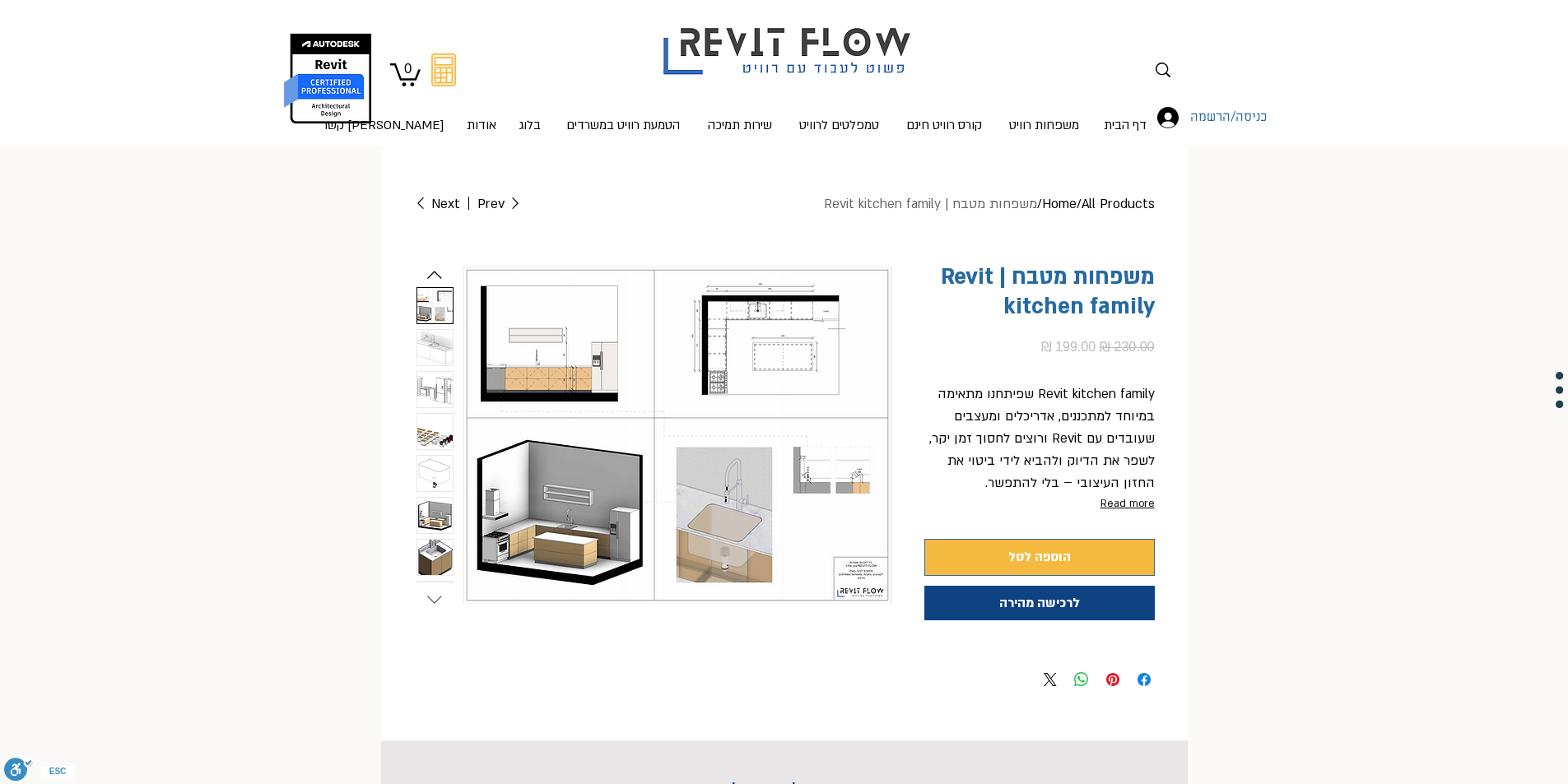
click at [432, 592] on icon "Next slide" at bounding box center [434, 600] width 25 height 25
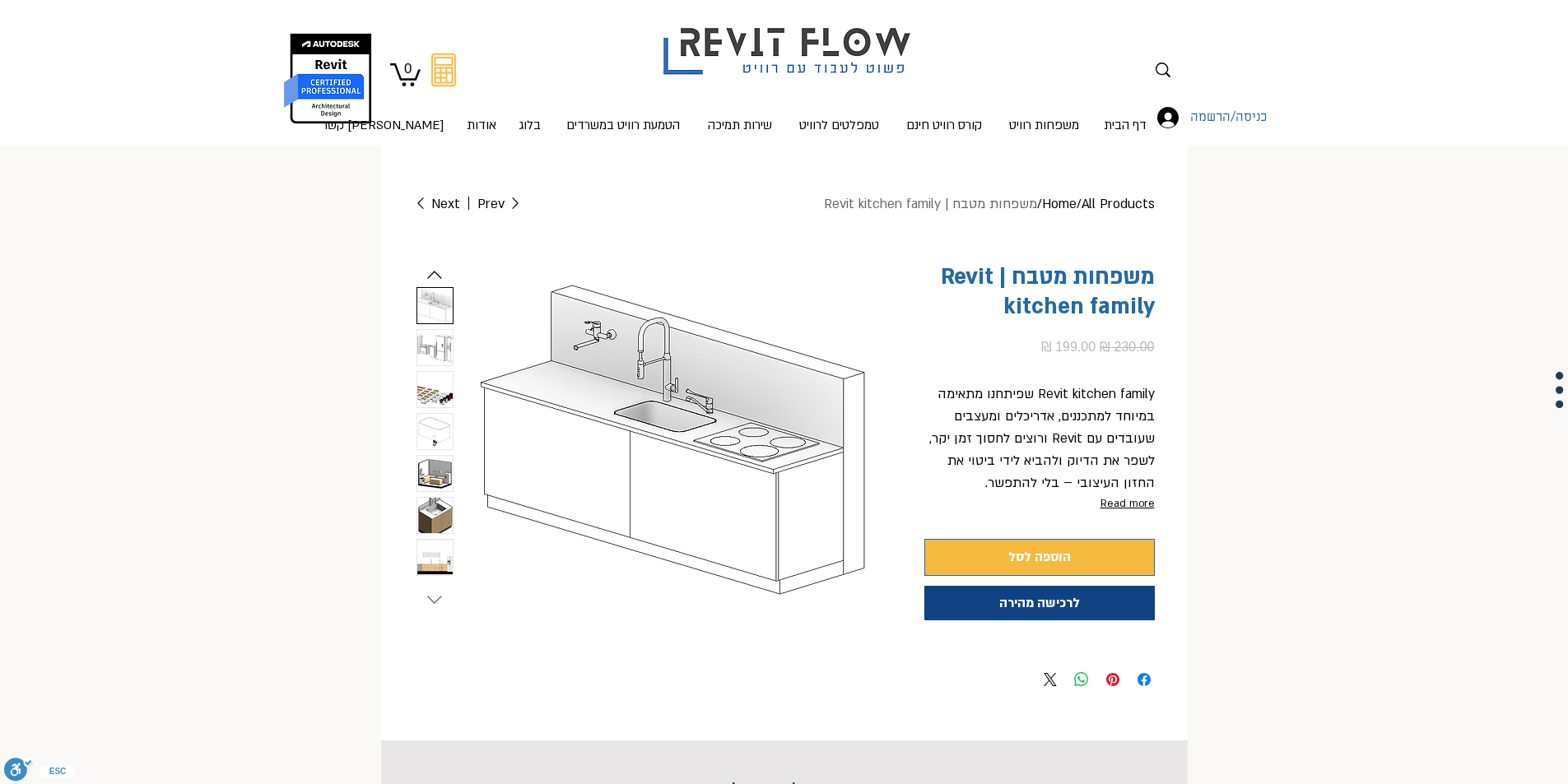
click at [432, 592] on icon "Next slide" at bounding box center [434, 600] width 25 height 25
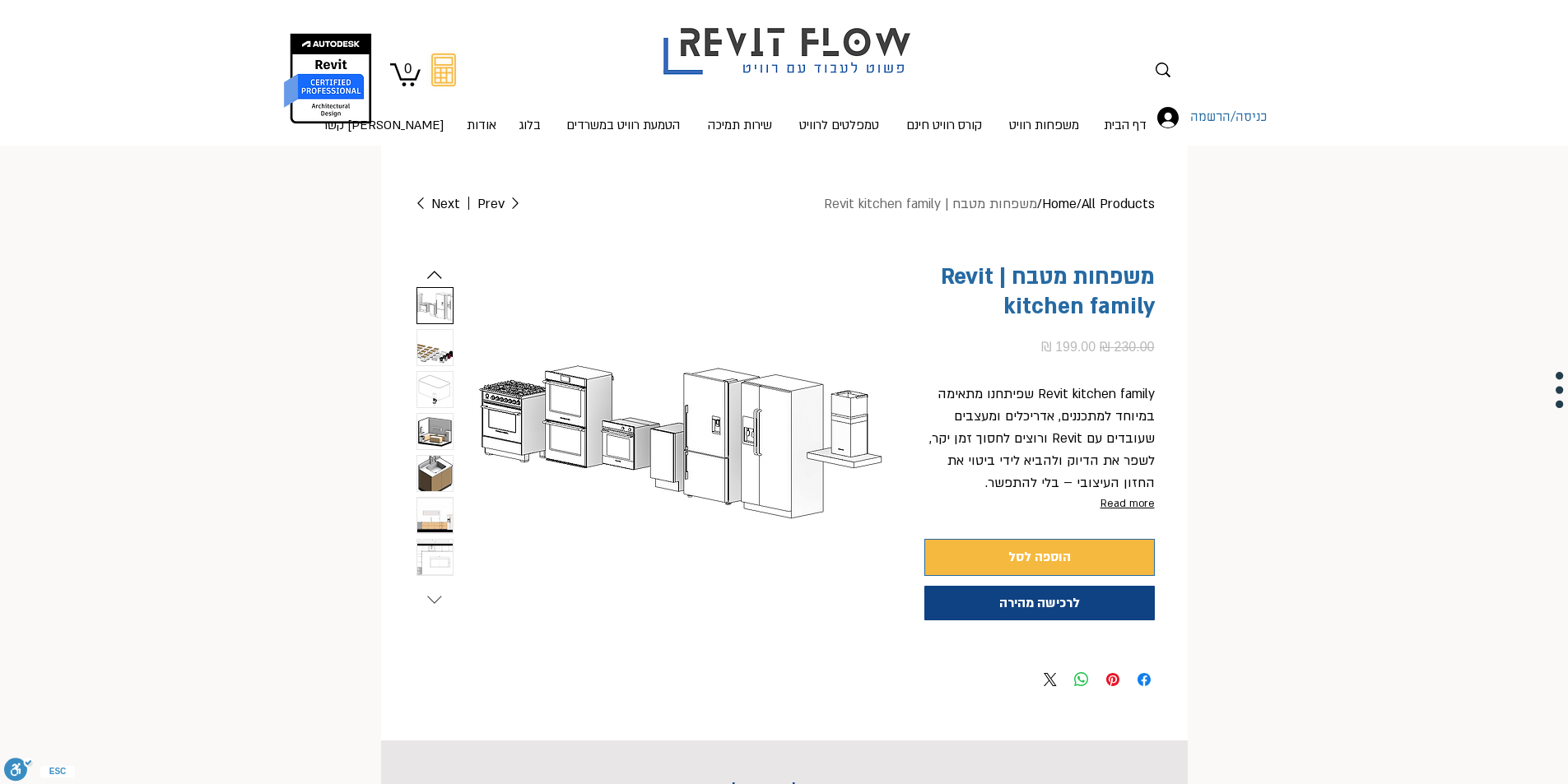
click at [432, 592] on icon "Next slide" at bounding box center [434, 600] width 25 height 25
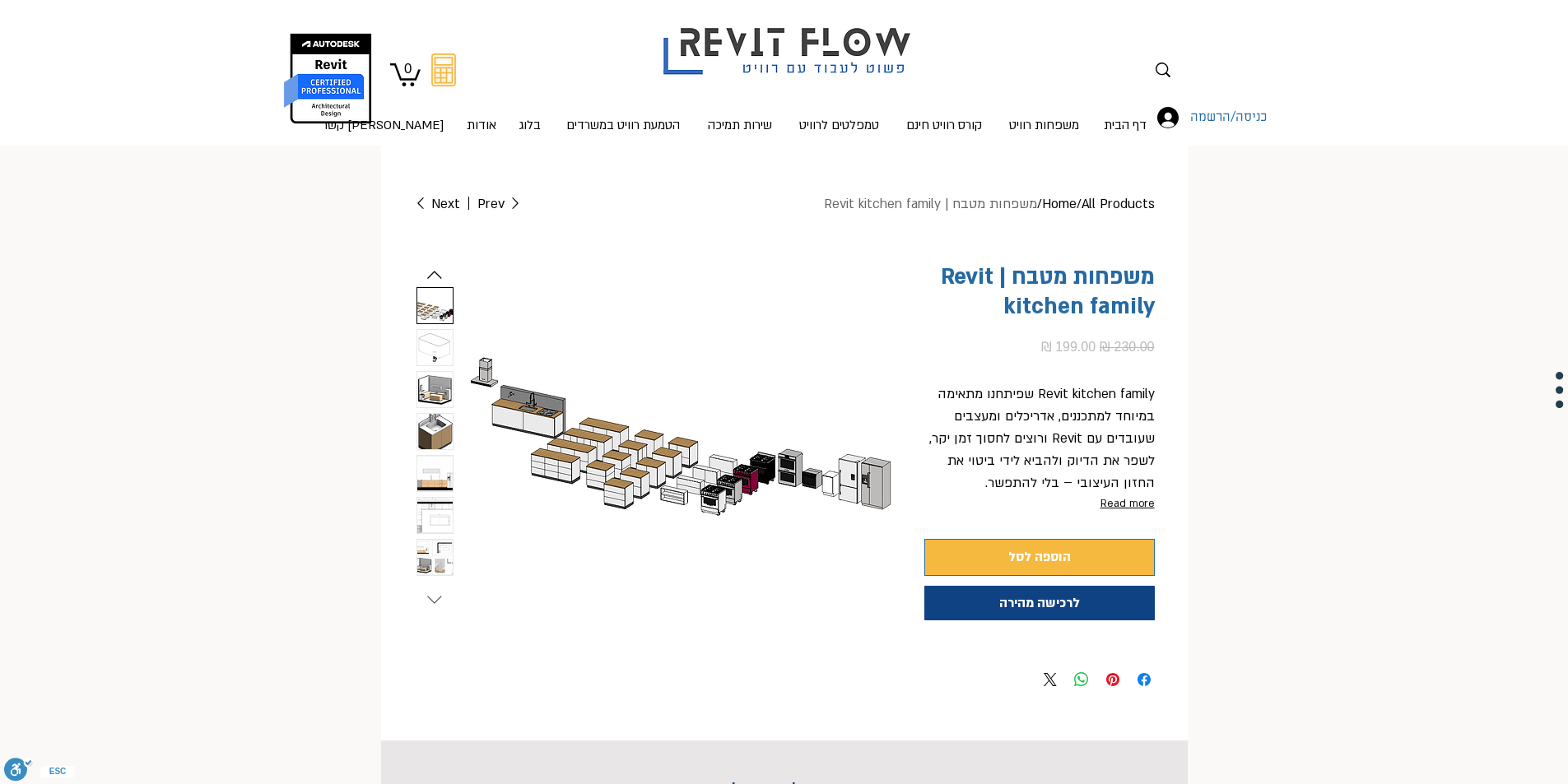
click at [432, 592] on icon "Next slide" at bounding box center [434, 600] width 25 height 25
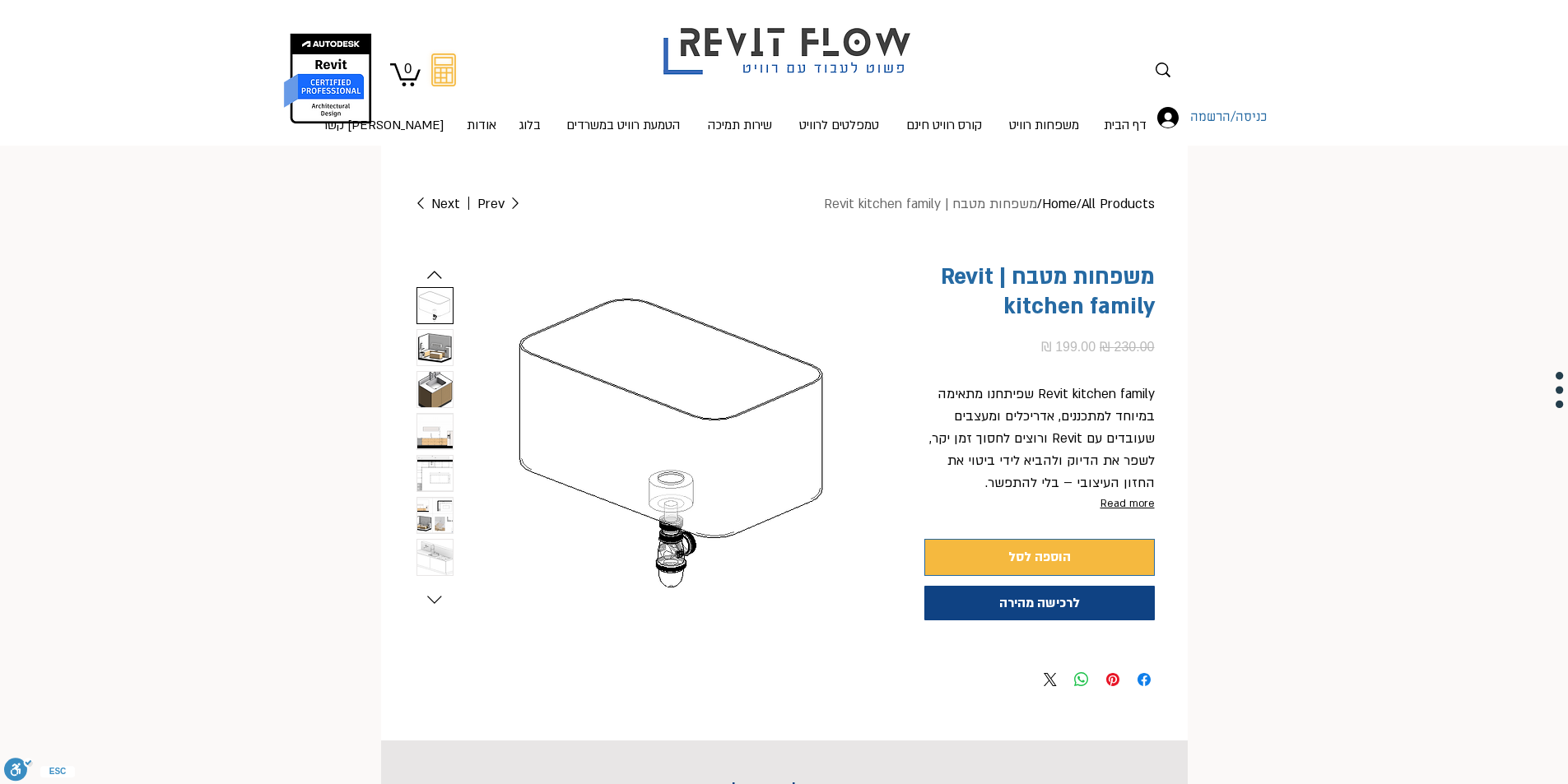
scroll to position [330, 0]
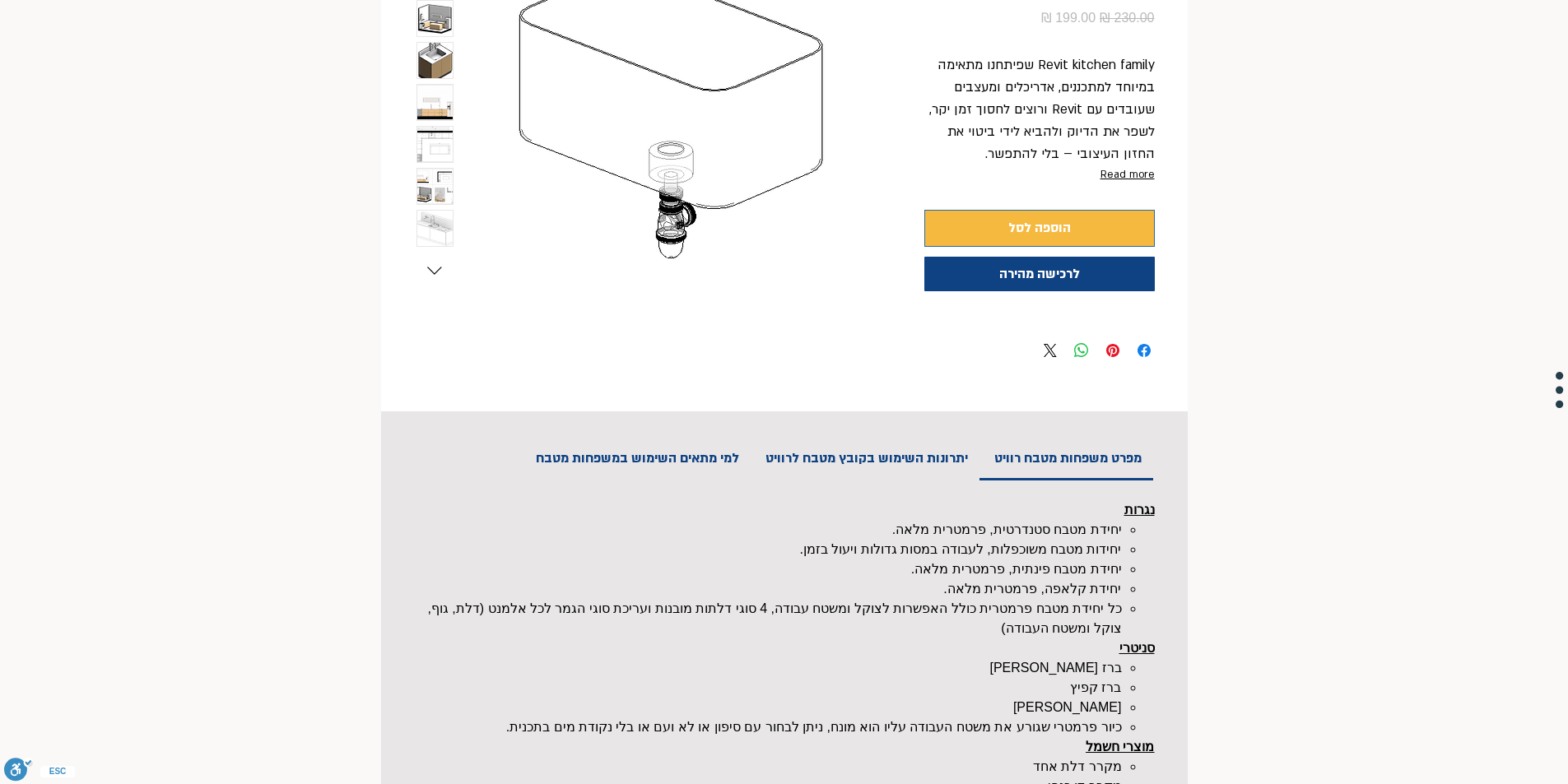
click at [854, 458] on h2 "יתרונות השימוש בקובץ מטבח לרוויט" at bounding box center [866, 458] width 226 height 41
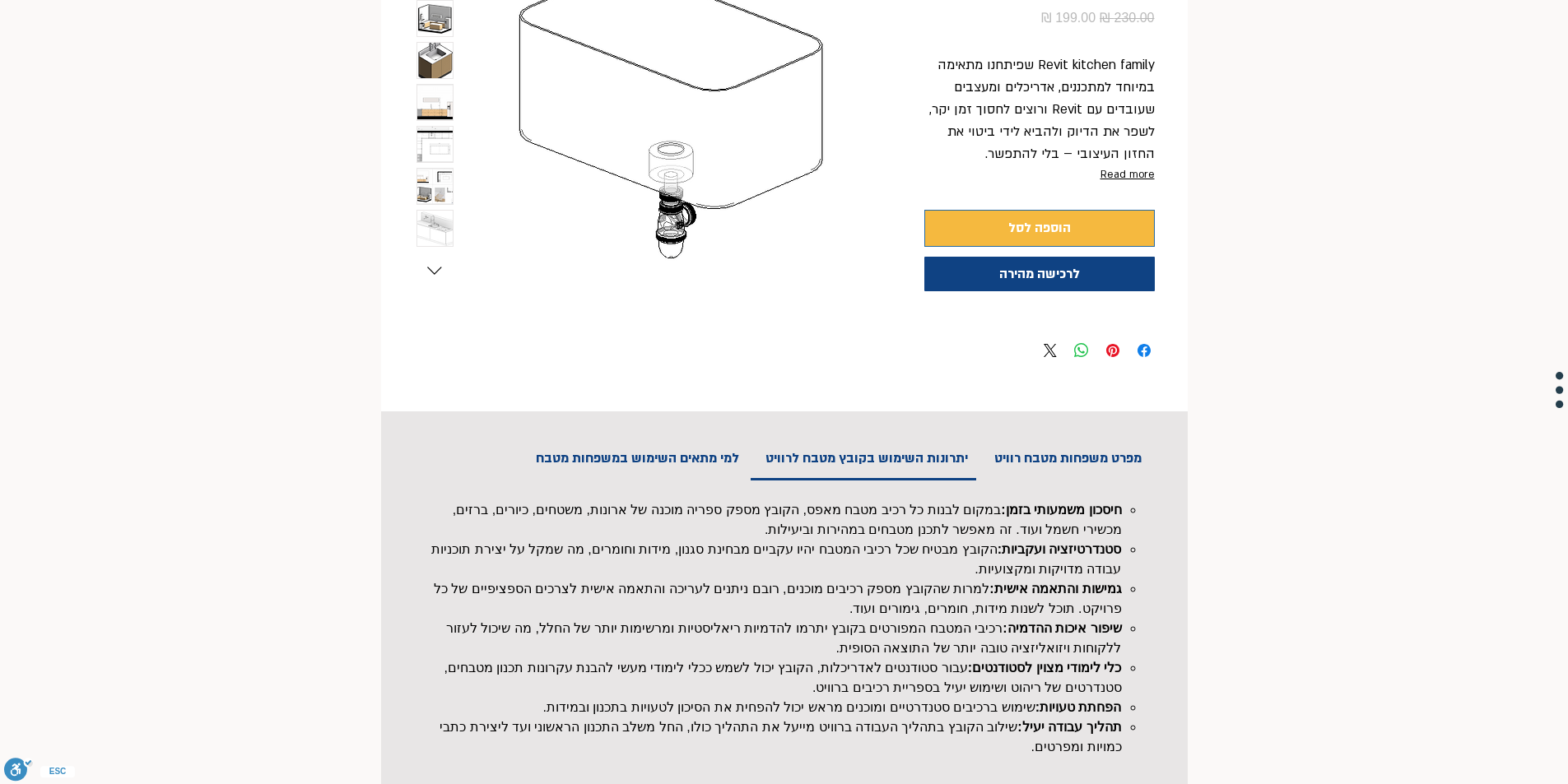
click at [666, 465] on h2 "למי מתאים השימוש במשפחות מטבח" at bounding box center [637, 458] width 227 height 41
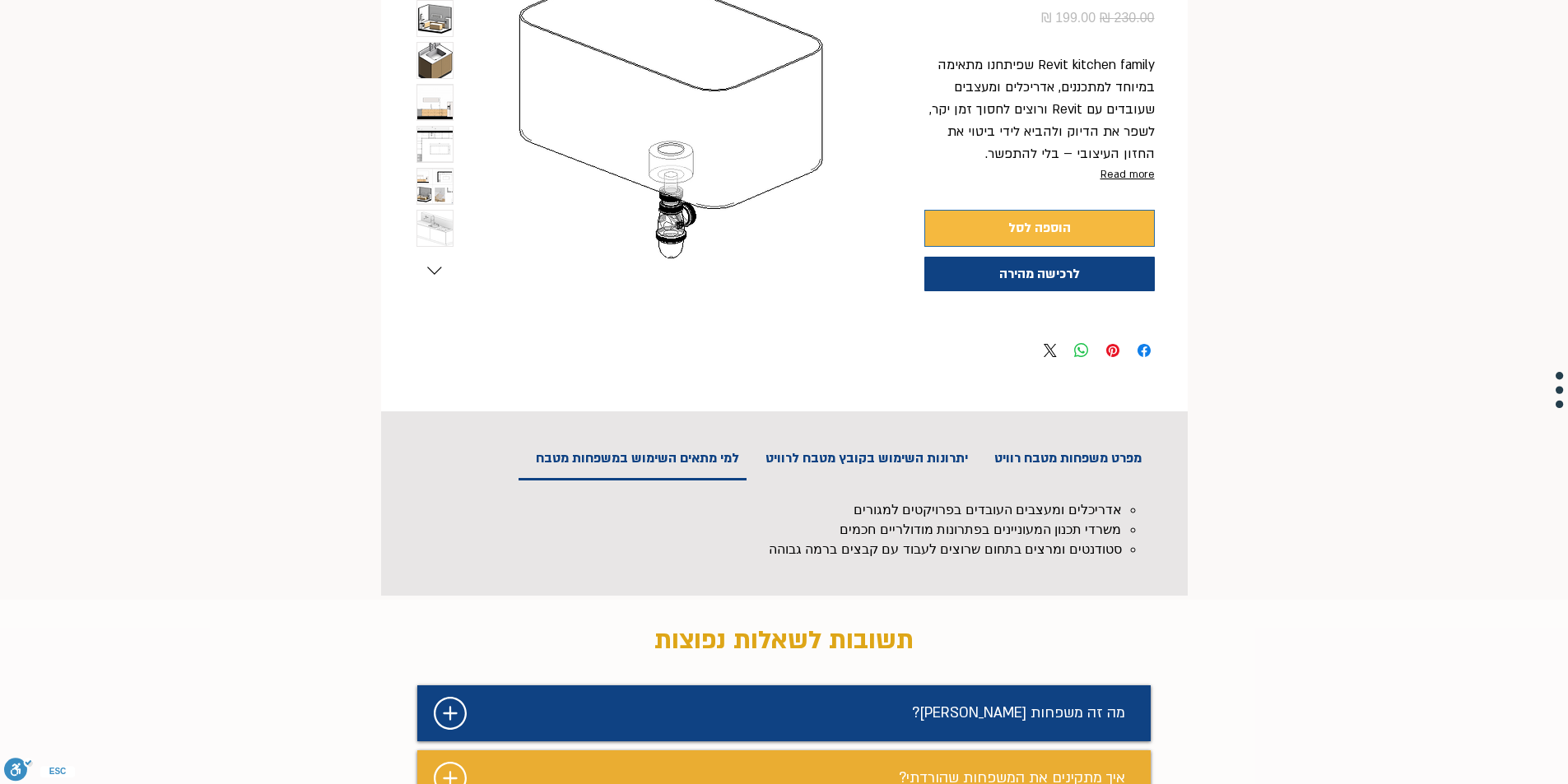
scroll to position [412, 0]
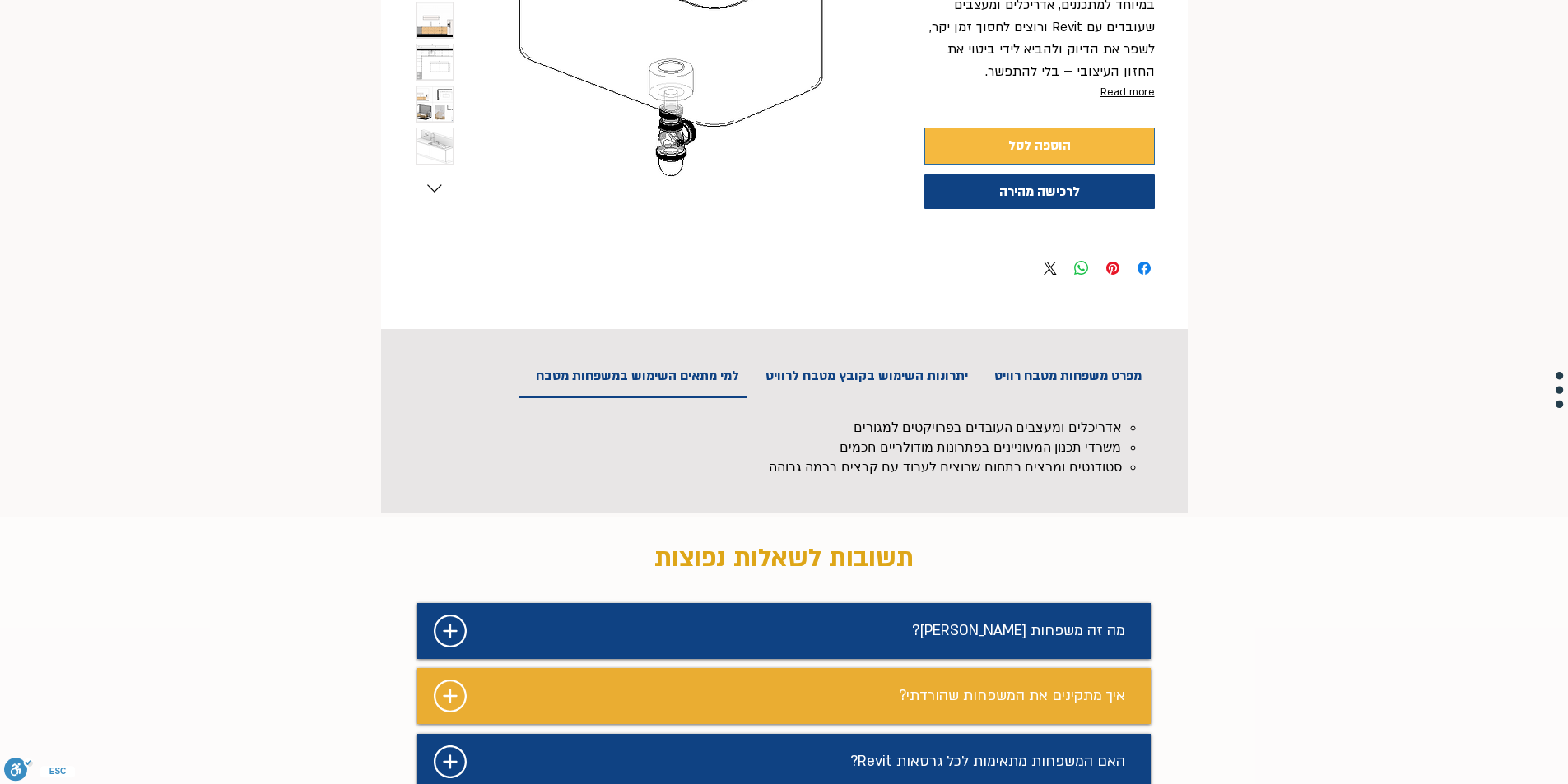
click at [830, 371] on h2 "יתרונות השימוש בקובץ מטבח לרוויט" at bounding box center [866, 375] width 226 height 41
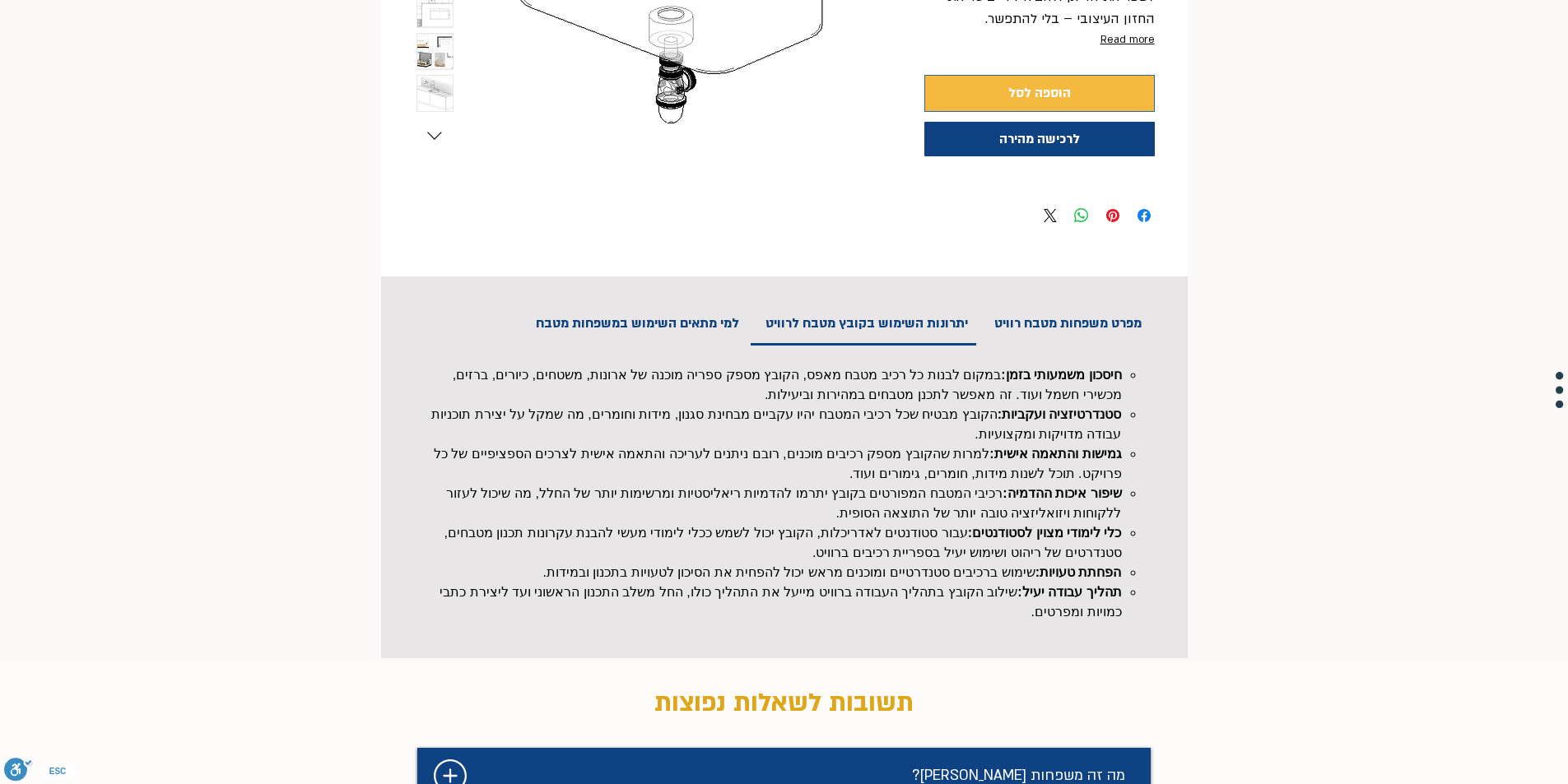
scroll to position [493, 0]
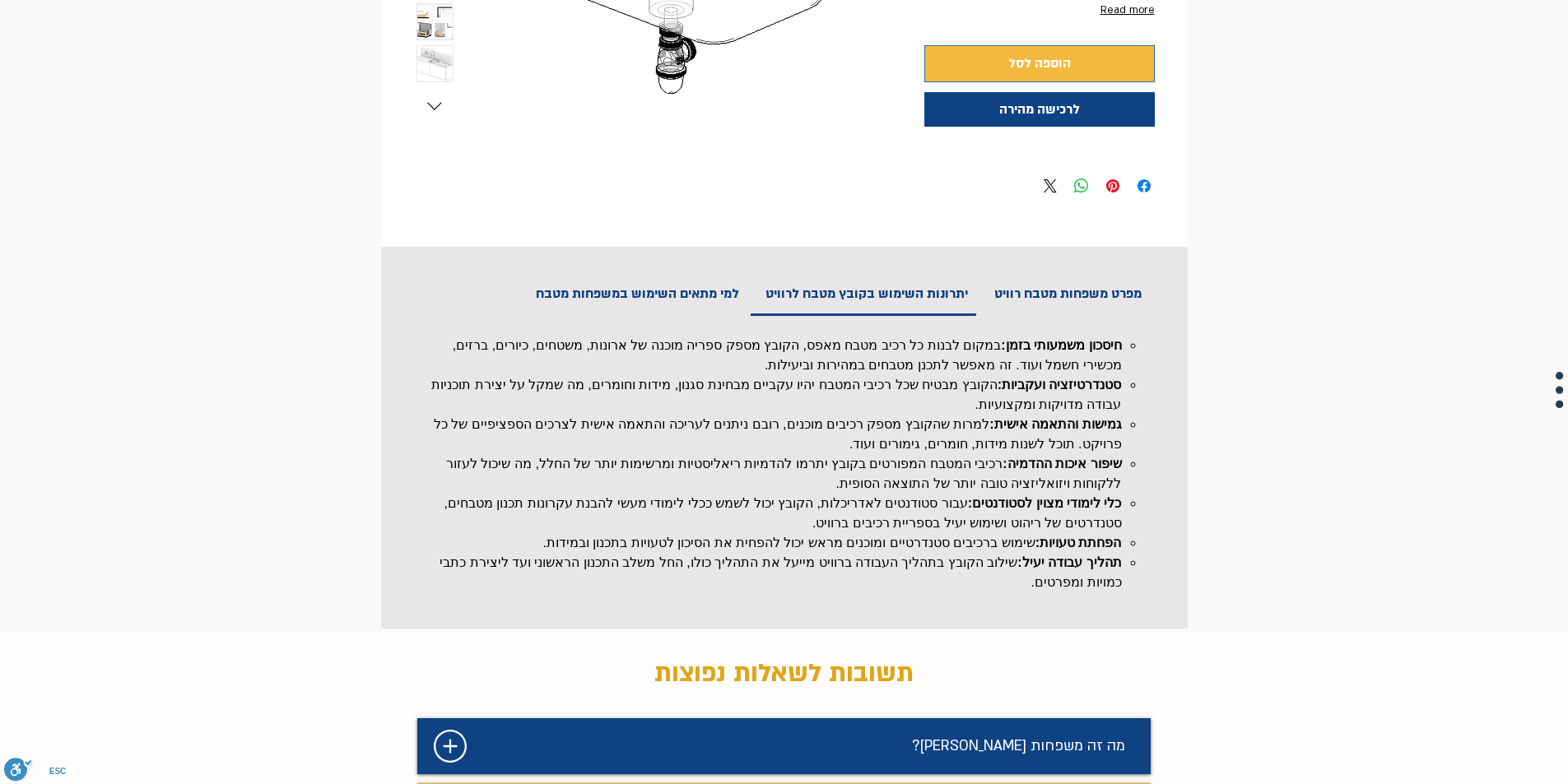
click at [1078, 312] on h2 "מפרט משפחות מטבח רוויט" at bounding box center [1067, 293] width 171 height 41
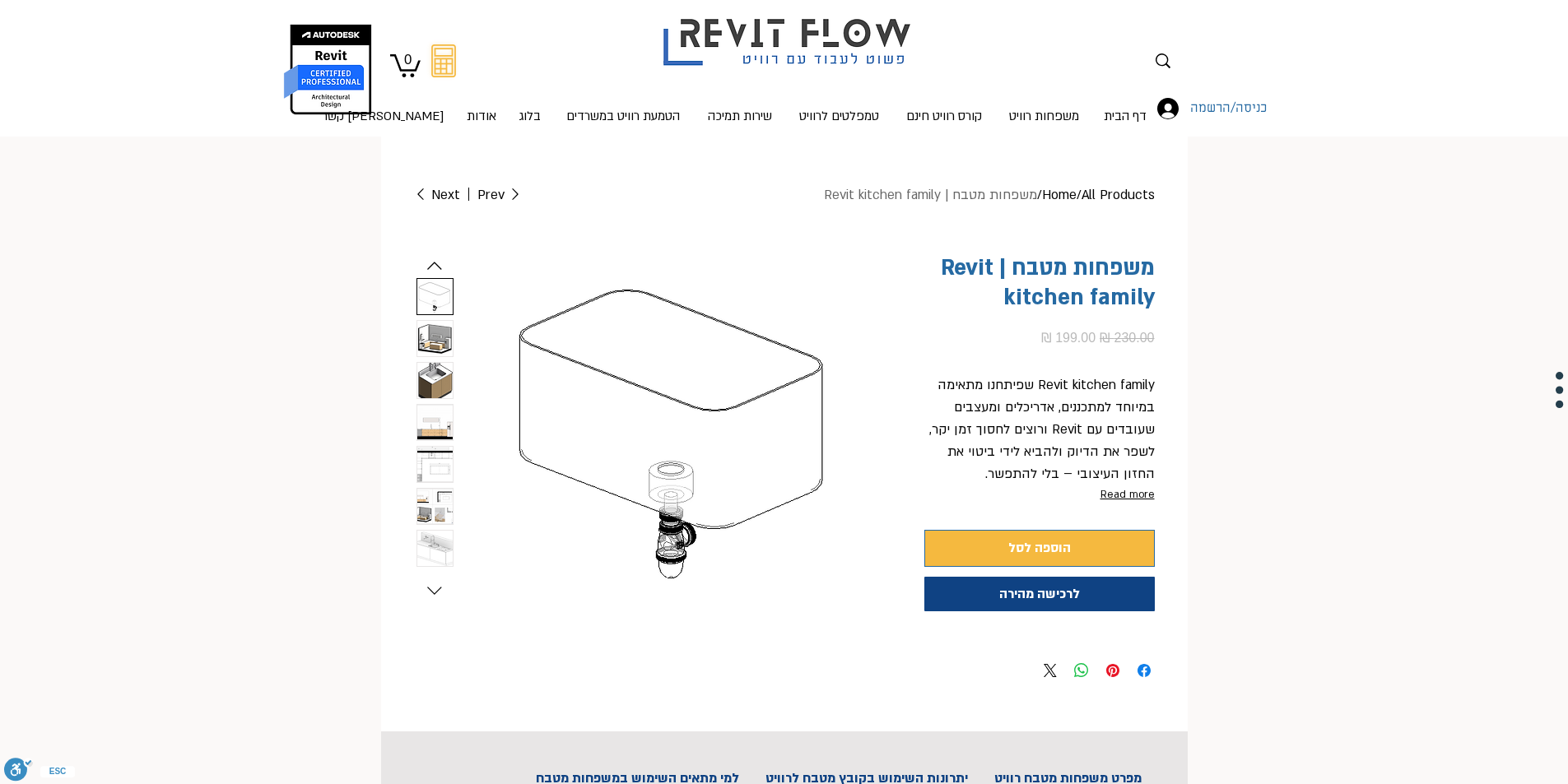
scroll to position [0, 0]
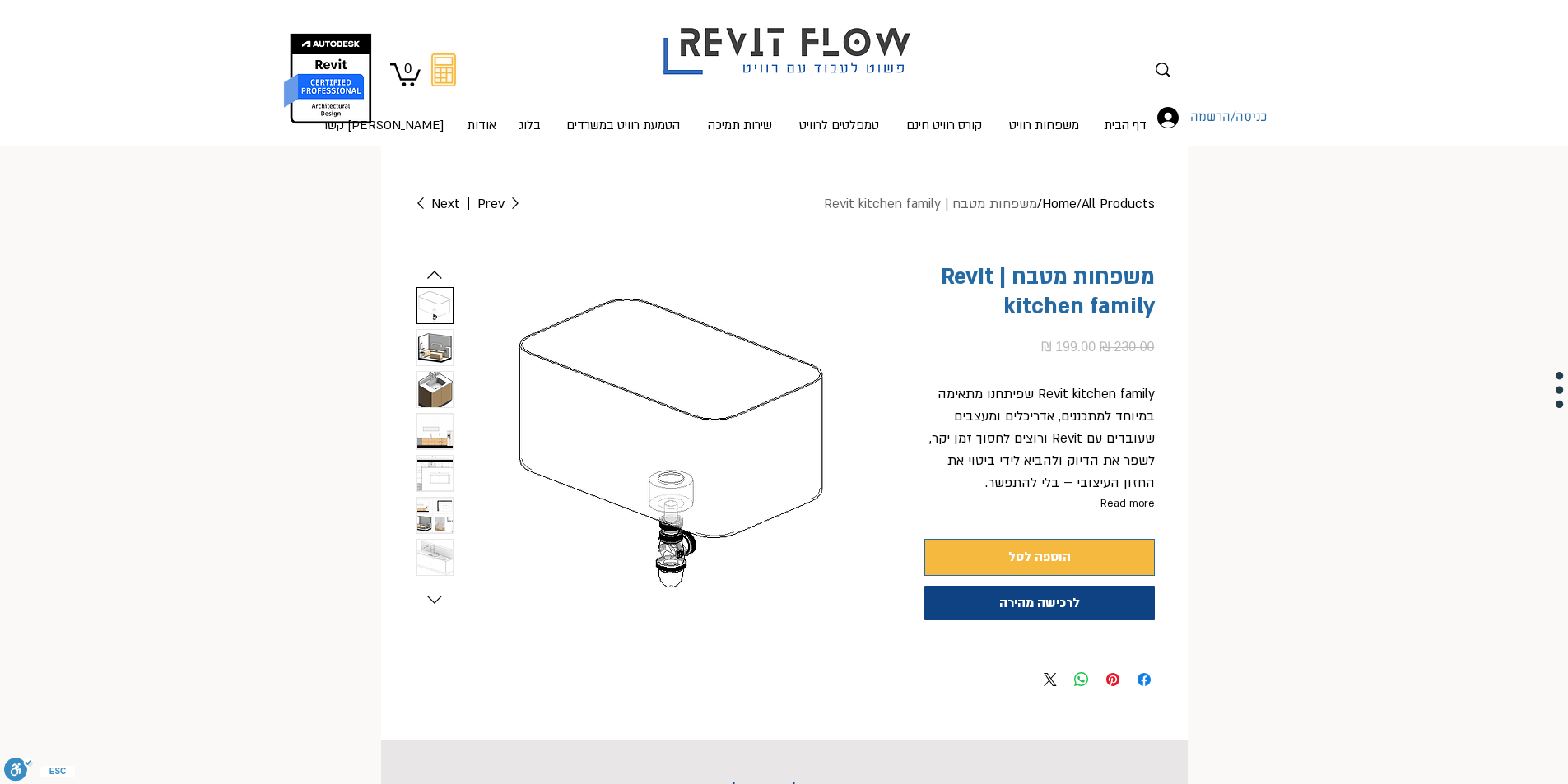
click at [431, 543] on img "6 / 9" at bounding box center [434, 557] width 35 height 35
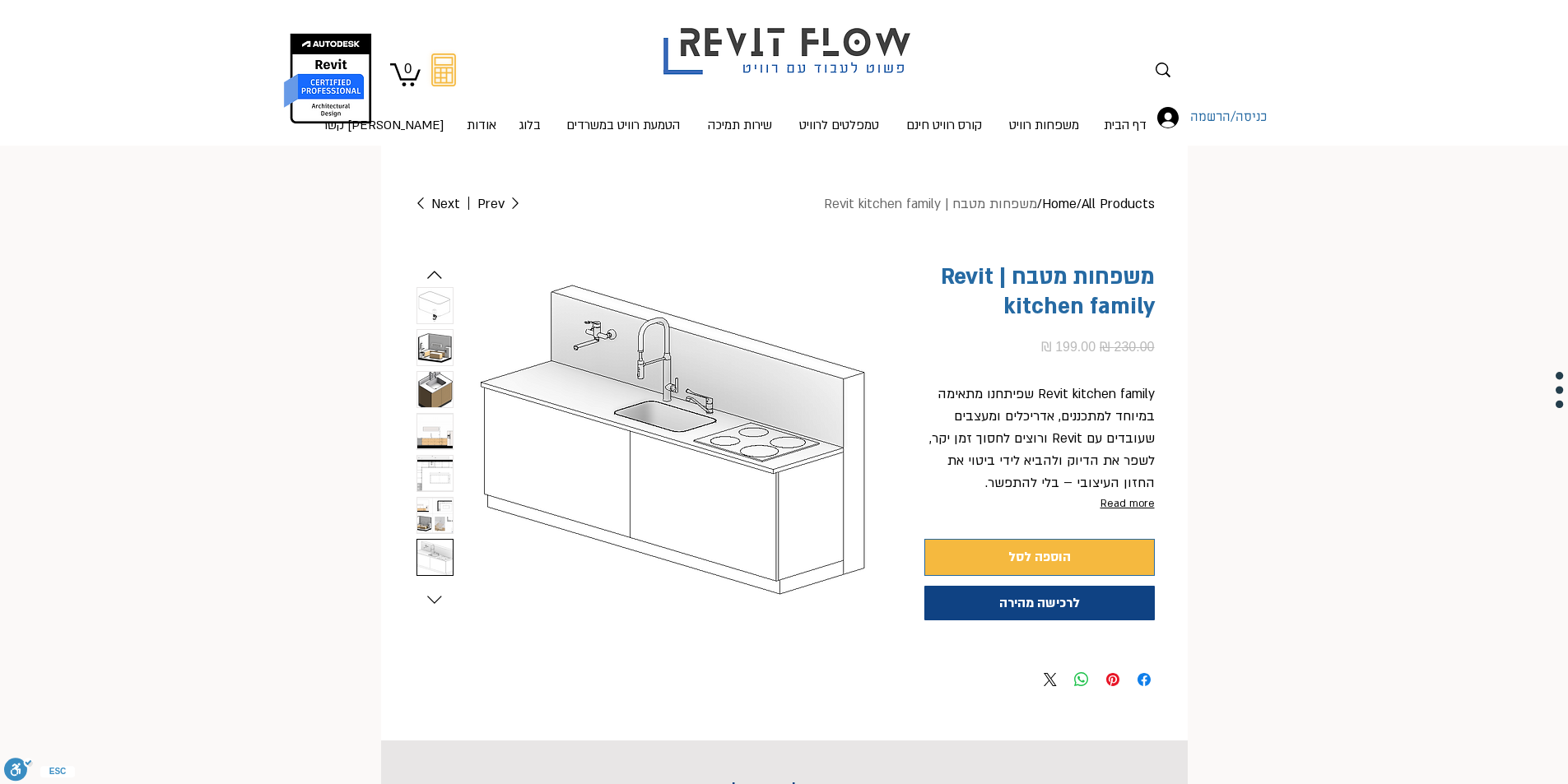
click at [432, 498] on img "5 / 9" at bounding box center [434, 515] width 35 height 35
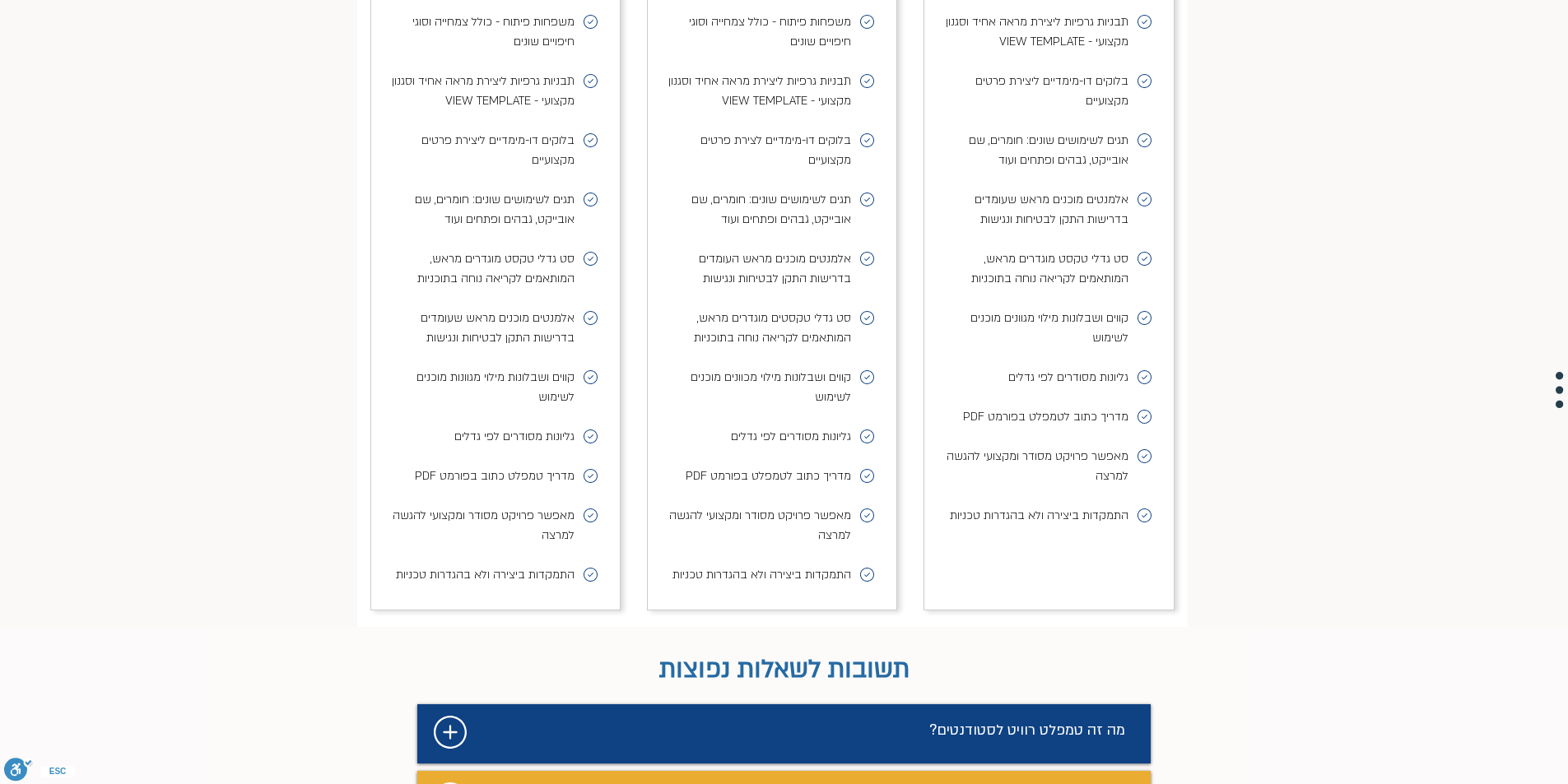
scroll to position [7196, 0]
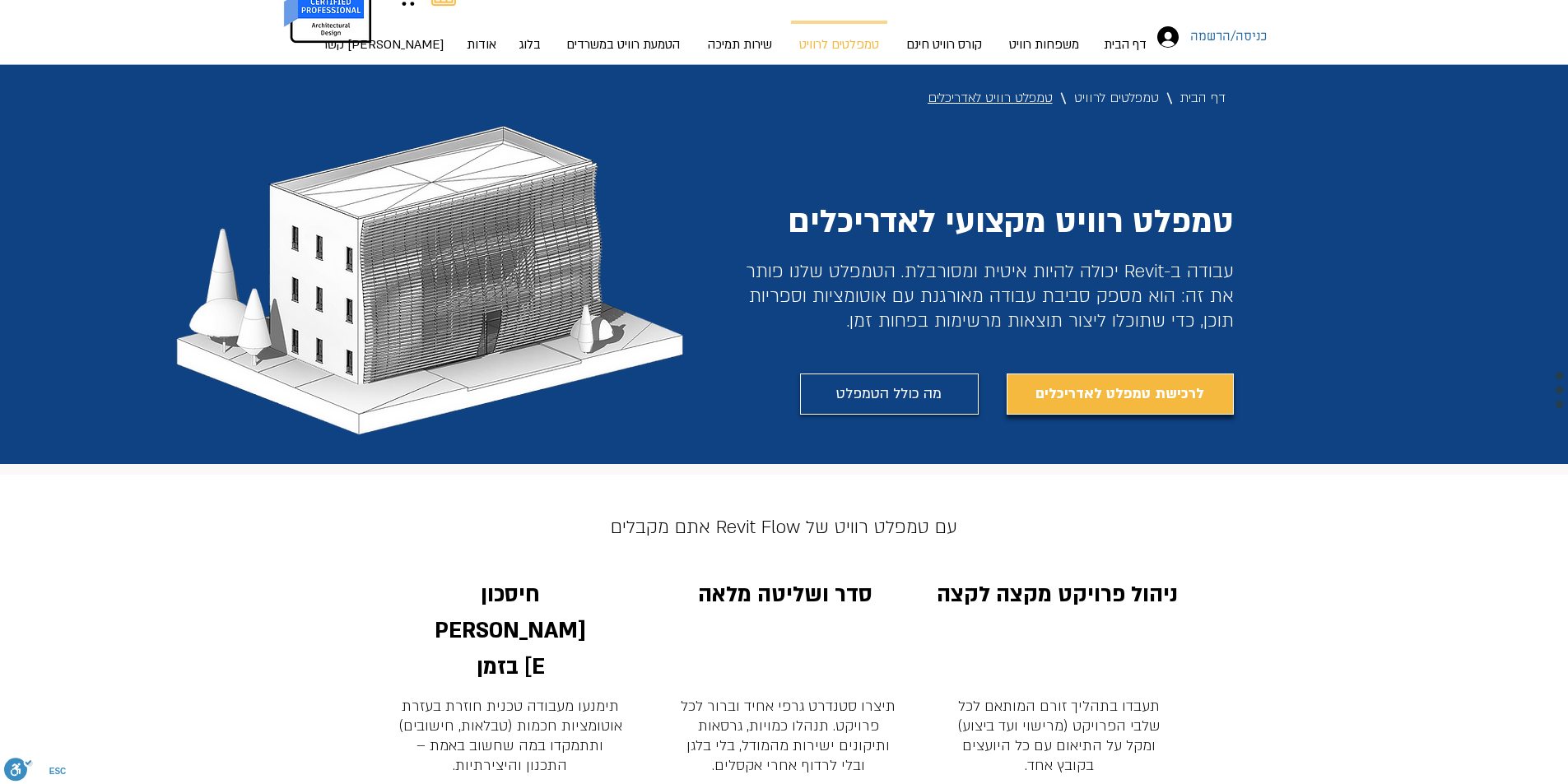
scroll to position [82, 0]
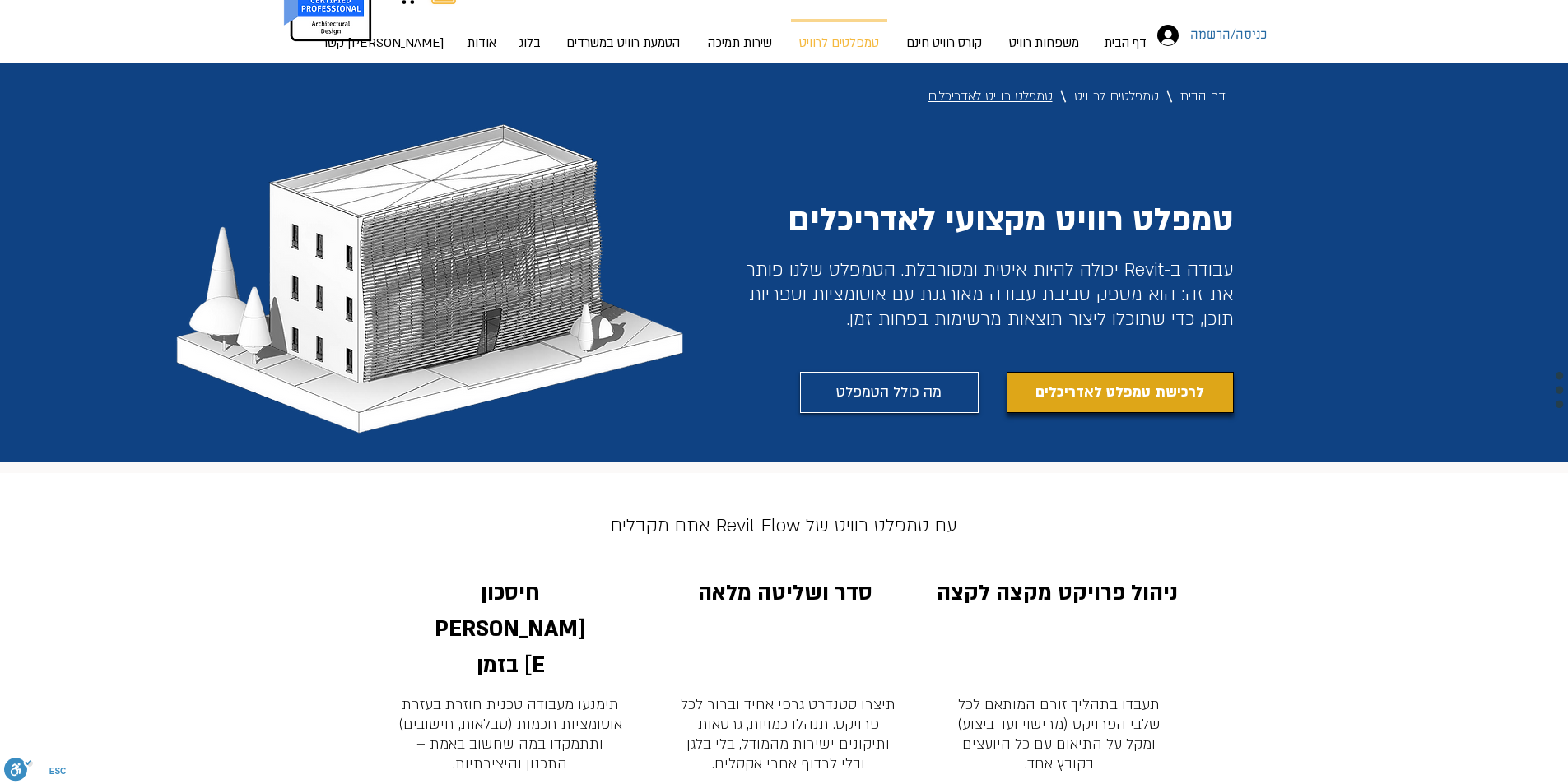
click at [1104, 406] on link "לרכישת טמפלט לאדריכלים" at bounding box center [1120, 392] width 227 height 41
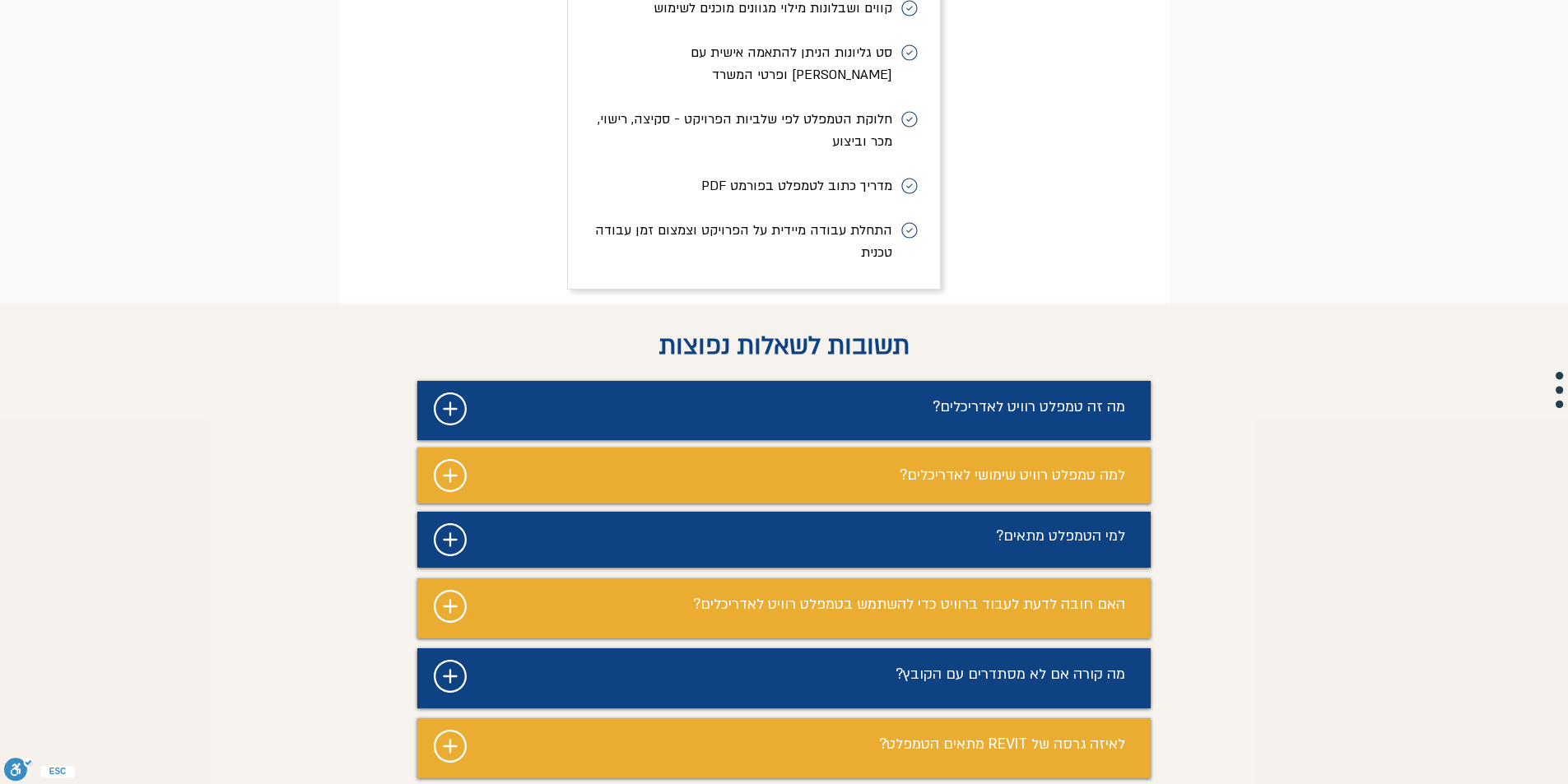
scroll to position [7735, 0]
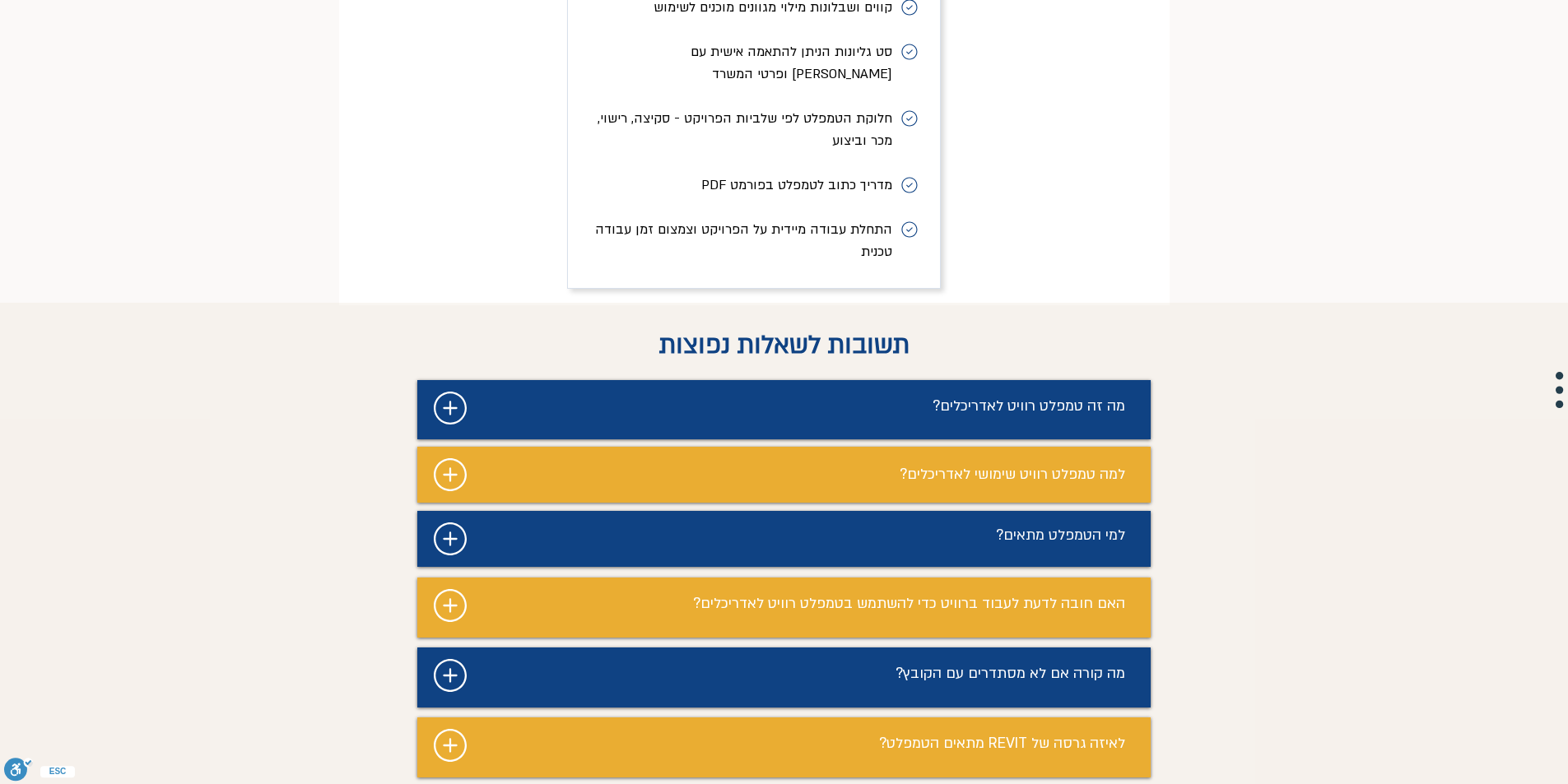
click at [584, 447] on div "מצגת" at bounding box center [784, 474] width 734 height 56
click at [441, 458] on icon "#comp-magmvdry svg [data-color="1"] {fill: #FFFFFF;}" at bounding box center [450, 474] width 33 height 33
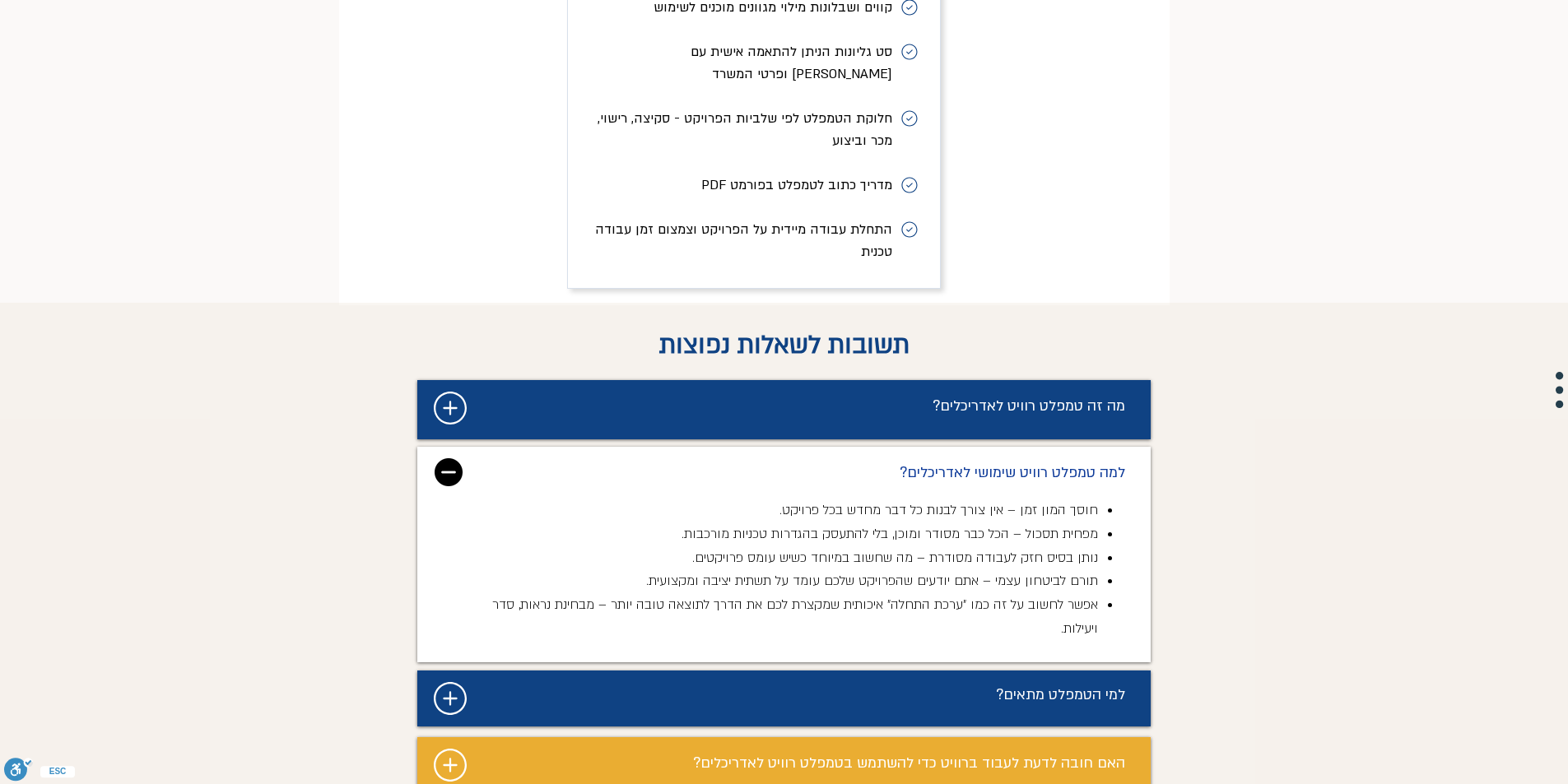
click at [441, 458] on img "מצגת" at bounding box center [448, 472] width 28 height 28
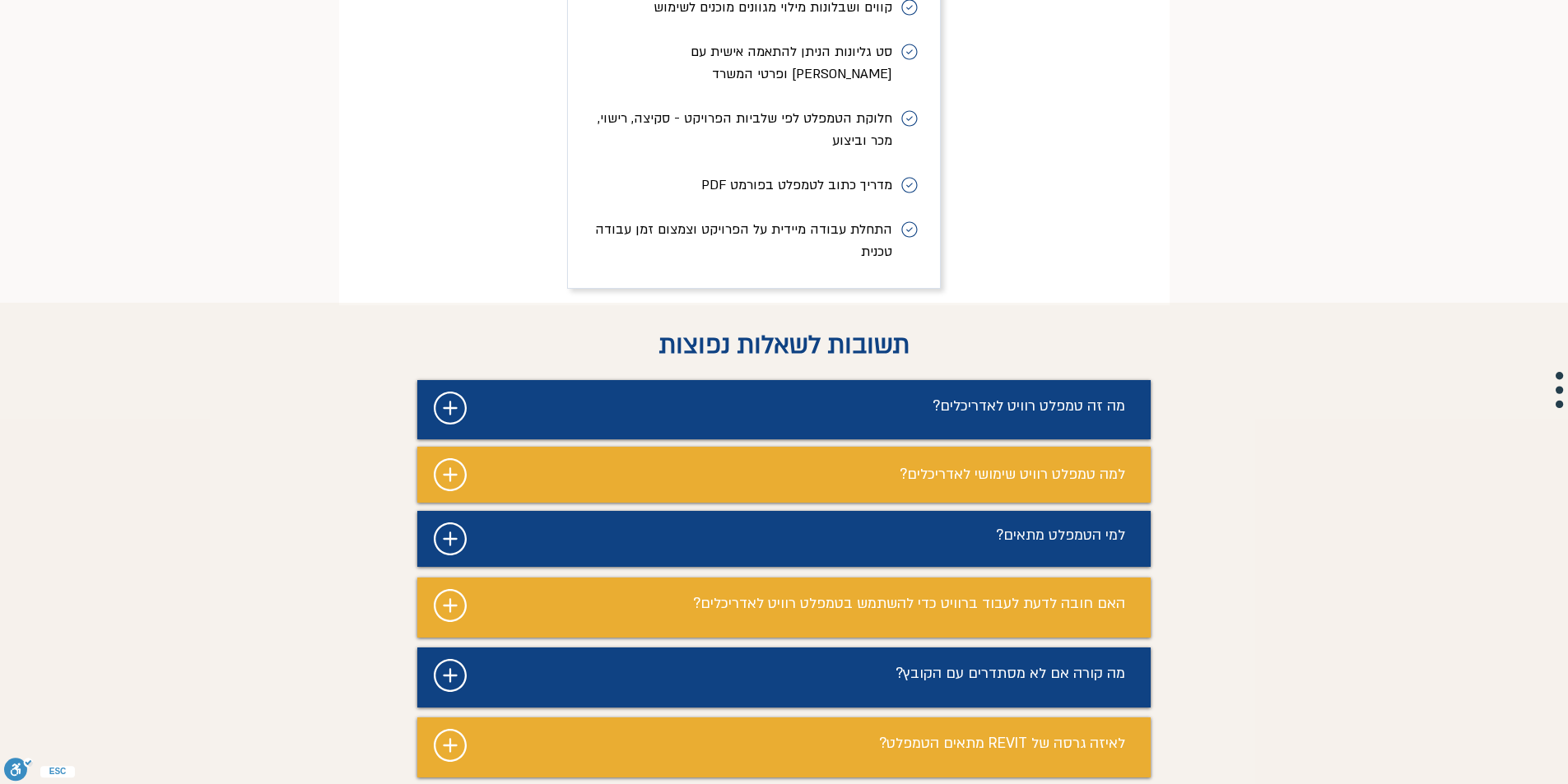
click at [436, 523] on icon "מצגת" at bounding box center [450, 539] width 33 height 33
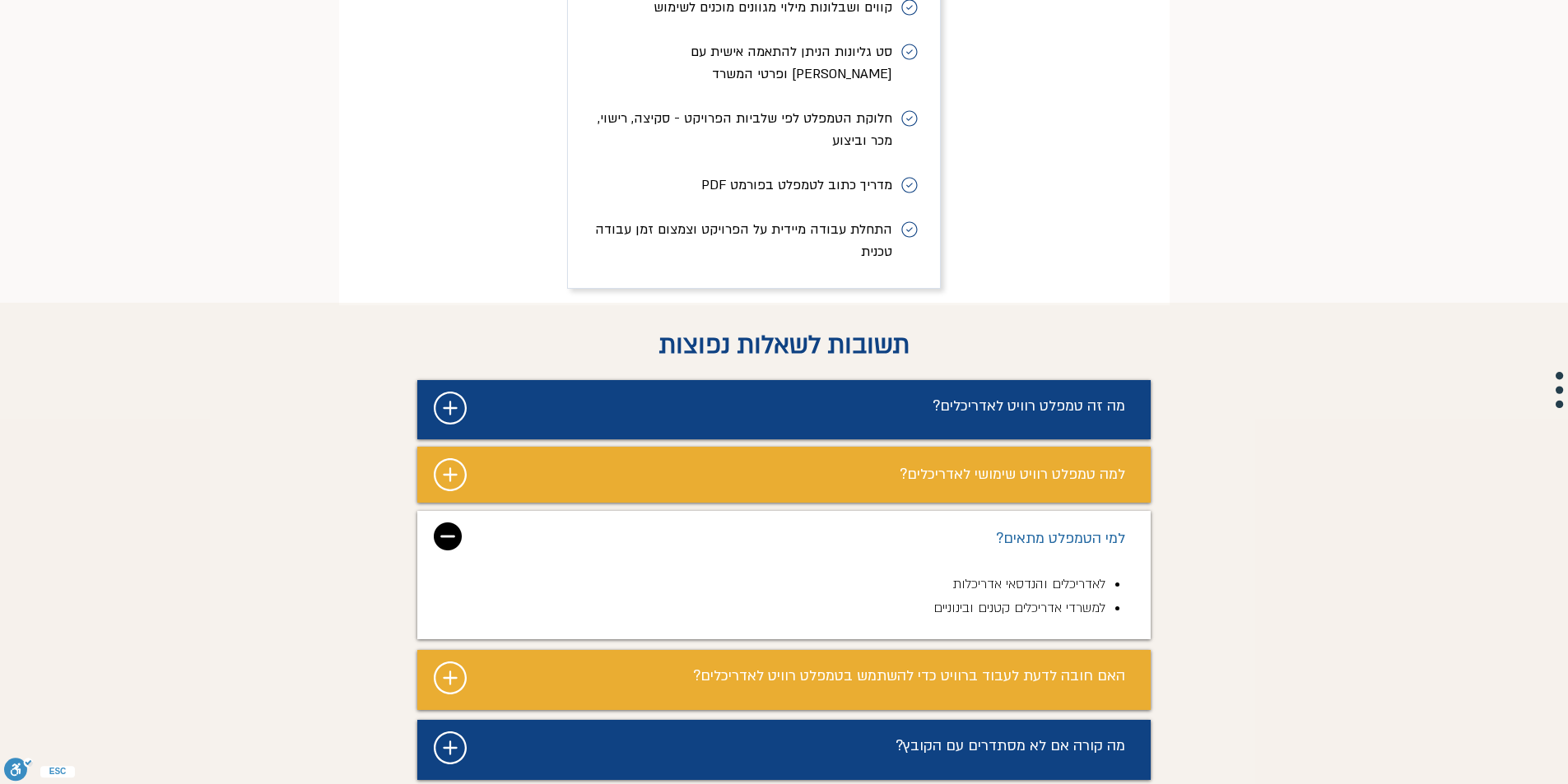
click at [451, 523] on img "מצגת" at bounding box center [447, 536] width 28 height 28
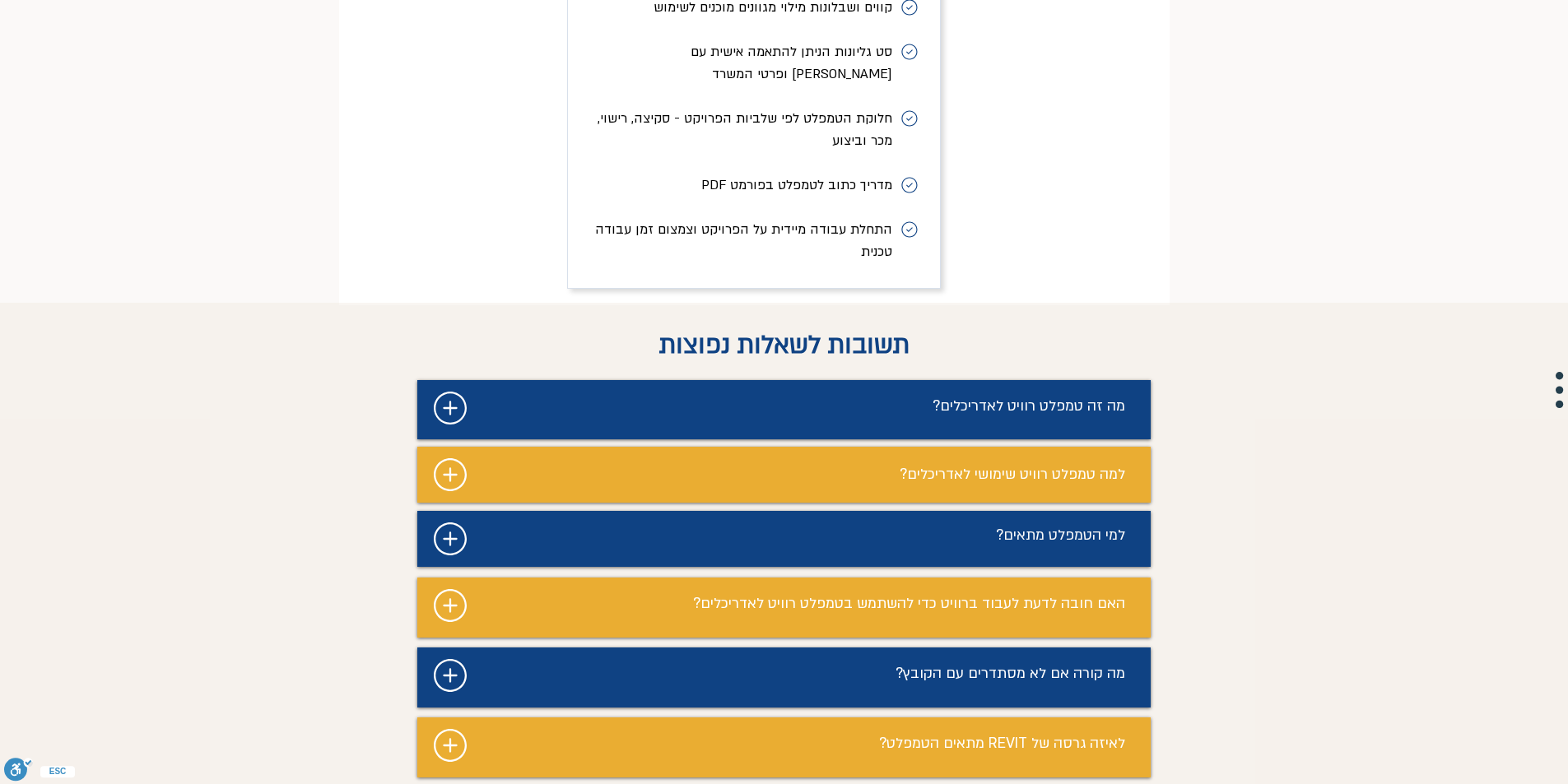
click at [462, 590] on icon "#comp-magmvdsz svg [data-color="1"] {fill: #FFFFFF;}" at bounding box center [450, 606] width 33 height 33
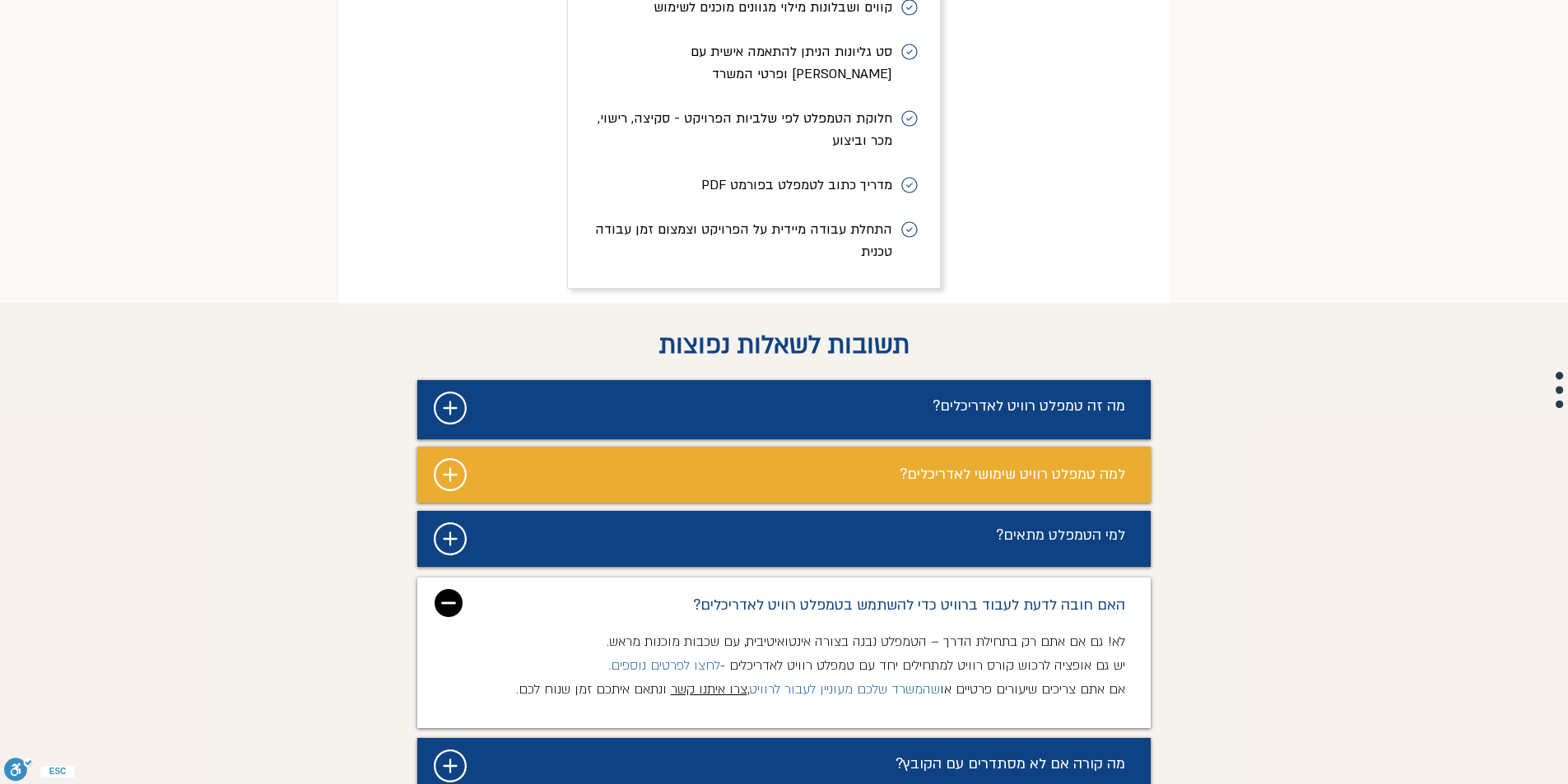
click at [463, 577] on div "מצגת" at bounding box center [784, 653] width 734 height 151
click at [446, 590] on img "מצגת" at bounding box center [448, 603] width 28 height 28
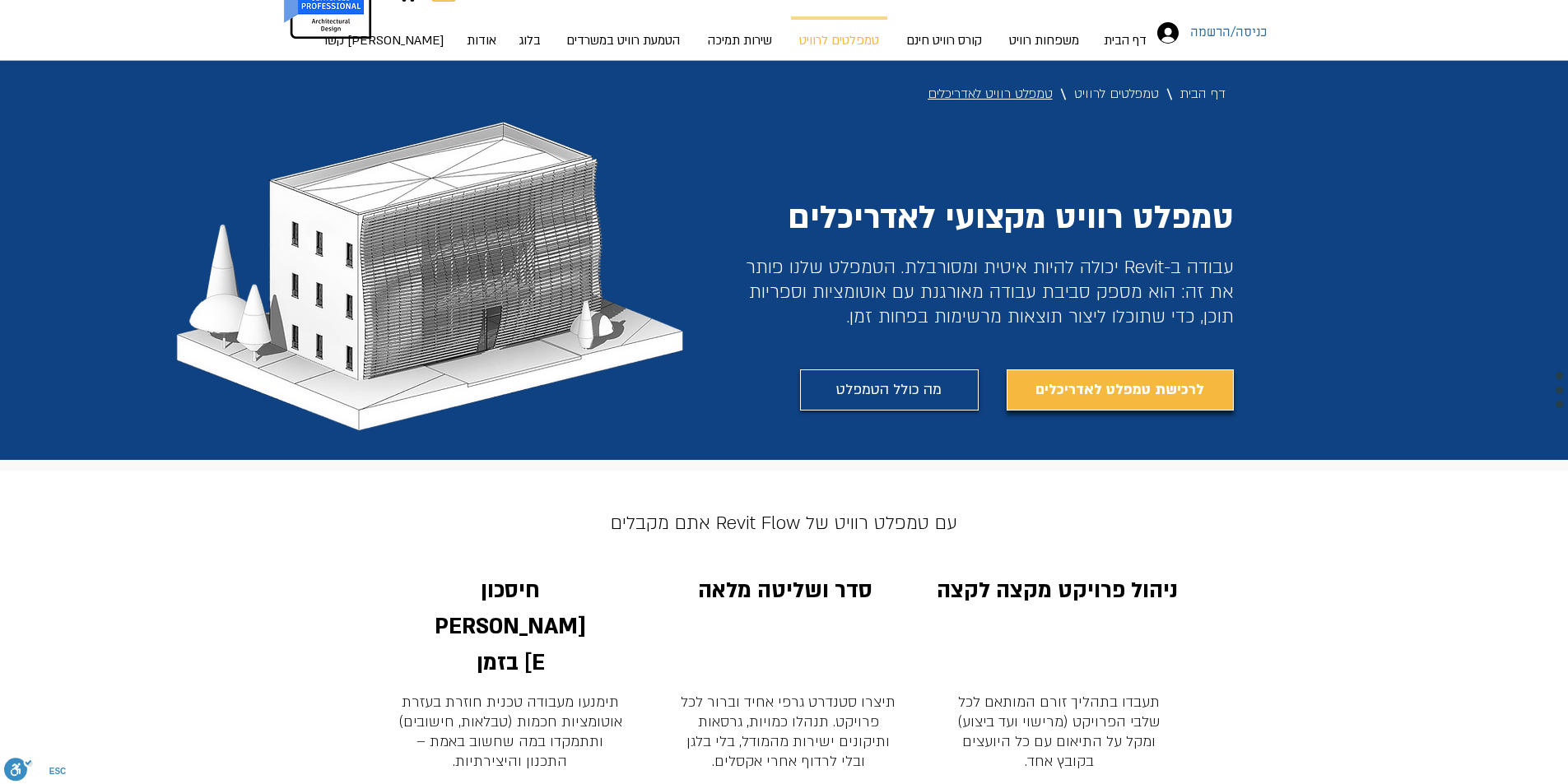
scroll to position [0, 0]
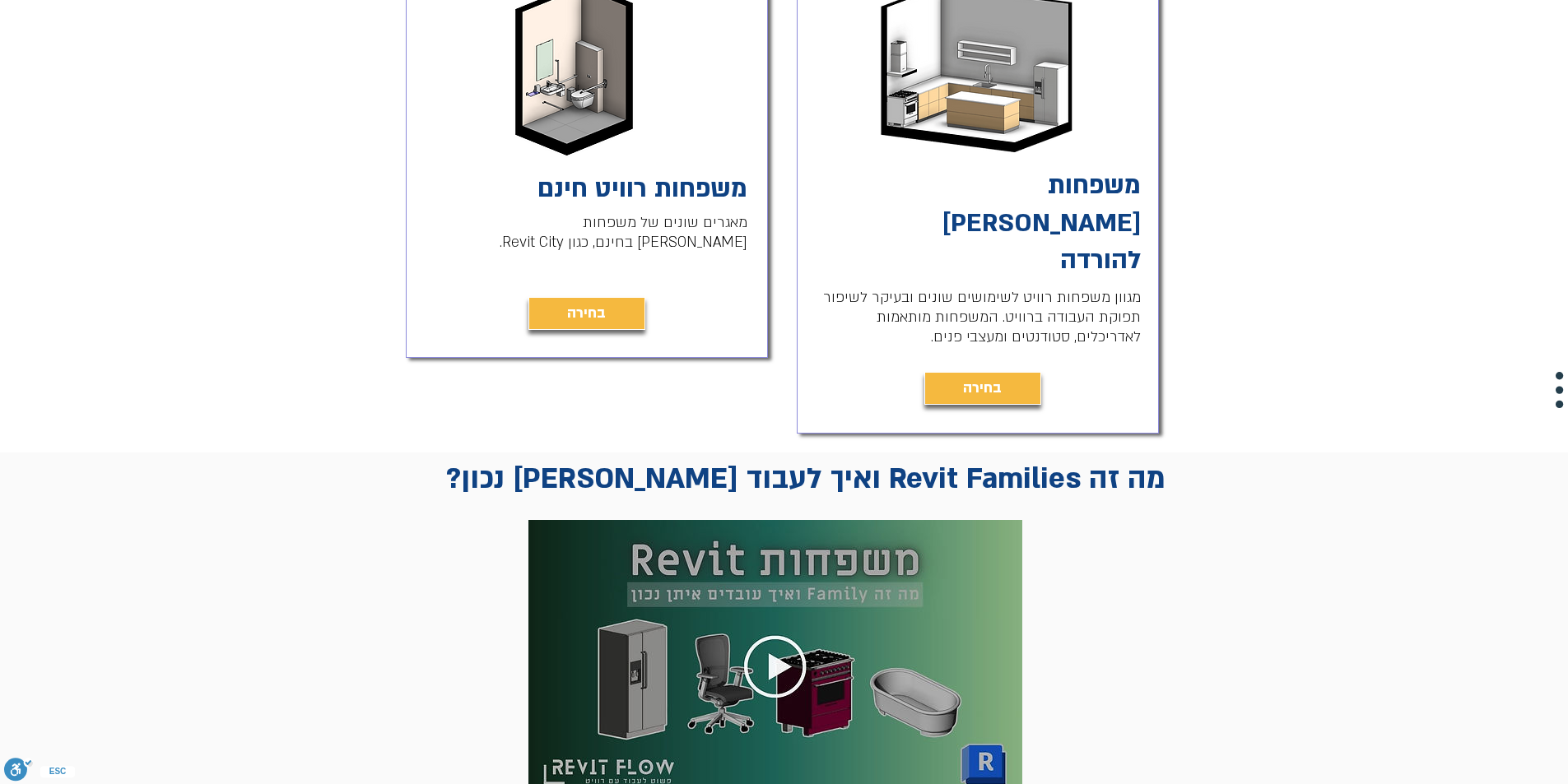
scroll to position [503, 0]
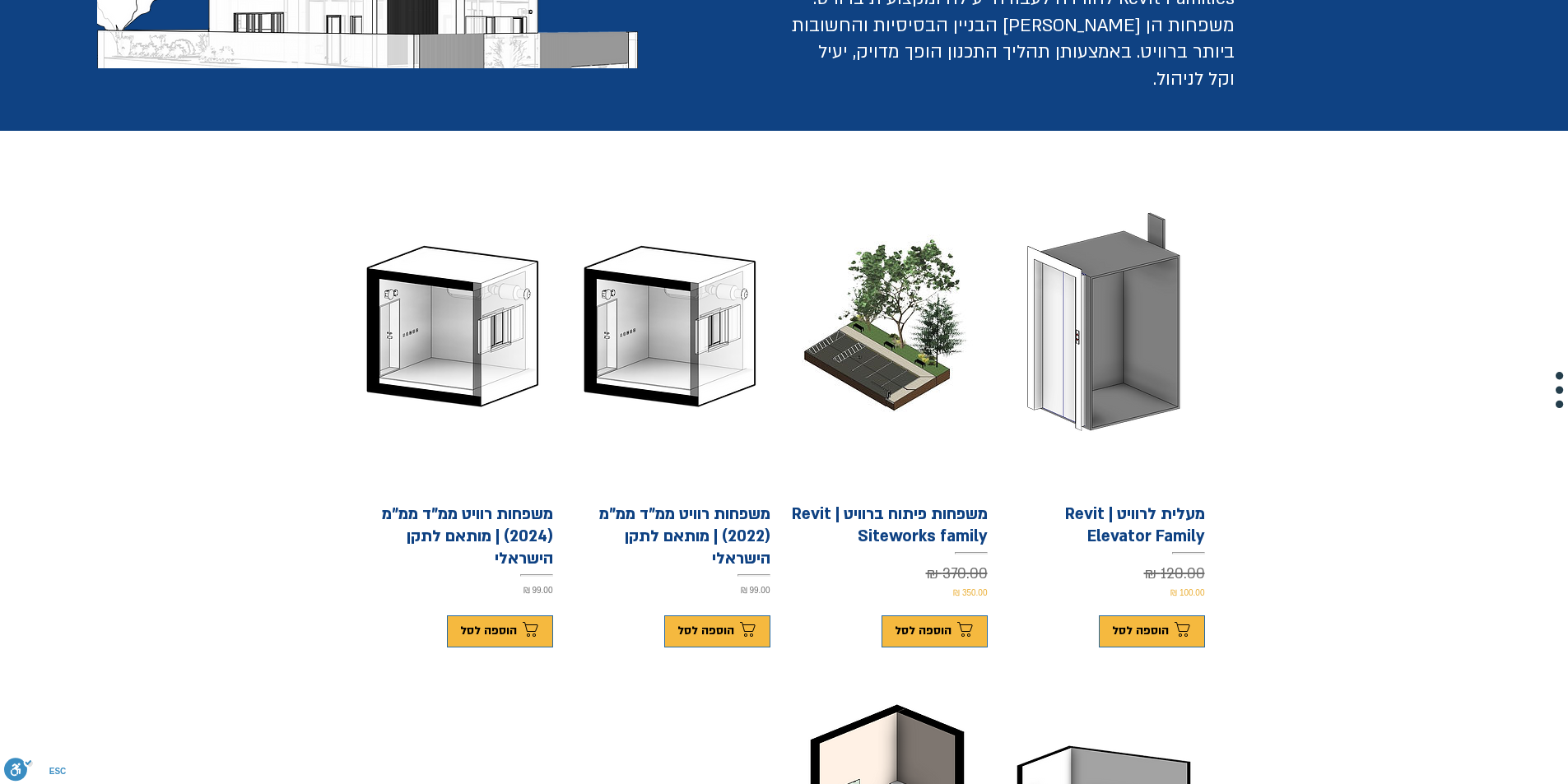
drag, startPoint x: 1303, startPoint y: 512, endPoint x: 1297, endPoint y: 543, distance: 31.6
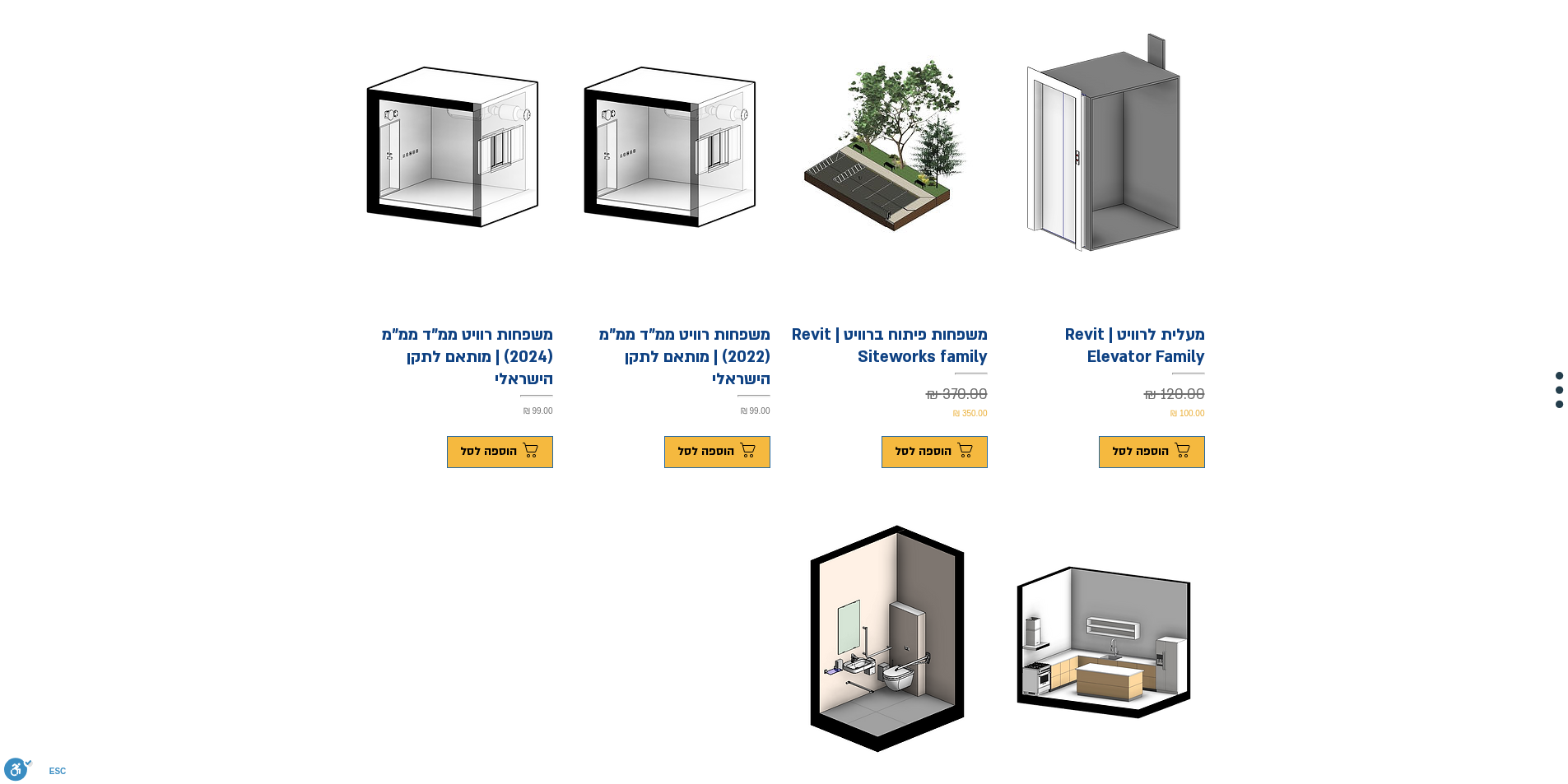
drag, startPoint x: 1300, startPoint y: 557, endPoint x: 1297, endPoint y: 596, distance: 39.1
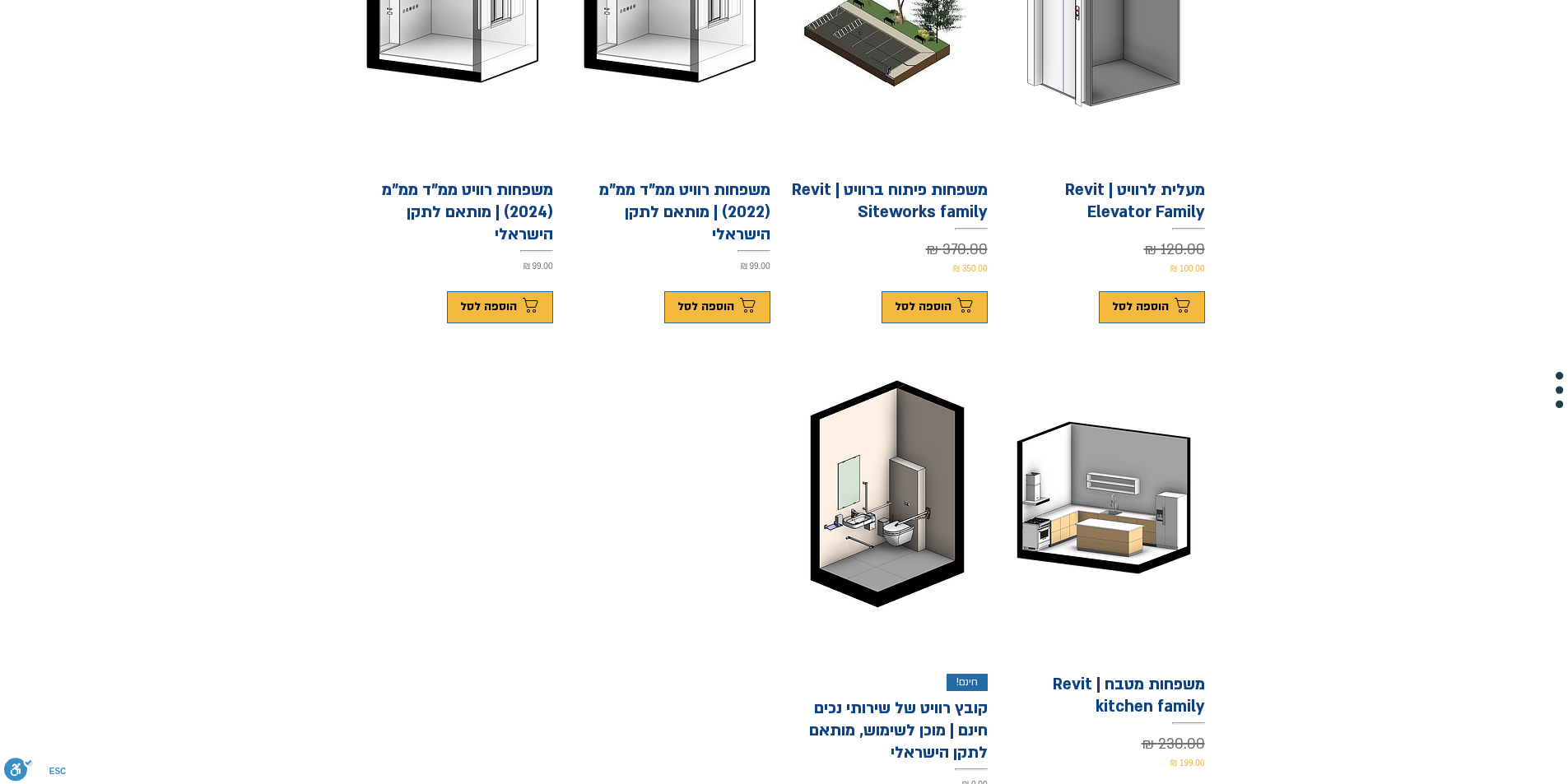
drag, startPoint x: 1296, startPoint y: 606, endPoint x: 1291, endPoint y: 652, distance: 46.3
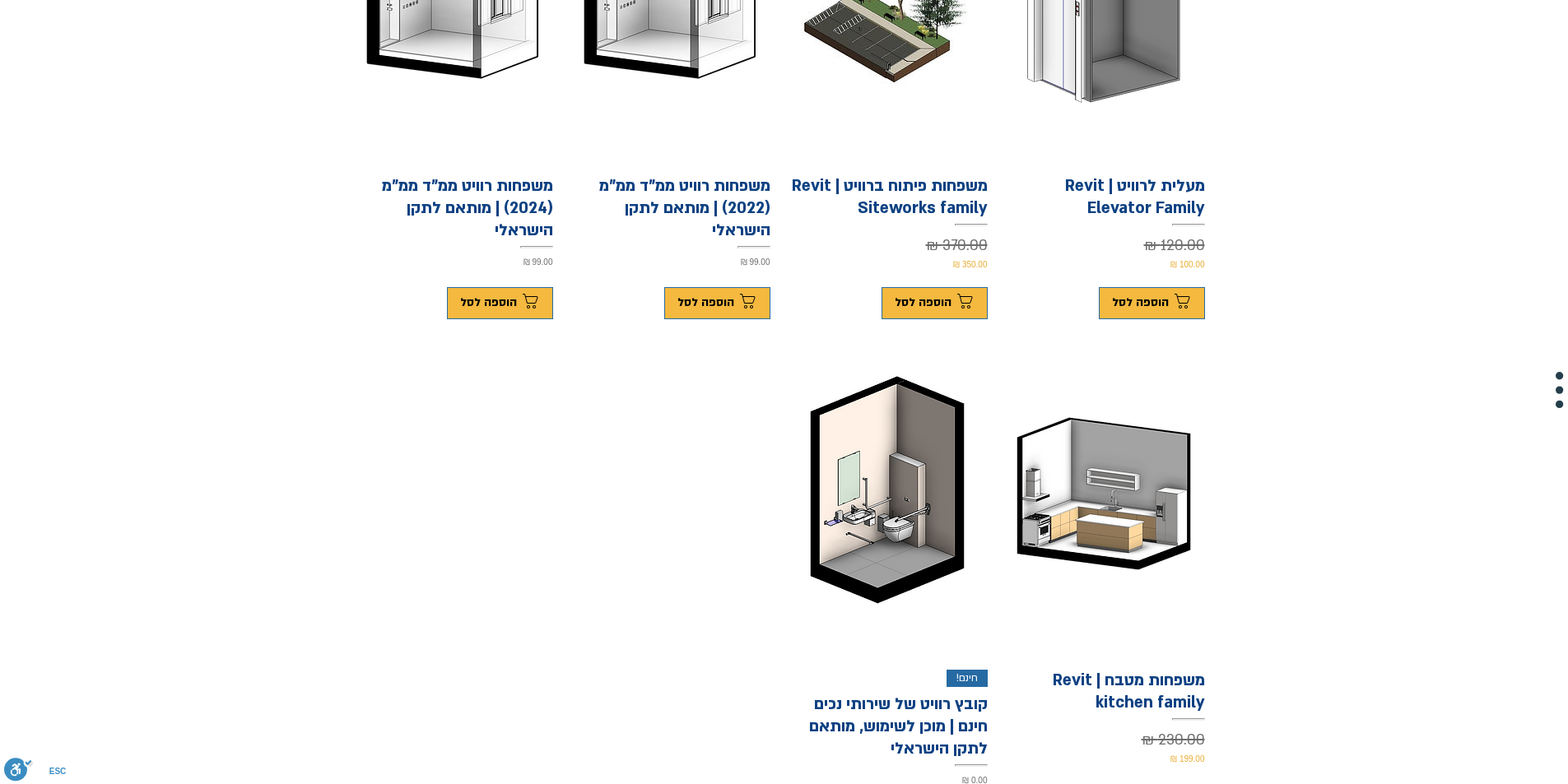
drag, startPoint x: 1291, startPoint y: 655, endPoint x: 1291, endPoint y: 636, distance: 19.0
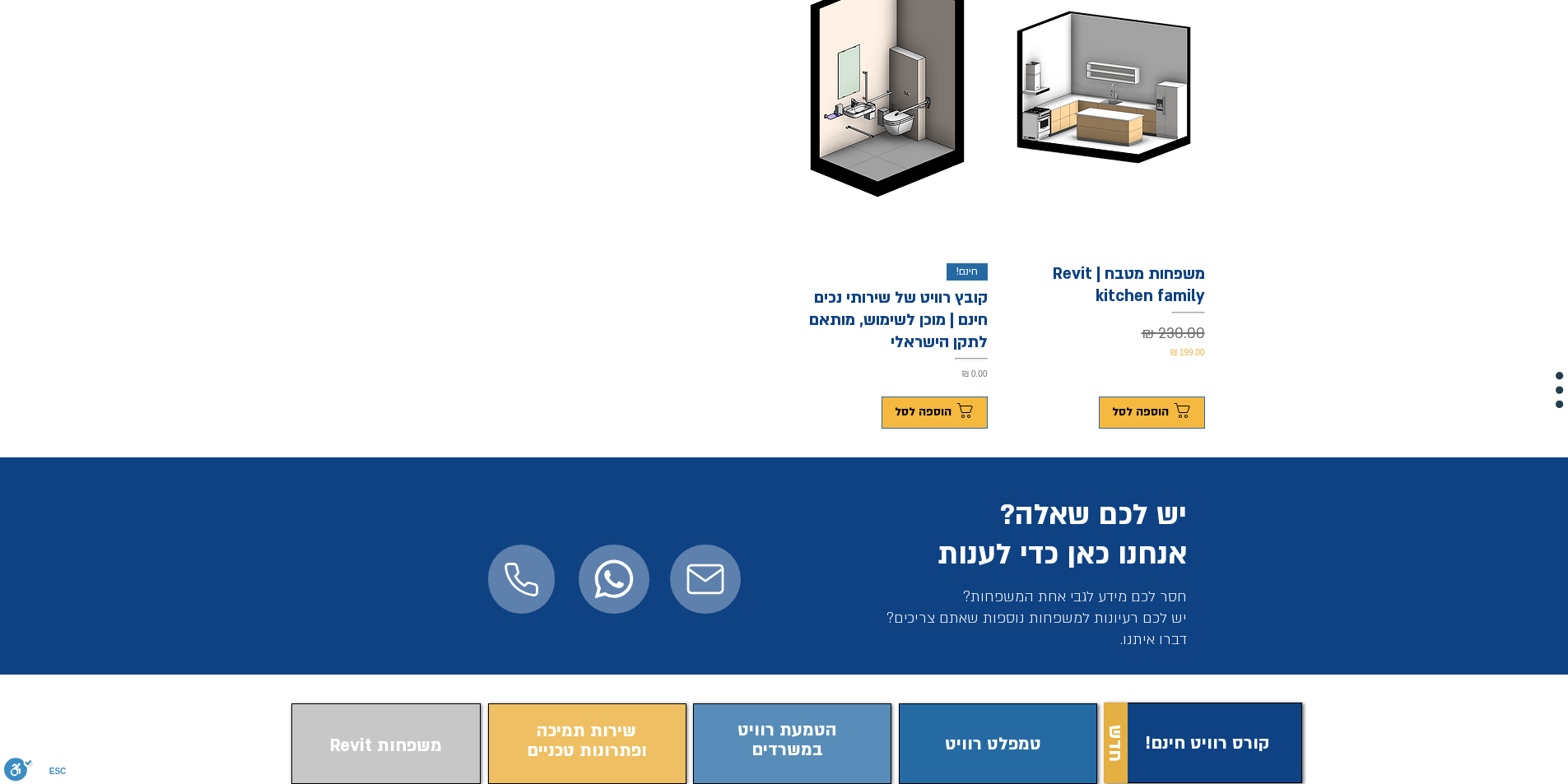
scroll to position [1024, 0]
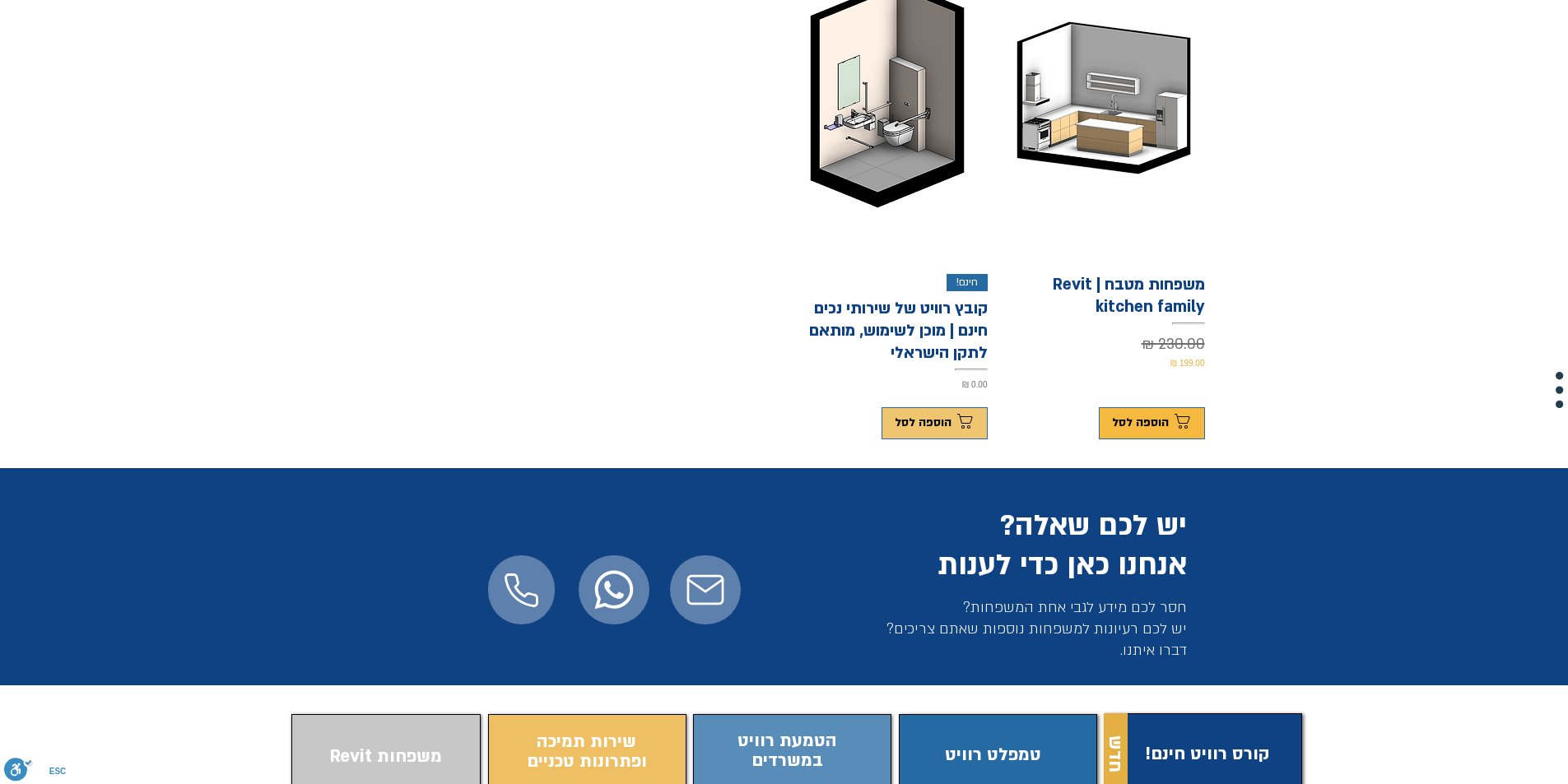
click at [938, 416] on span "הוספה לסל" at bounding box center [923, 423] width 57 height 13
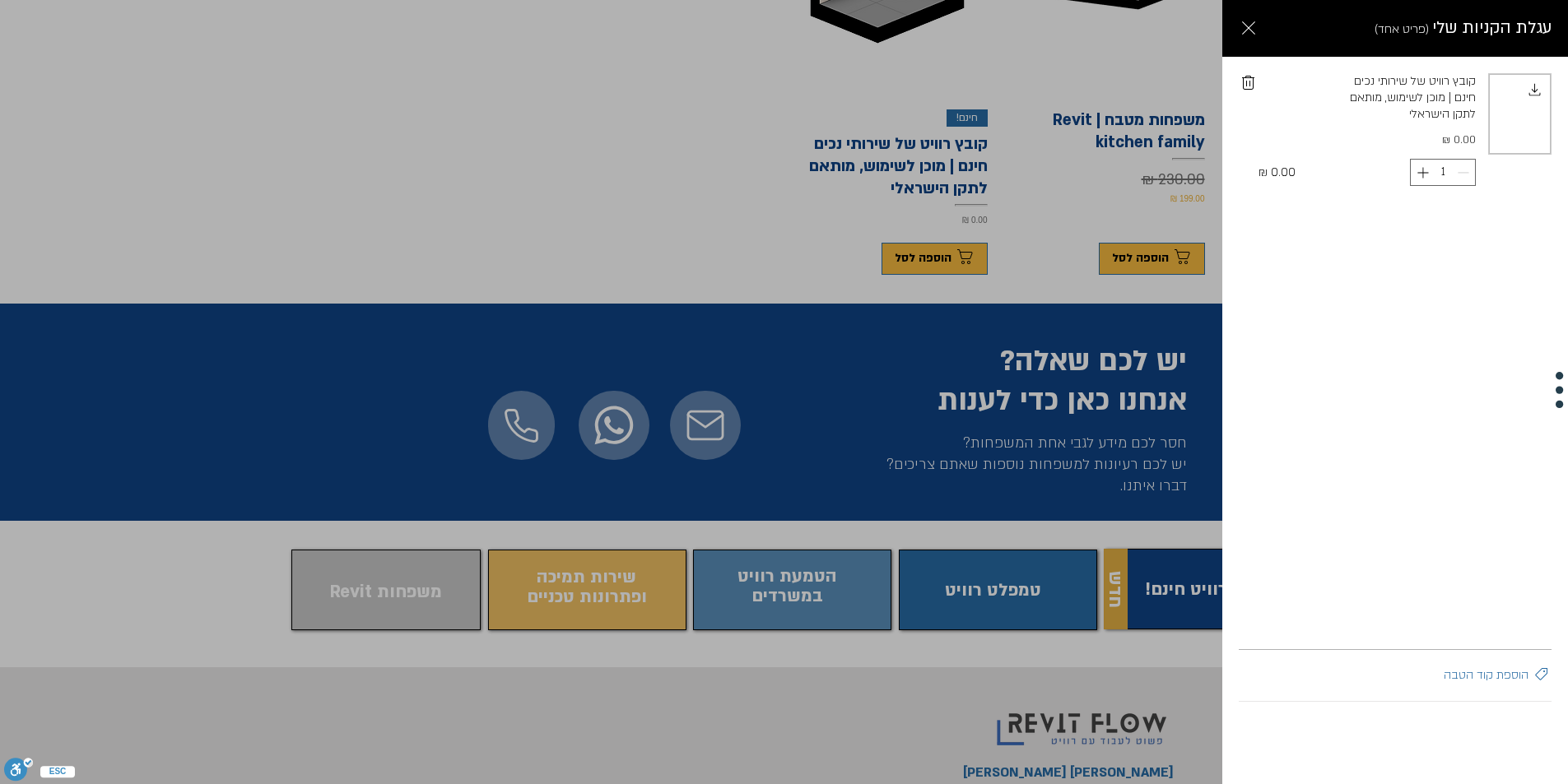
scroll to position [0, 0]
click at [1380, 84] on link "קובץ רוויט של שירותי נכים חינם | מוכן לשימוש, מותאם לתקן הישראלי" at bounding box center [1406, 98] width 139 height 50
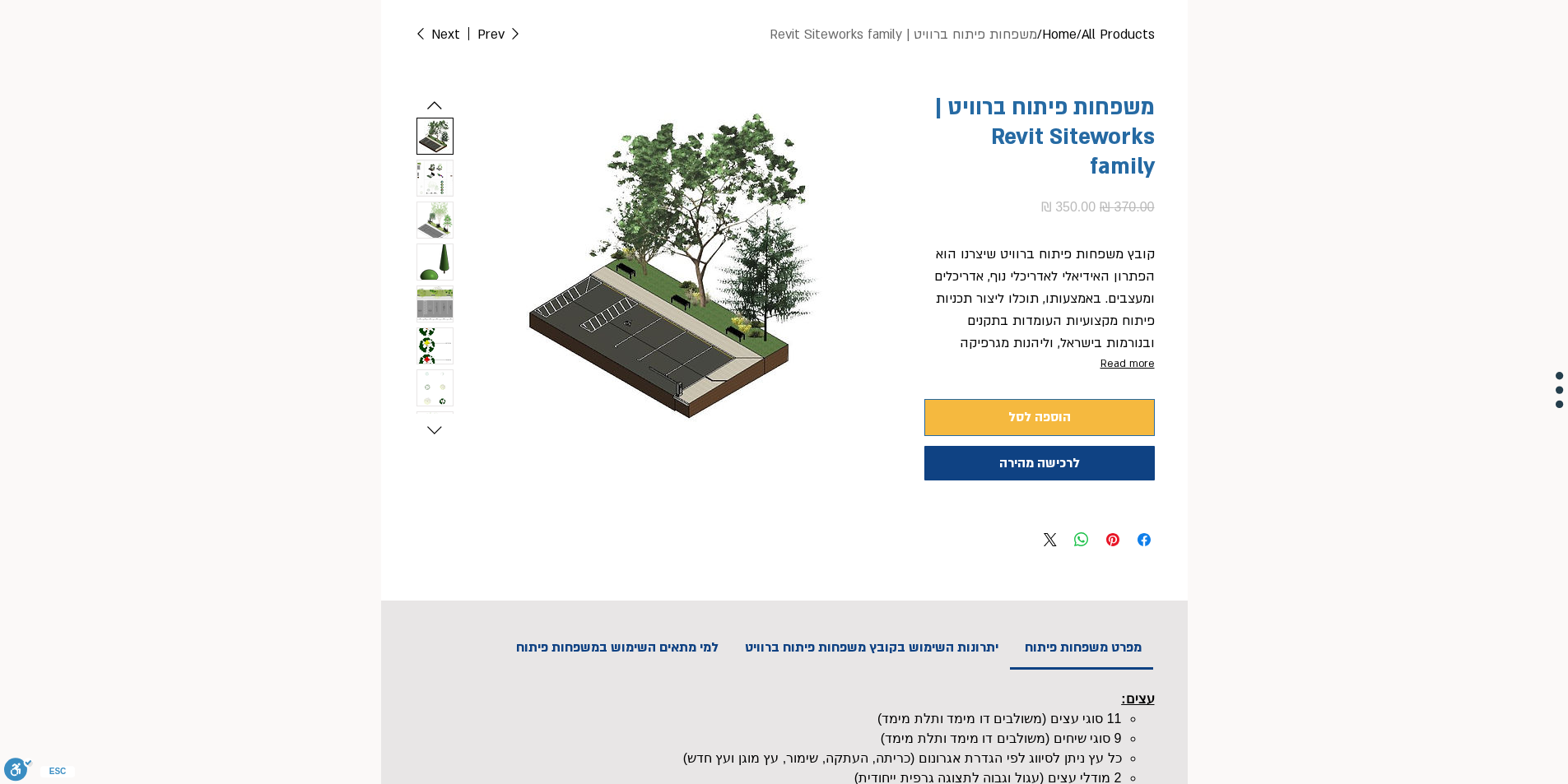
scroll to position [165, 0]
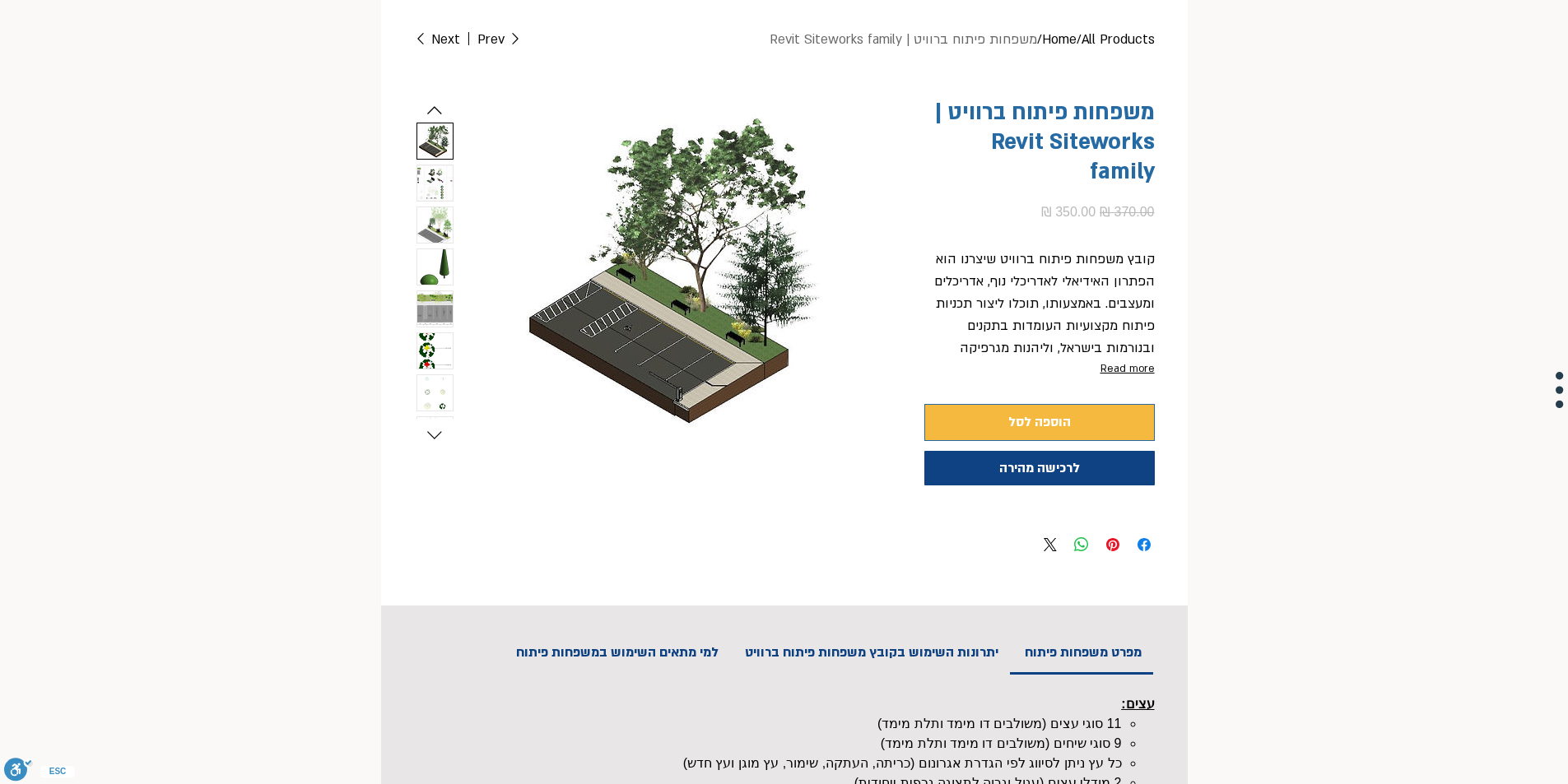
click at [448, 182] on img "2 / 8" at bounding box center [434, 183] width 35 height 35
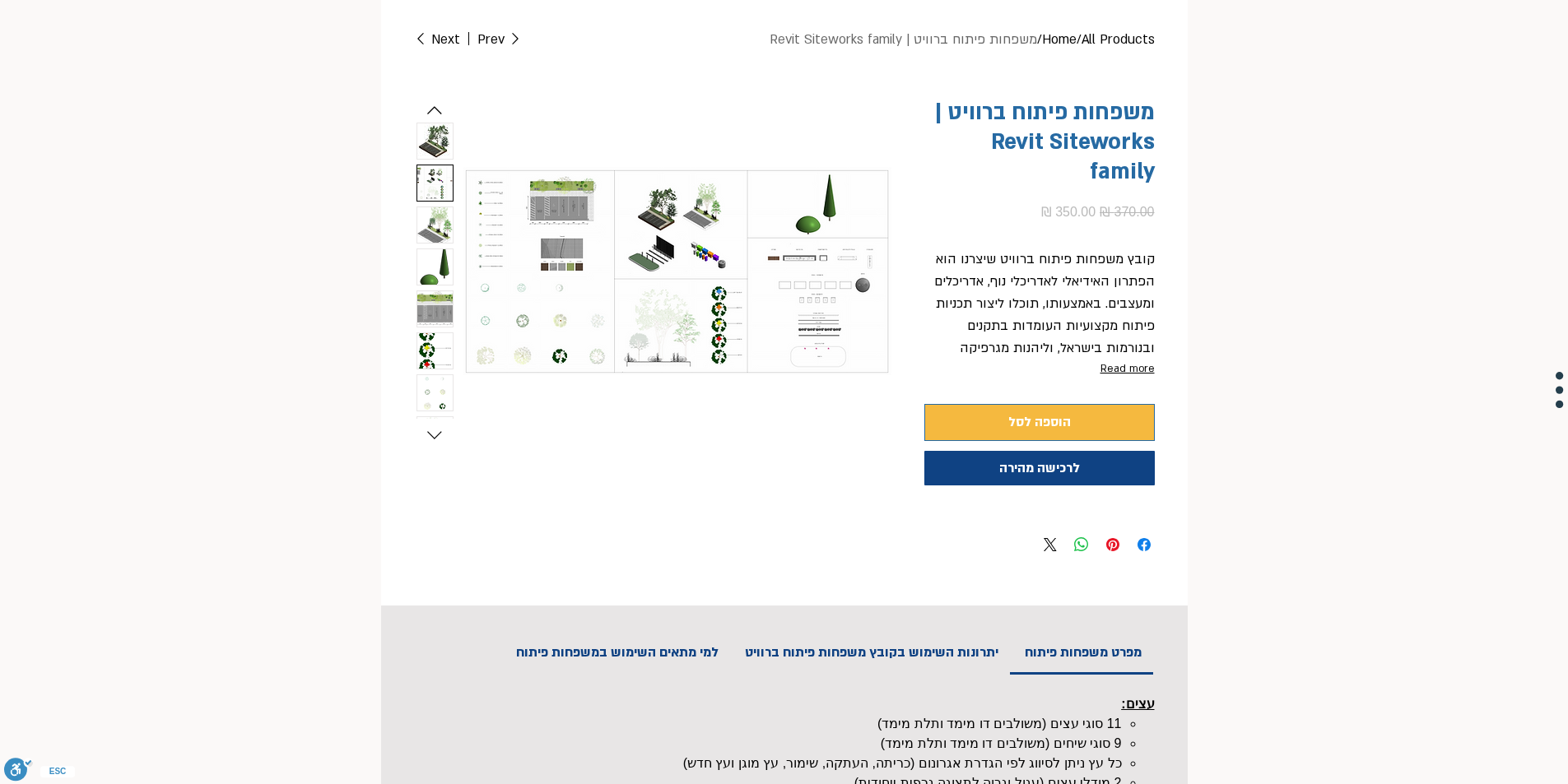
click at [431, 211] on img "3 / 8" at bounding box center [434, 225] width 35 height 35
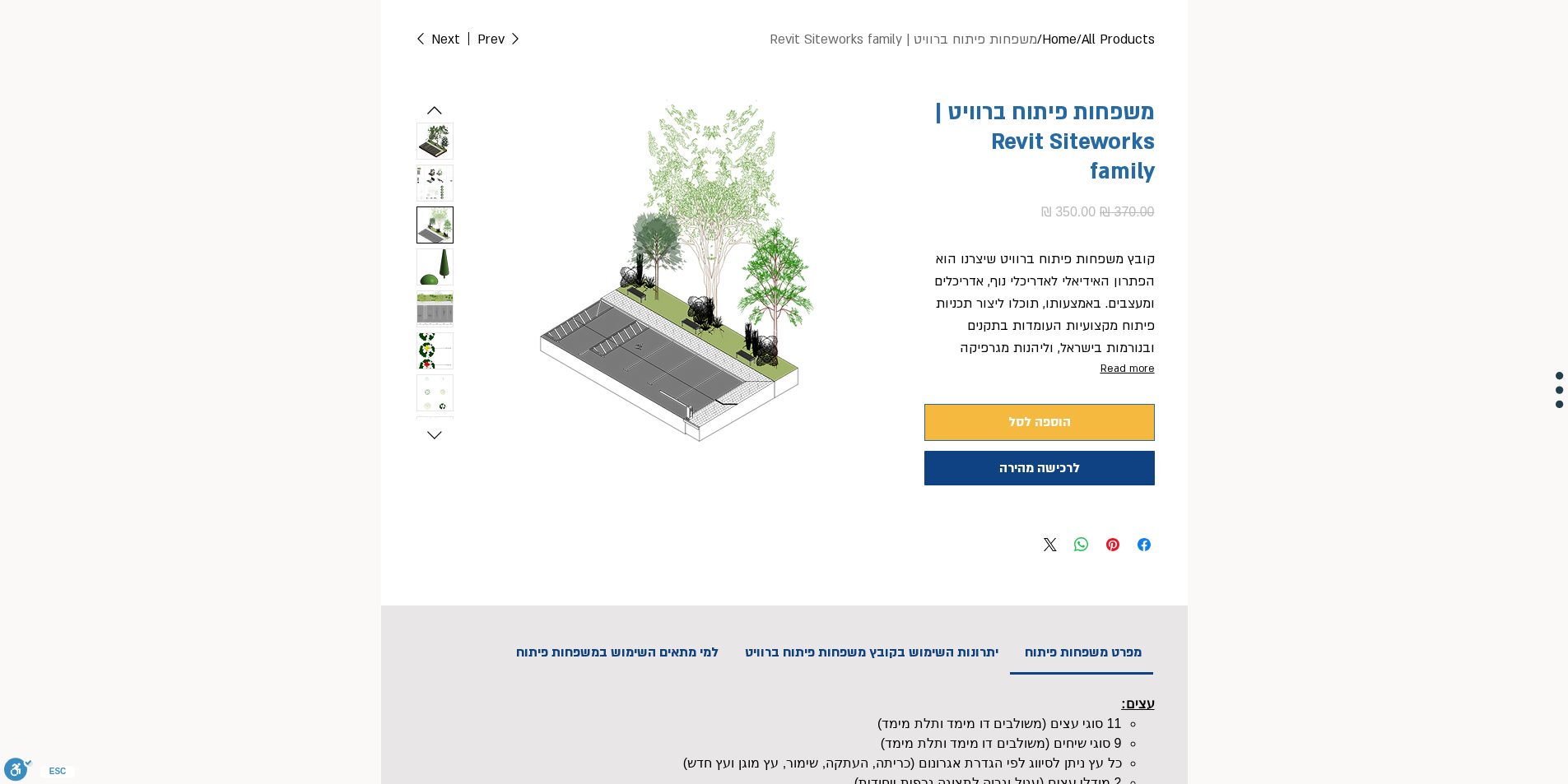
click at [420, 268] on img "4 / 8" at bounding box center [434, 267] width 35 height 35
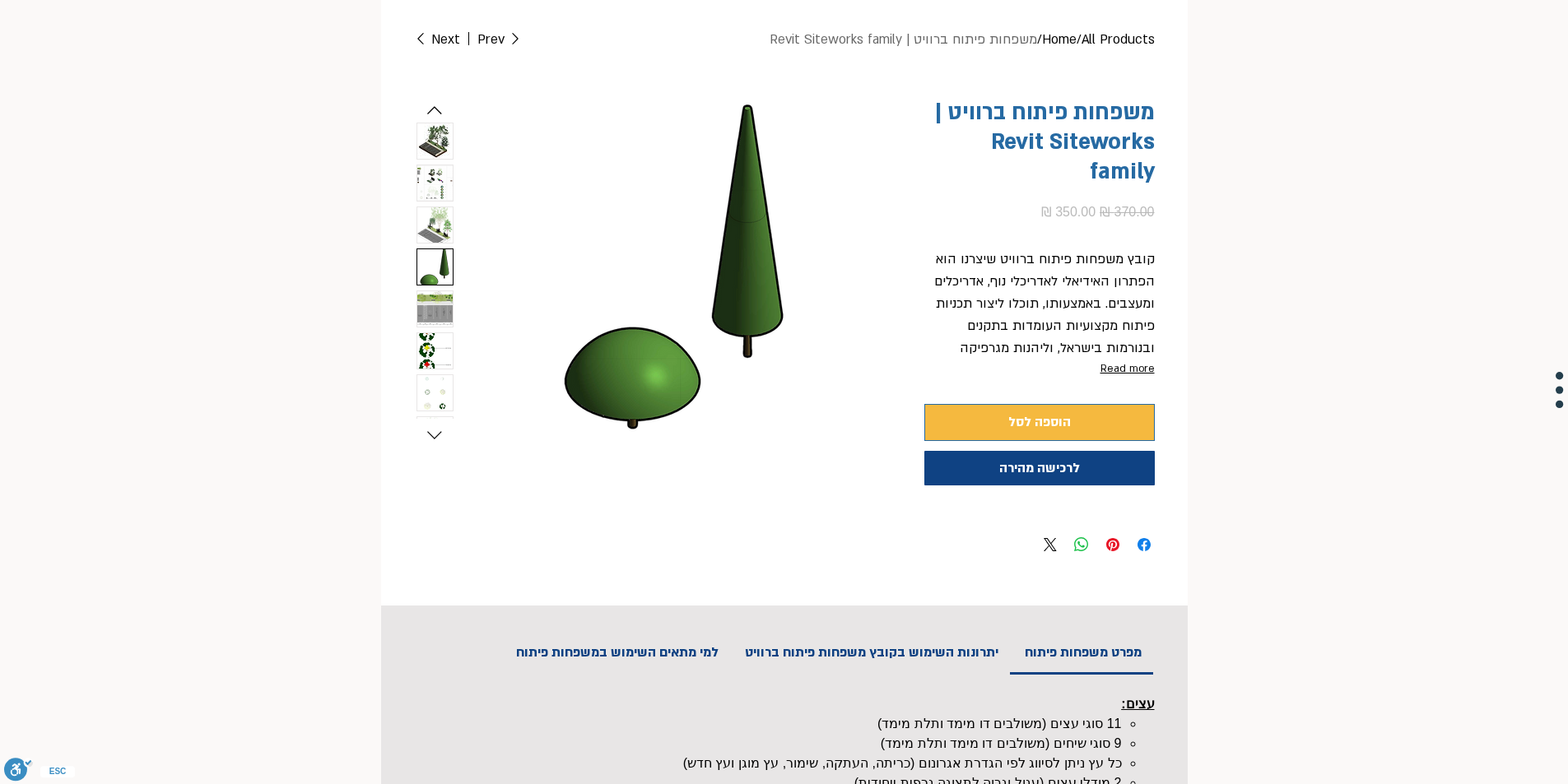
click at [432, 306] on img "5 / 8" at bounding box center [434, 309] width 35 height 35
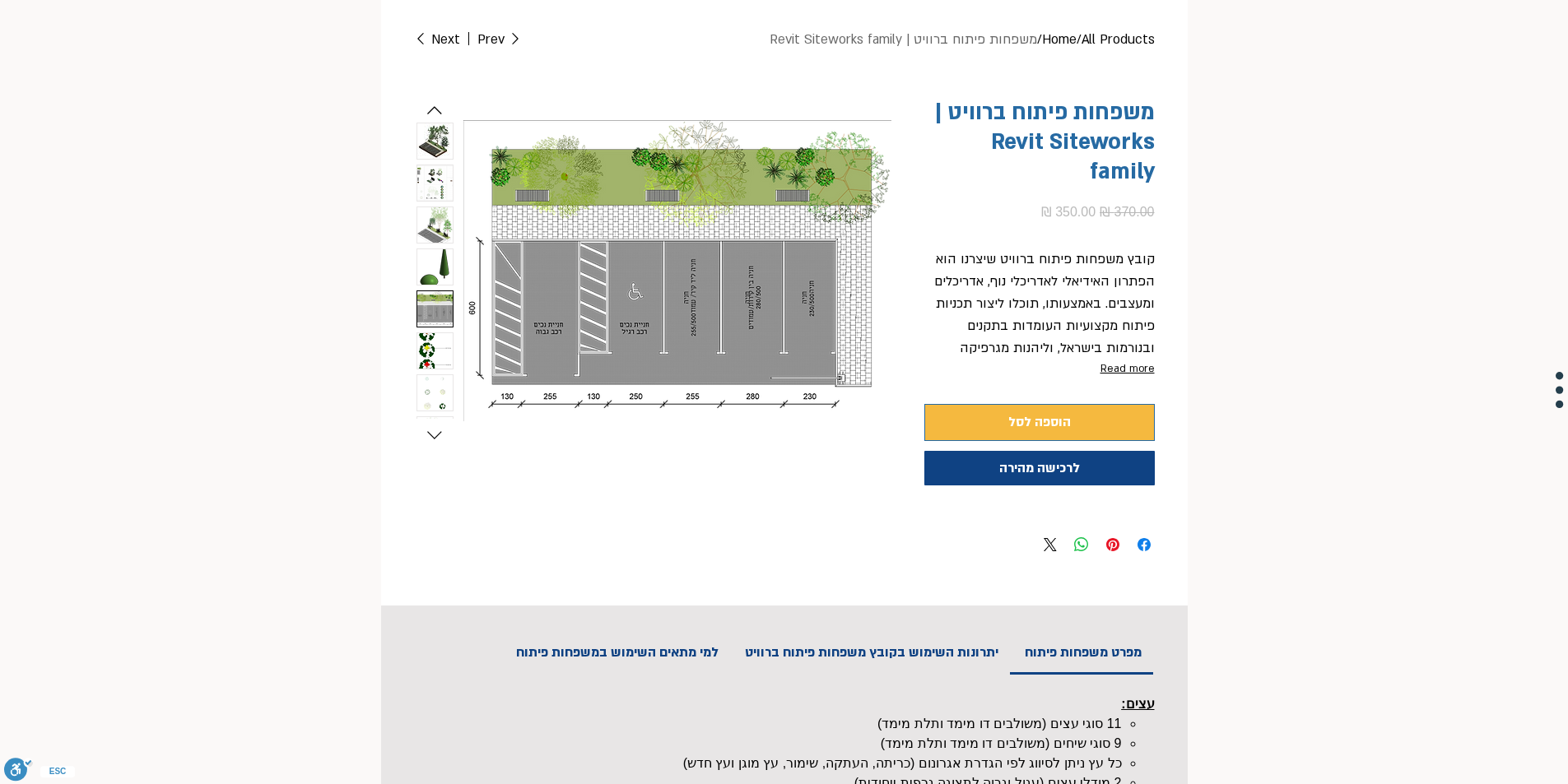
click at [431, 351] on img "6 / 8" at bounding box center [434, 351] width 35 height 35
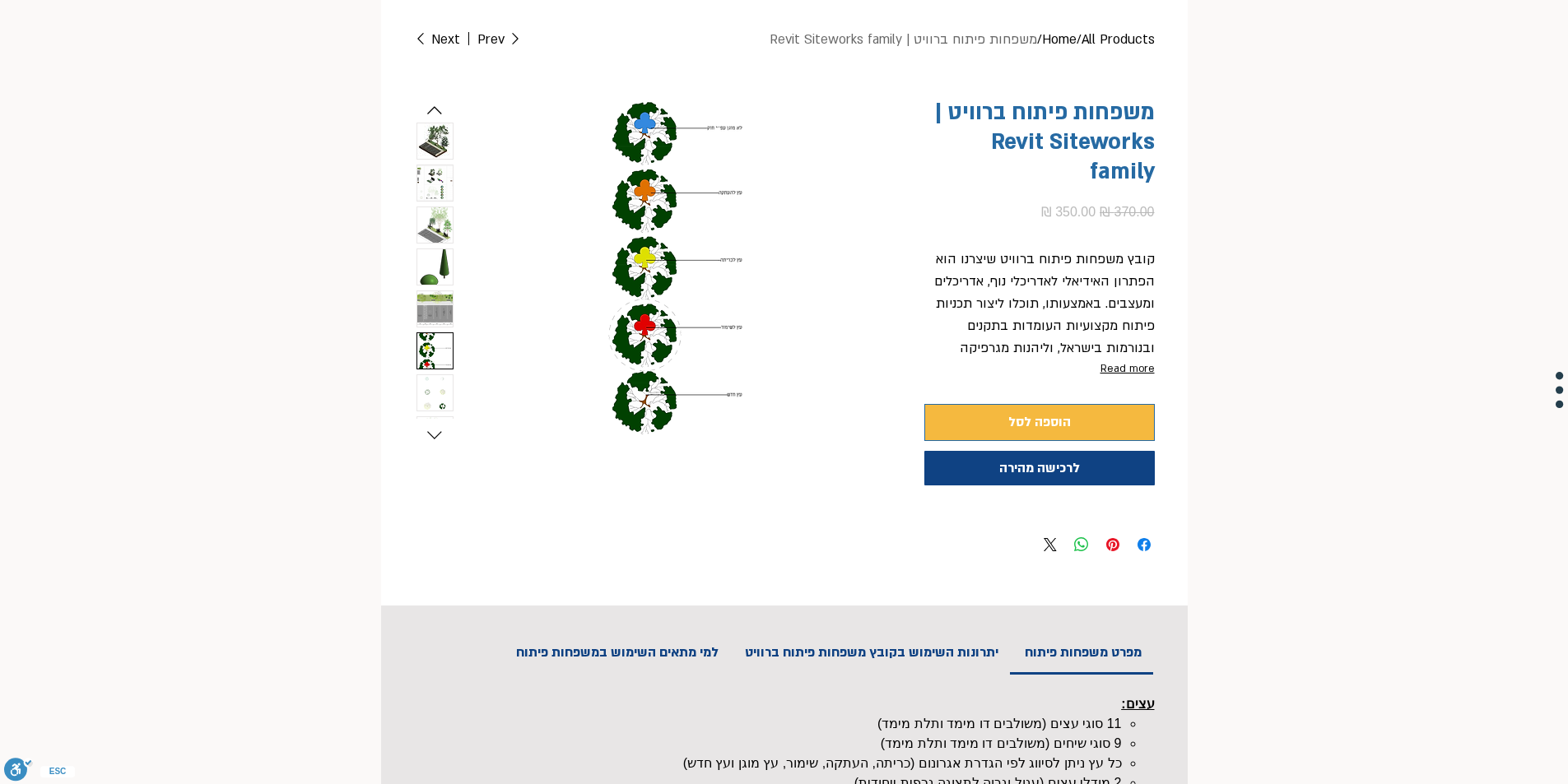
click at [427, 388] on img "7 / 8" at bounding box center [434, 392] width 35 height 35
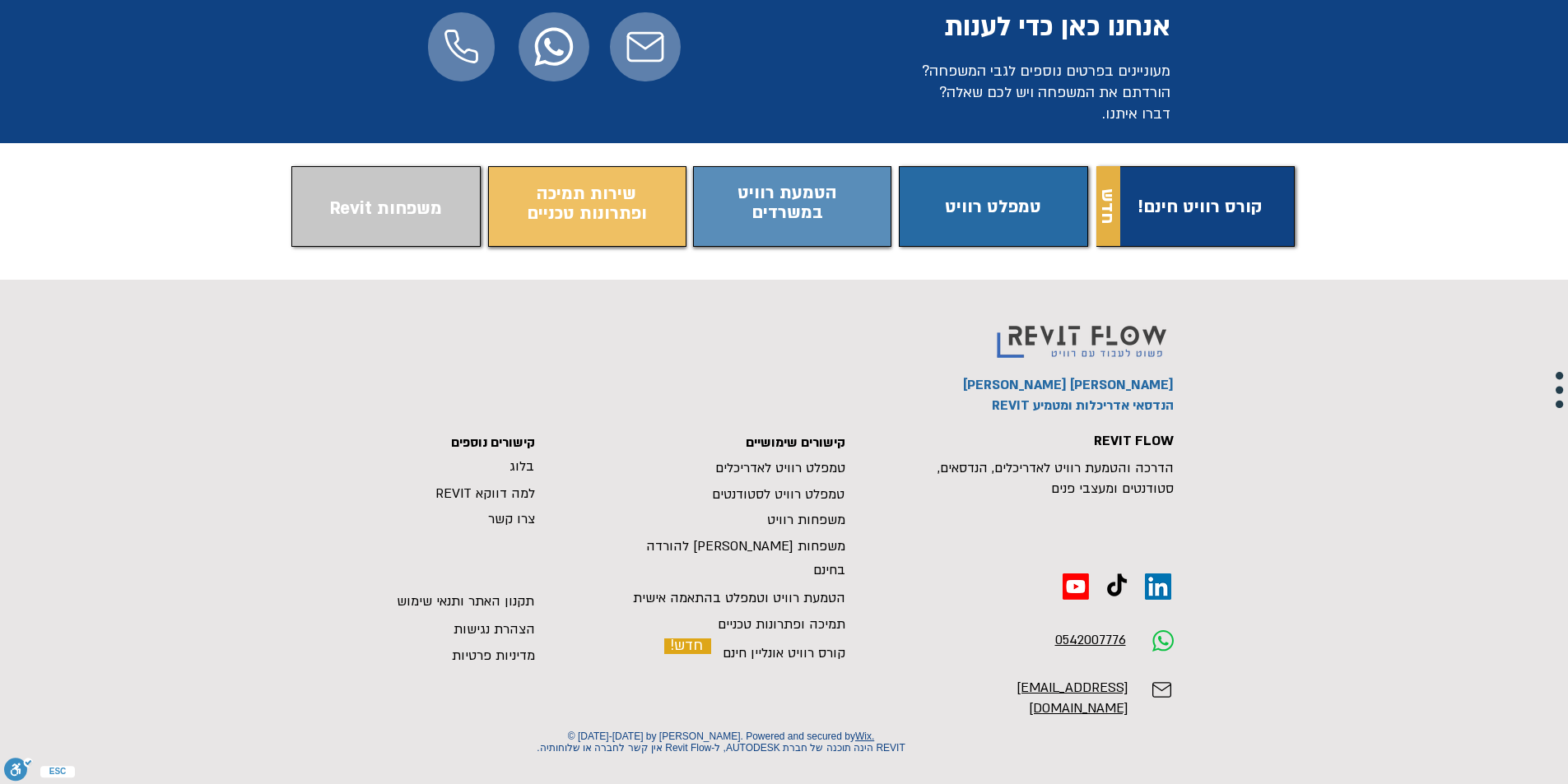
drag, startPoint x: 649, startPoint y: 444, endPoint x: 633, endPoint y: 508, distance: 66.0
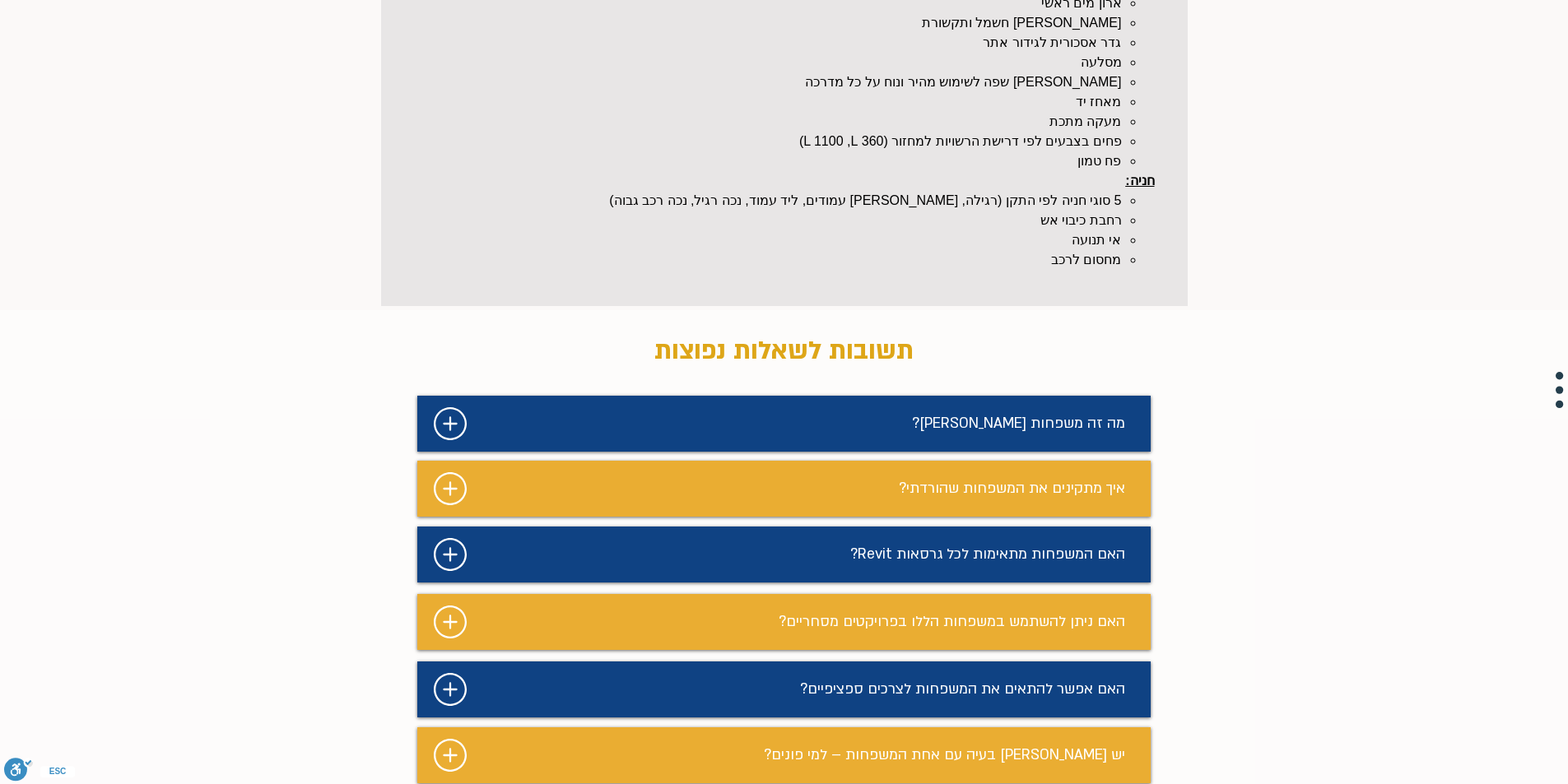
scroll to position [0, 0]
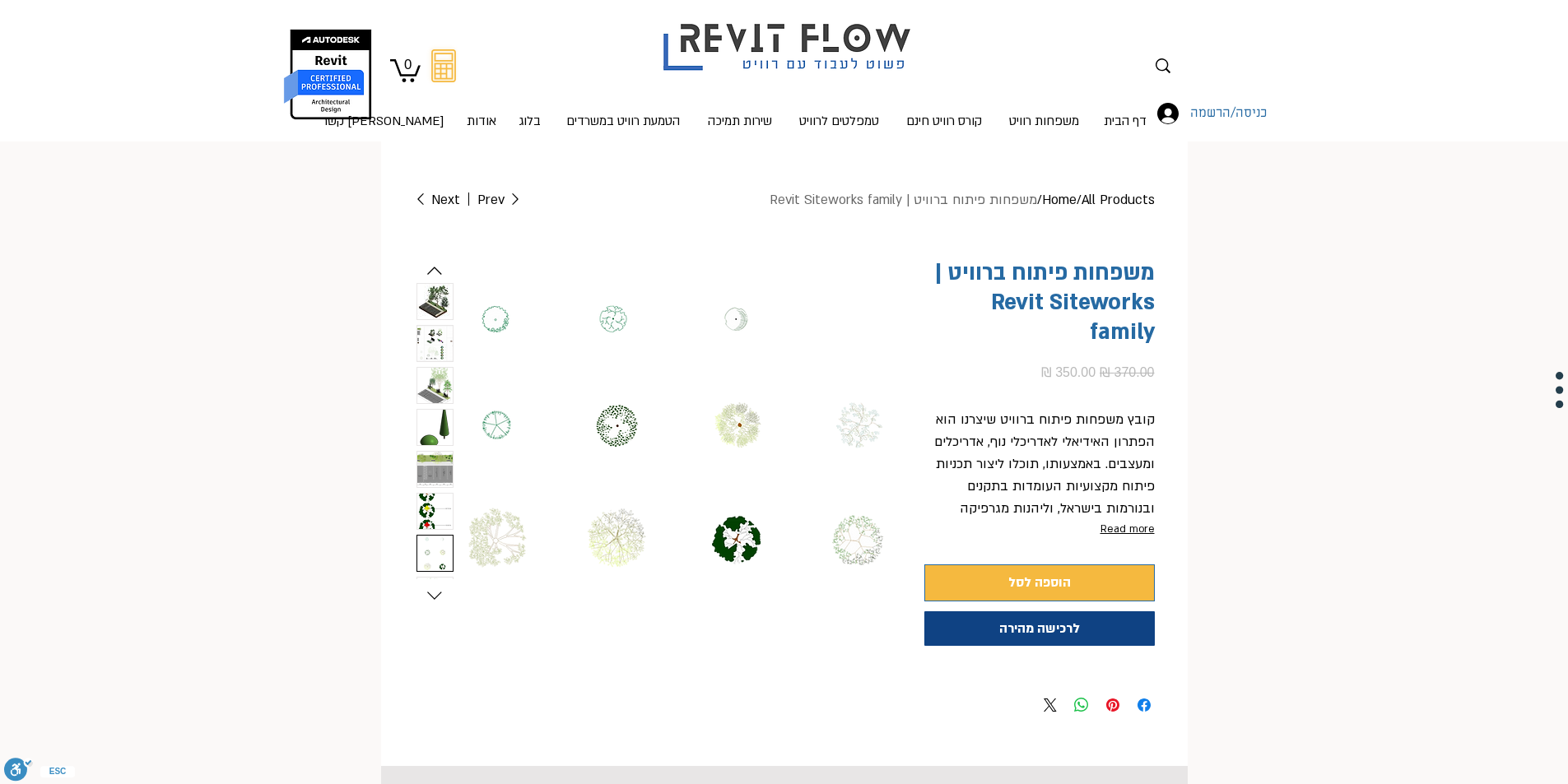
drag, startPoint x: 633, startPoint y: 508, endPoint x: 477, endPoint y: 339, distance: 230.0
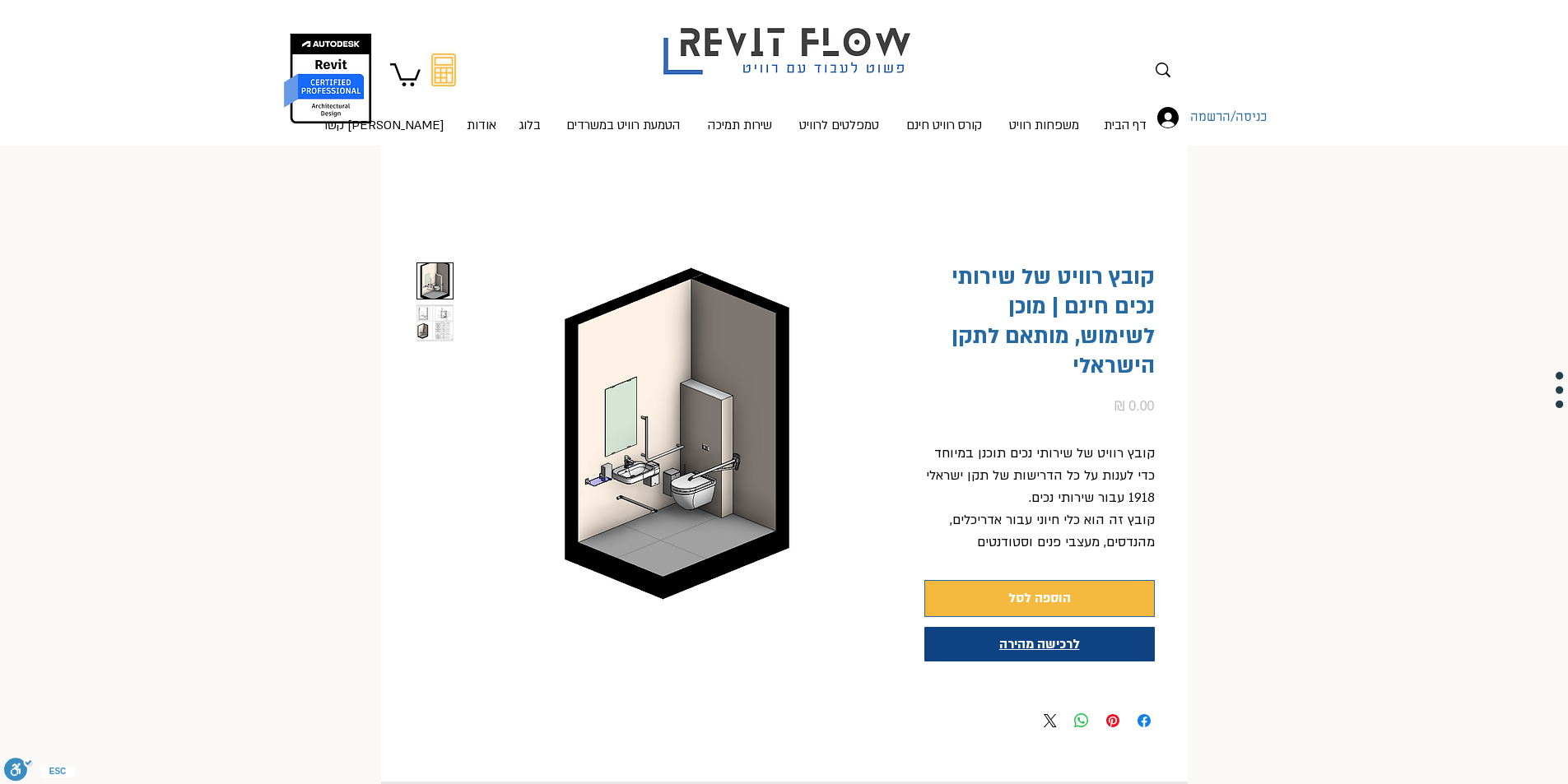
click at [1042, 635] on span "לרכישה מהירה" at bounding box center [1039, 644] width 81 height 18
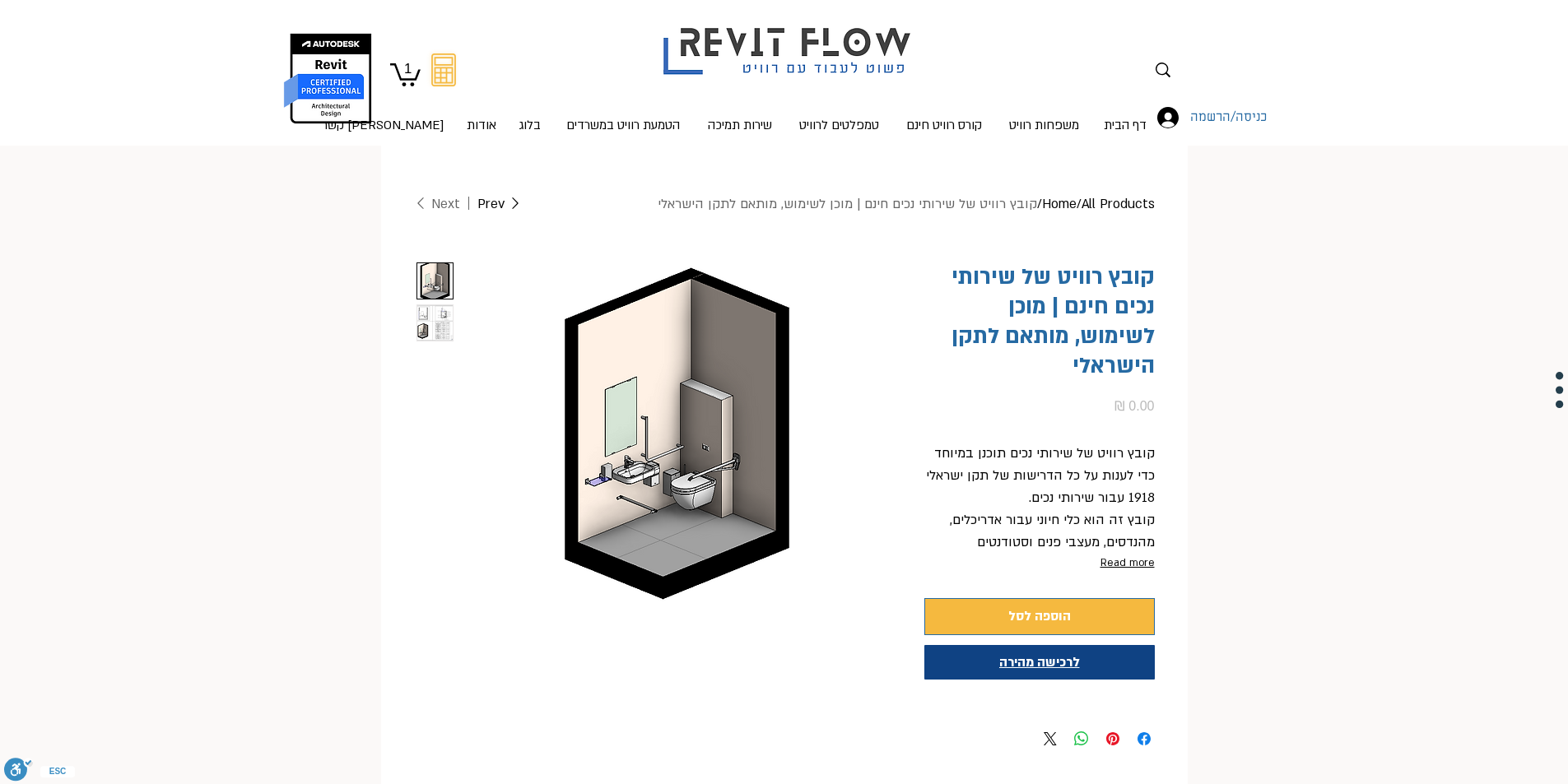
click at [1070, 653] on span "לרכישה מהירה" at bounding box center [1039, 662] width 81 height 18
click at [412, 75] on icon "1" at bounding box center [405, 73] width 30 height 26
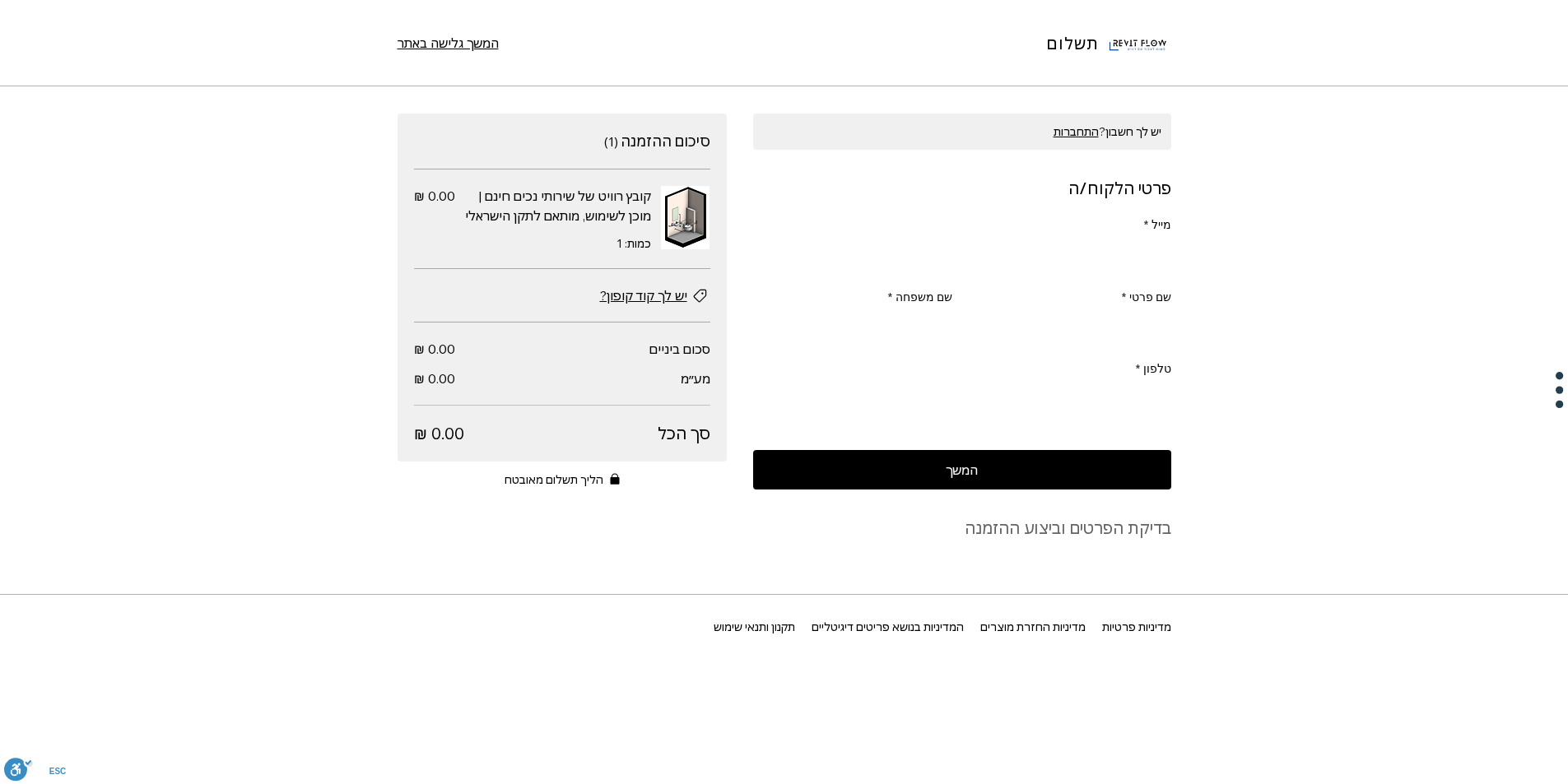
click at [1079, 265] on input "מייל *" at bounding box center [967, 256] width 408 height 33
click at [1072, 126] on span "התחברות" at bounding box center [1076, 131] width 46 height 16
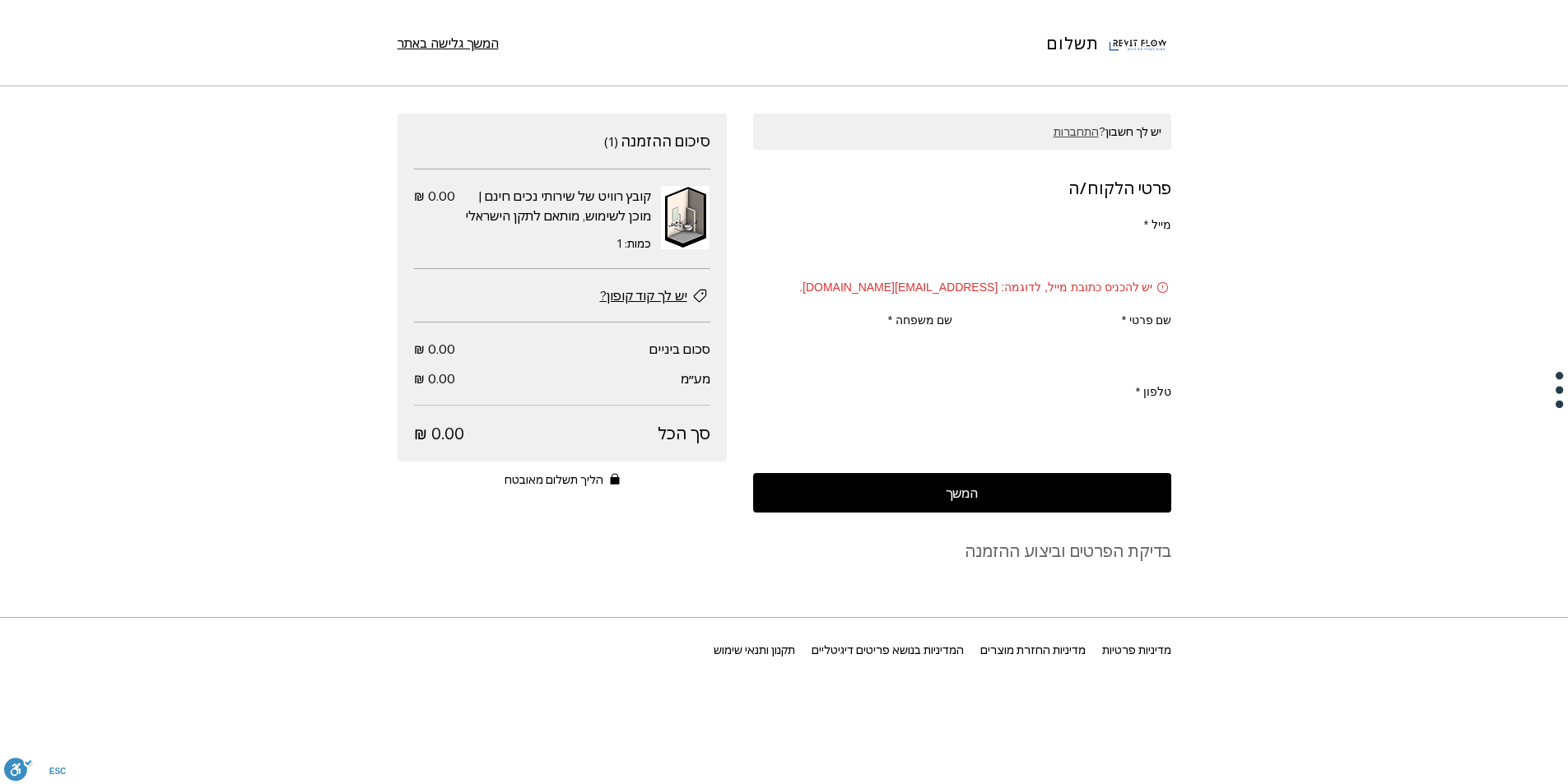
click at [998, 251] on input "מייל *" at bounding box center [967, 256] width 408 height 33
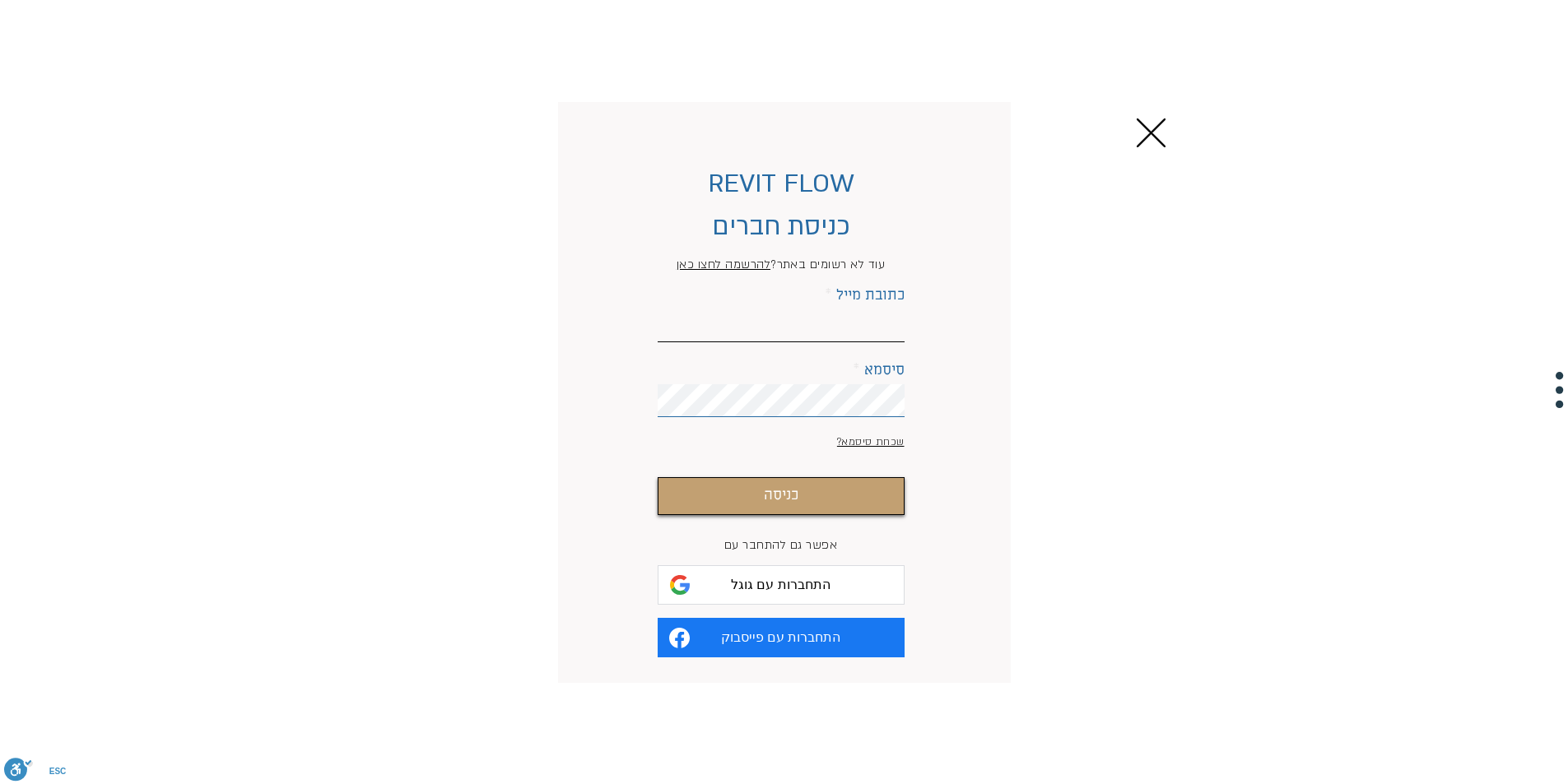
click at [788, 328] on input "כתובת מייל" at bounding box center [780, 326] width 247 height 33
type input "[EMAIL_ADDRESS][DOMAIN_NAME]"
click at [657, 477] on button "כניסה" at bounding box center [780, 496] width 247 height 38
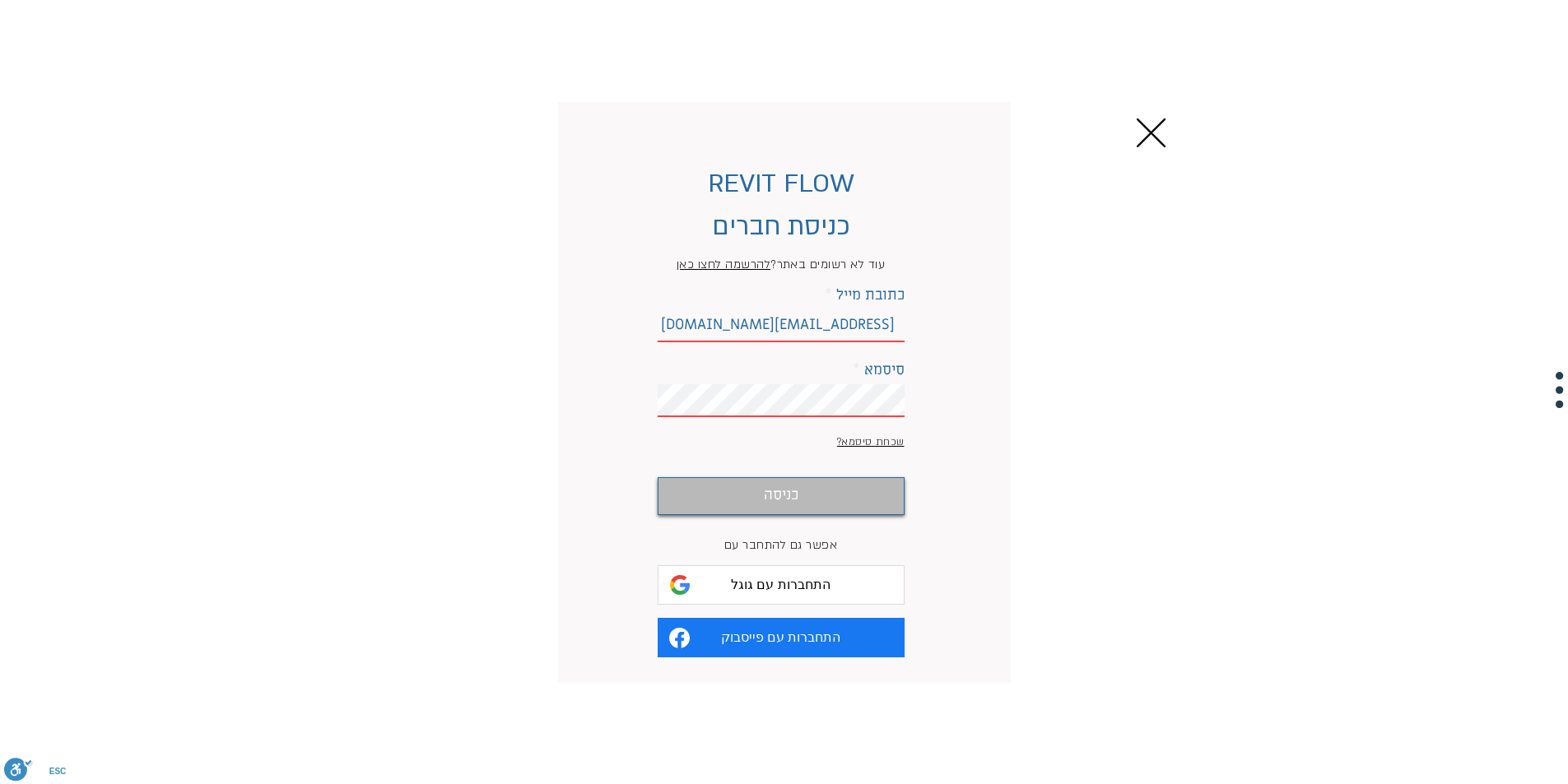
click at [812, 497] on button "כניסה" at bounding box center [780, 496] width 247 height 38
click at [784, 587] on span "התחברות עם גוגל" at bounding box center [780, 585] width 100 height 15
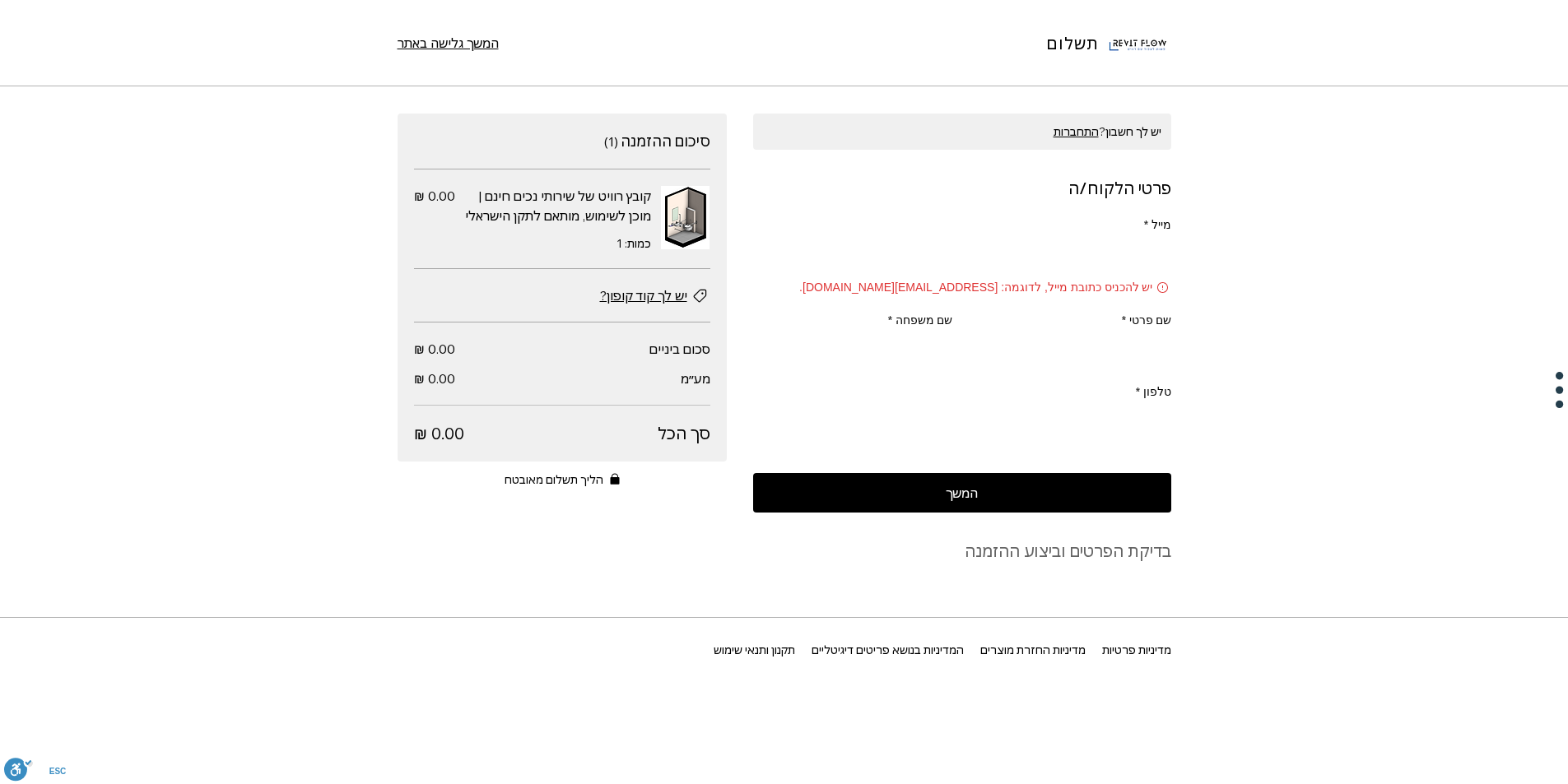
click at [1108, 263] on input "מייל *" at bounding box center [967, 256] width 408 height 33
type input "4121236@"
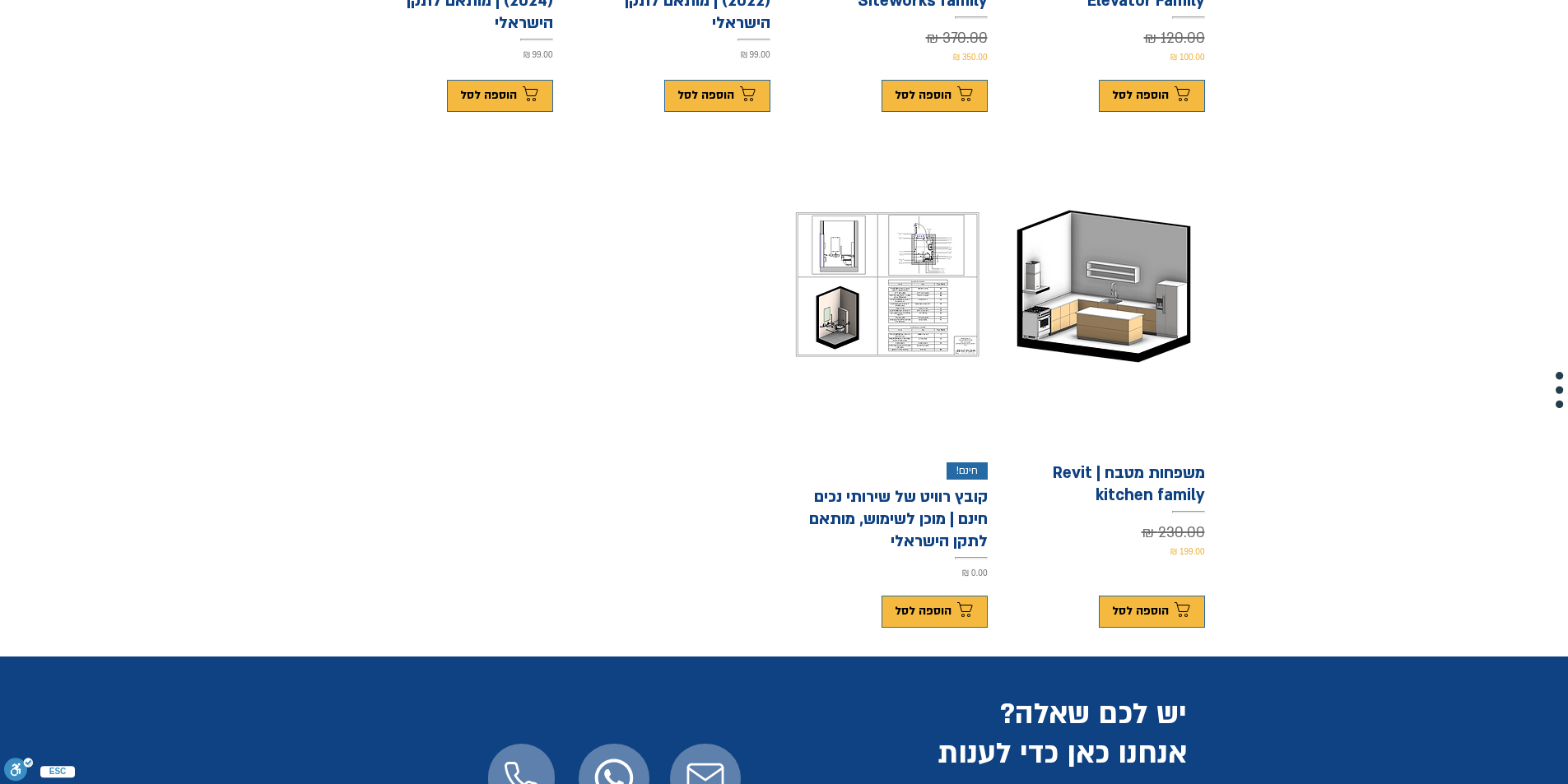
scroll to position [823, 0]
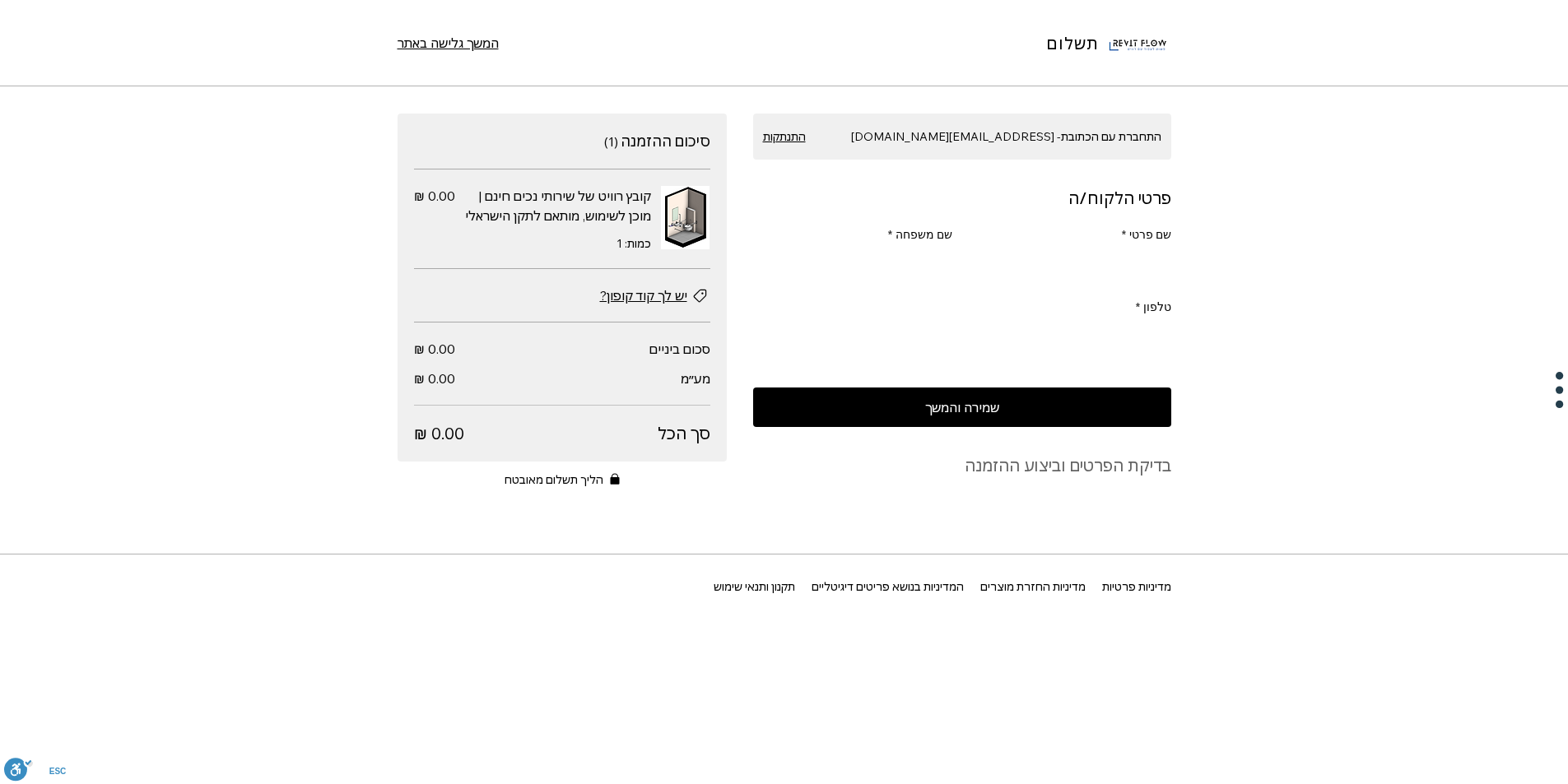
click at [1091, 262] on input "שם פרטי *" at bounding box center [1076, 267] width 190 height 33
type input ",NR"
drag, startPoint x: 1056, startPoint y: 277, endPoint x: 1450, endPoint y: 233, distance: 396.4
click at [1450, 233] on div "תשלום המשך גלישה באתר התחברת עם הכתובת- [EMAIL_ADDRESS][DOMAIN_NAME] התנתקות פר…" at bounding box center [784, 392] width 1568 height 784
type input ","
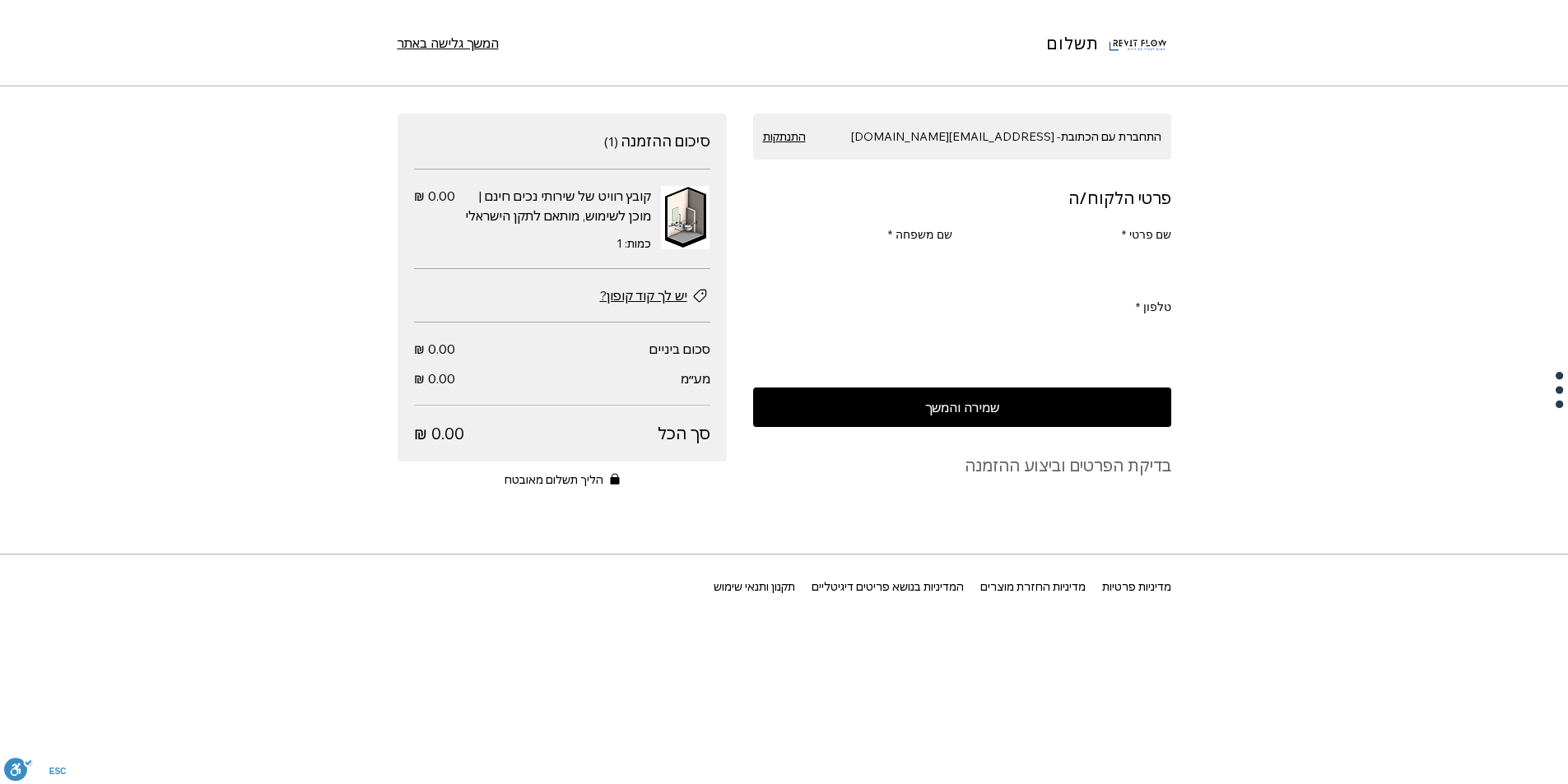
type input "צ"
type input "[PERSON_NAME]"
click at [885, 263] on input "שם משפחה *" at bounding box center [857, 267] width 190 height 33
type input "[PERSON_NAME]"
click at [1060, 348] on input "טלפון *" at bounding box center [967, 338] width 408 height 33
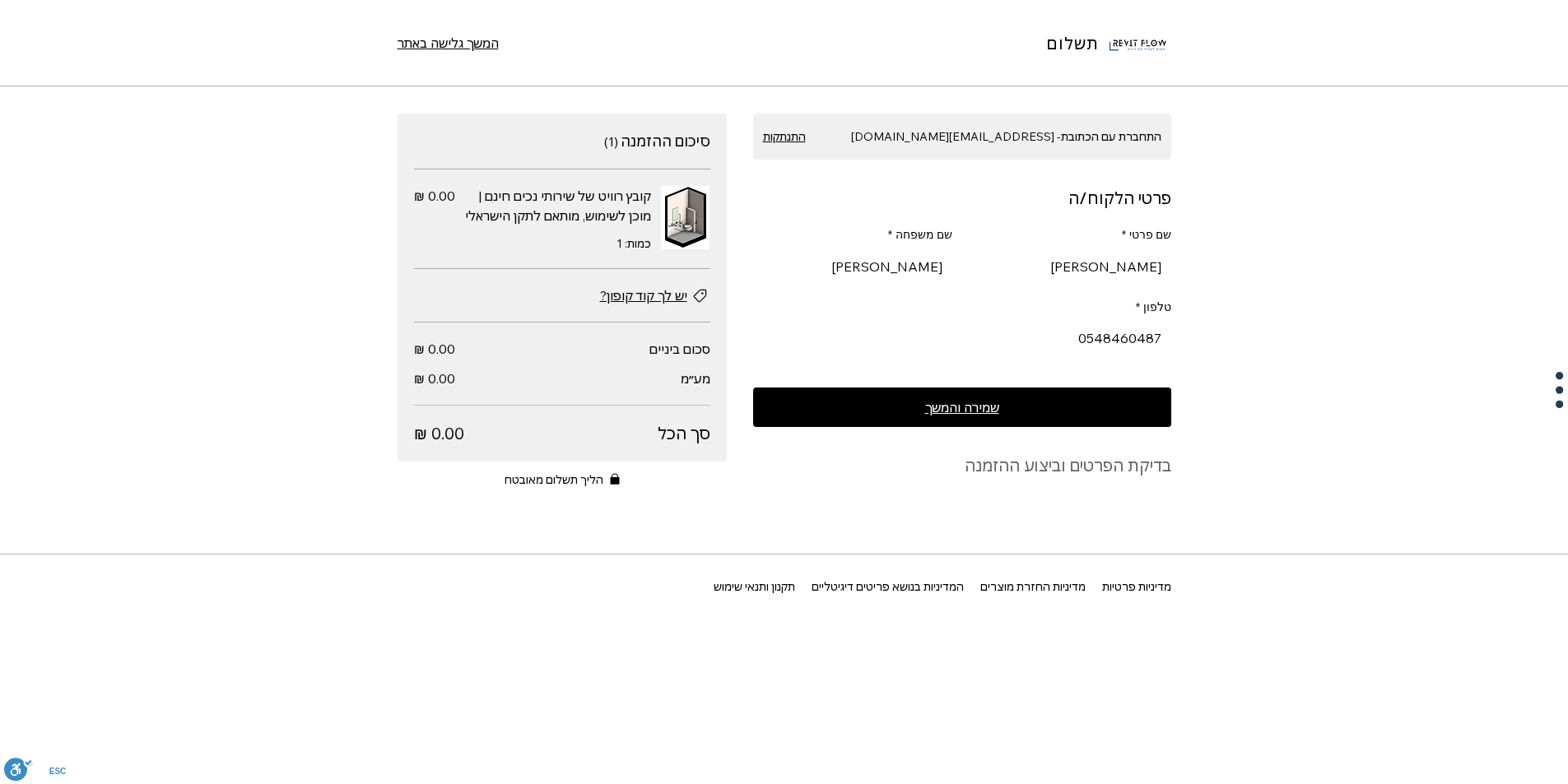
type input "0548460487"
click at [1006, 410] on button "שמירה והמשך" at bounding box center [961, 407] width 418 height 39
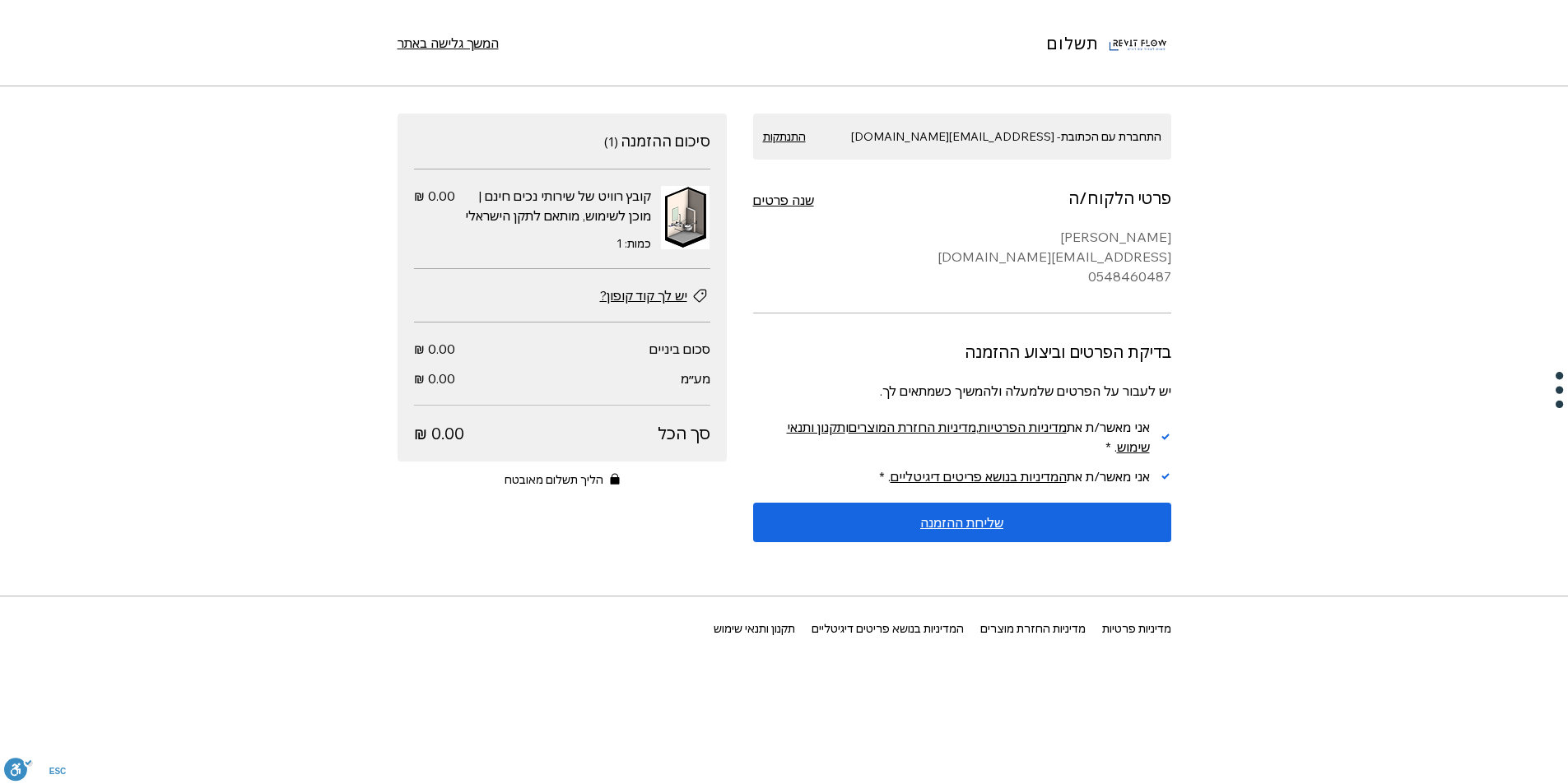
click at [953, 527] on span "שליחת ההזמנה" at bounding box center [961, 523] width 83 height 13
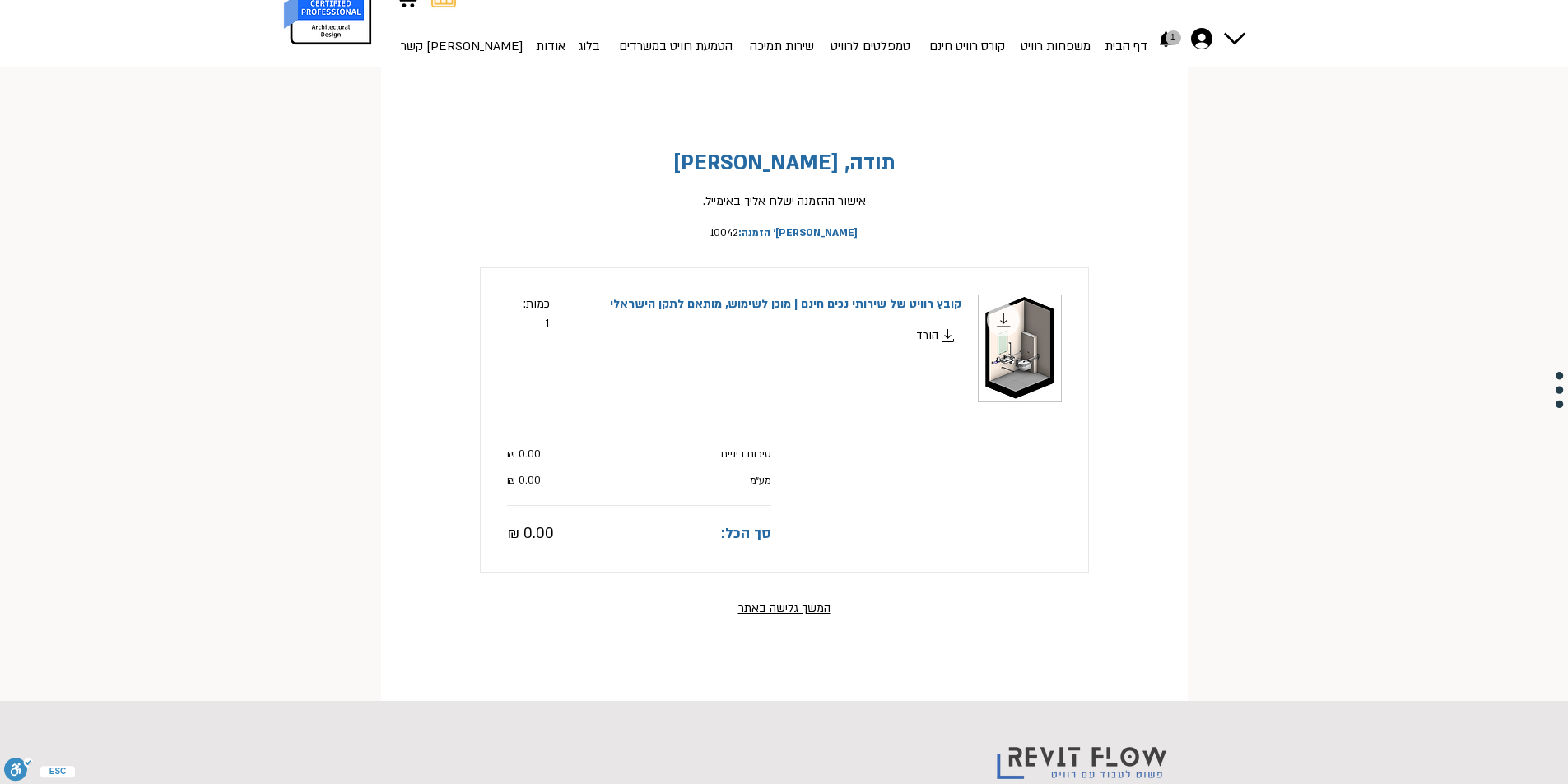
scroll to position [82, 0]
